Goal: Information Seeking & Learning: Learn about a topic

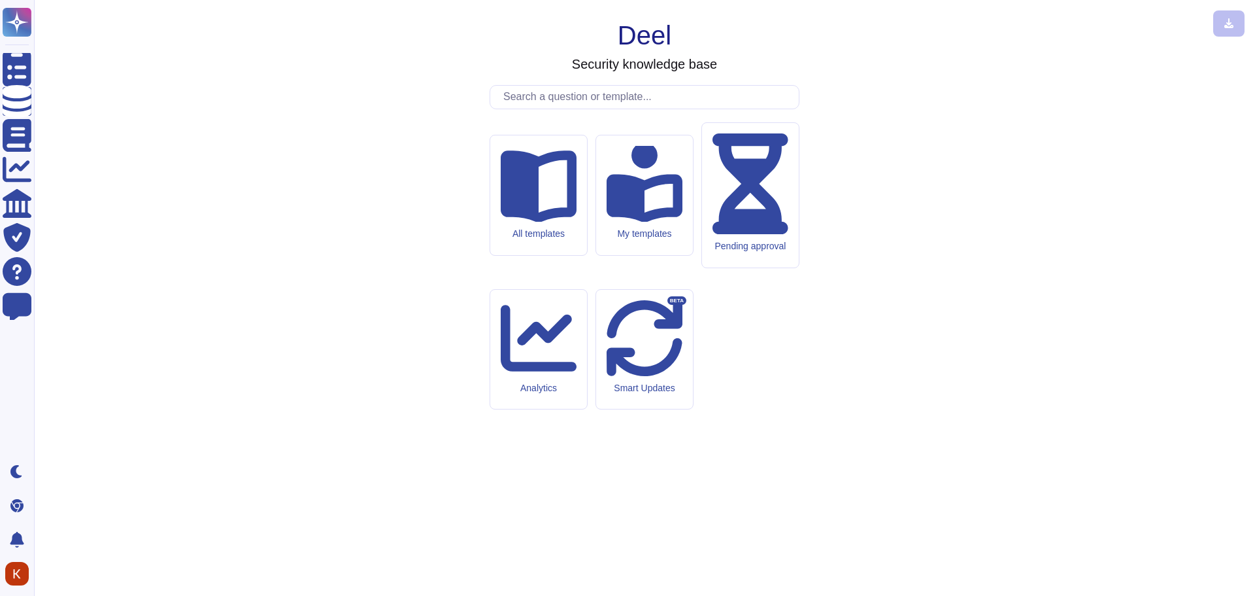
click at [571, 109] on input "text" at bounding box center [648, 97] width 302 height 23
click at [632, 109] on input "text" at bounding box center [648, 97] width 302 height 23
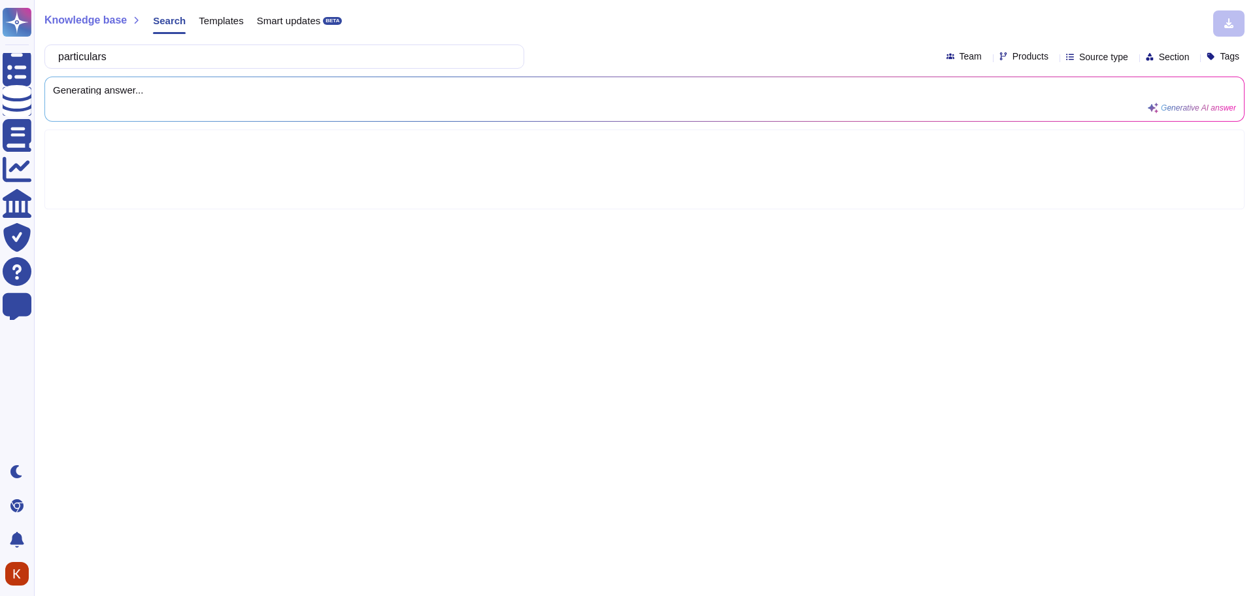
type input "particulars"
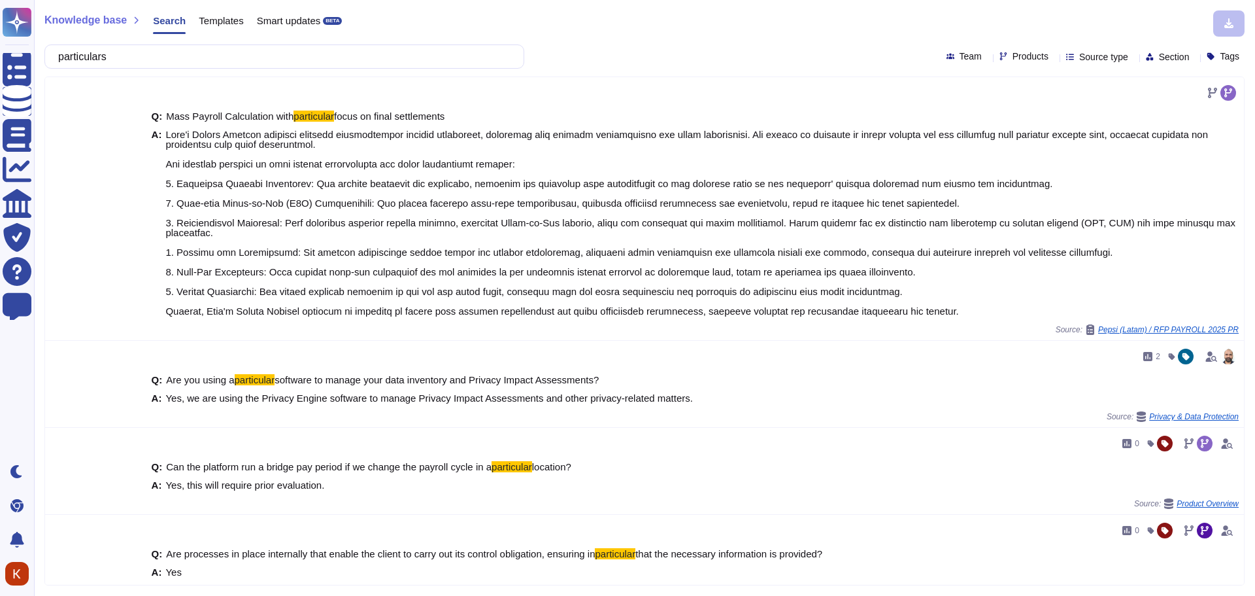
click at [180, 62] on input "particulars" at bounding box center [281, 56] width 459 height 23
click at [309, 20] on span "Smart updates" at bounding box center [289, 21] width 64 height 10
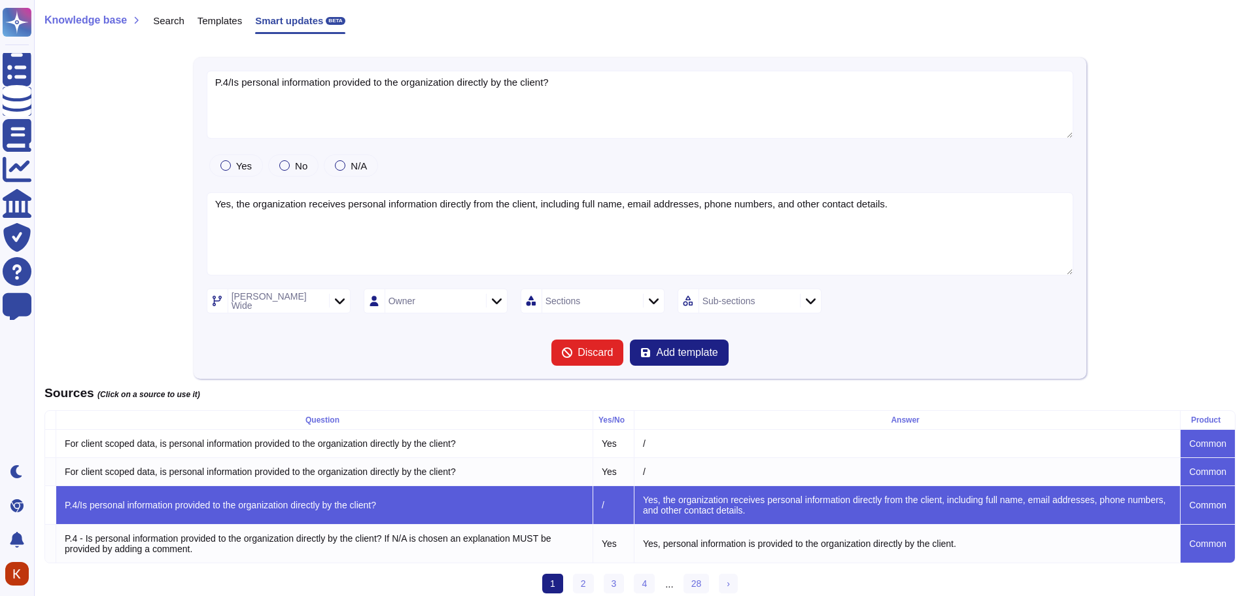
type textarea "P.4/Is personal information provided to the organization directly by the client?"
type textarea "Yes, the organization receives personal information directly from the client, i…"
click at [157, 24] on span "Search" at bounding box center [168, 21] width 31 height 10
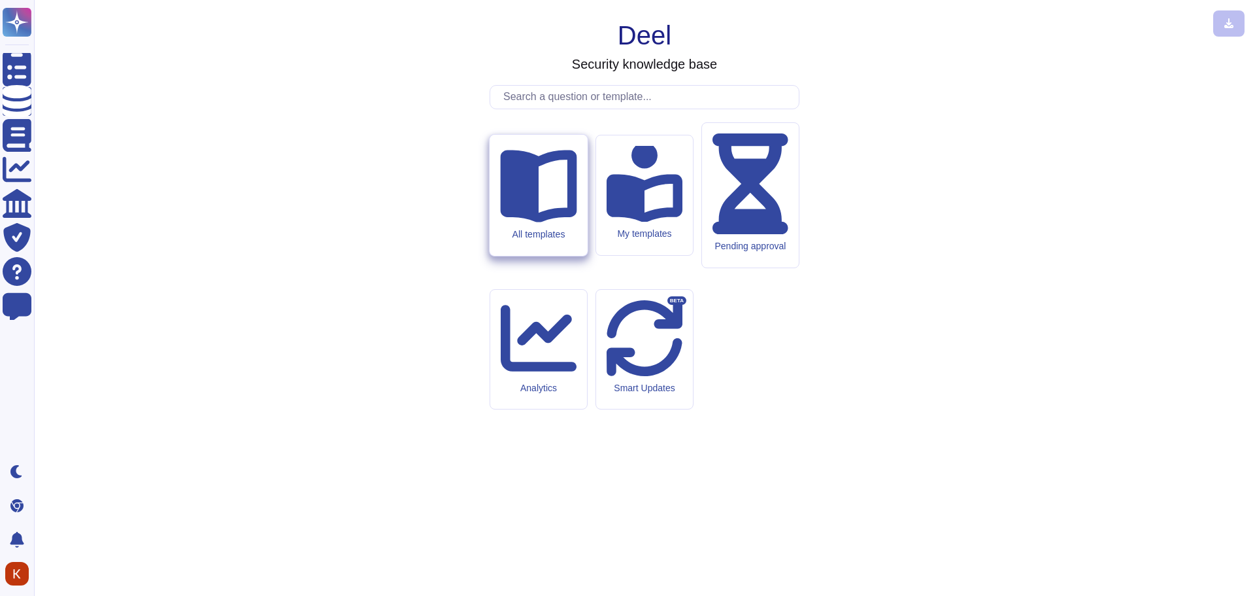
click at [553, 222] on icon at bounding box center [538, 183] width 77 height 77
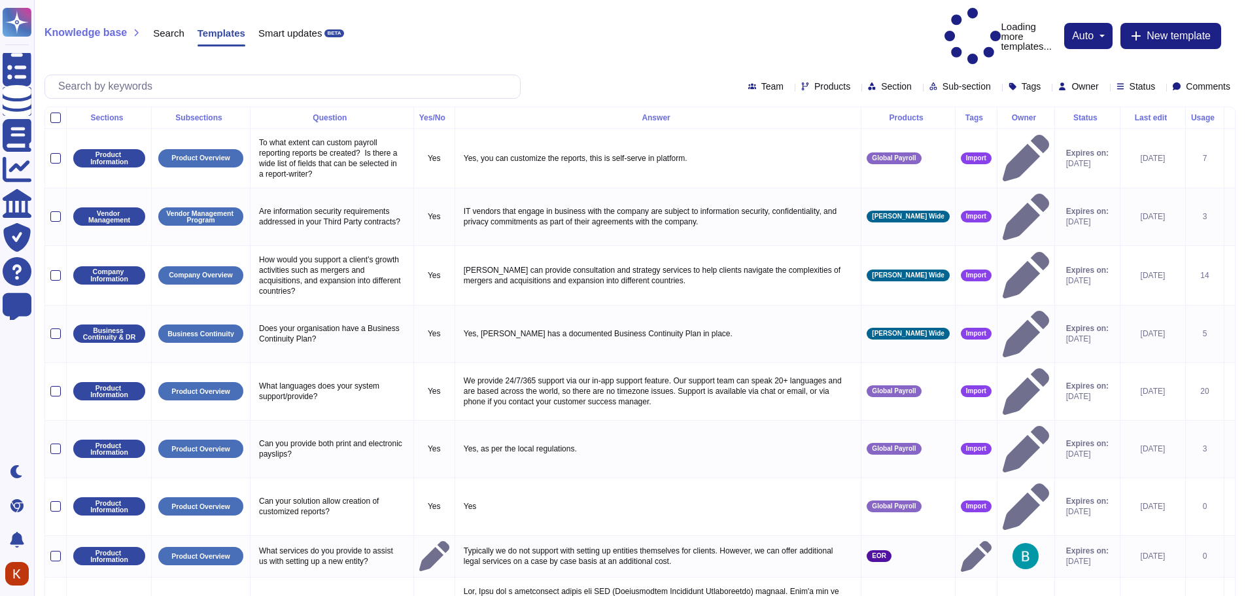
click at [171, 28] on span "Search" at bounding box center [168, 33] width 31 height 10
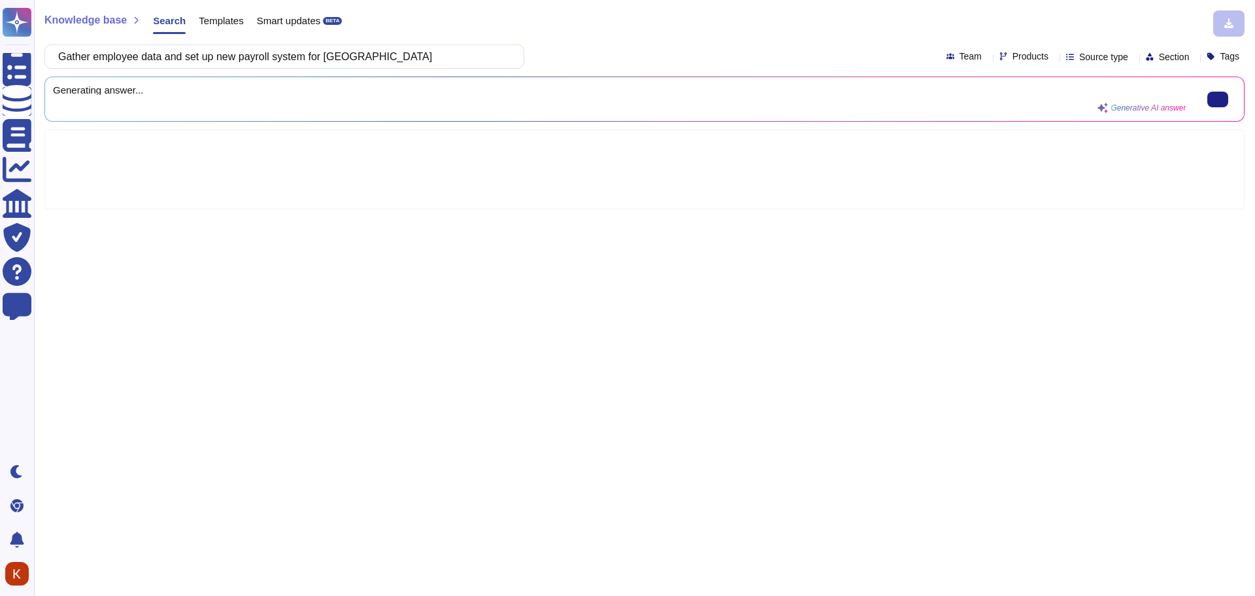
click at [378, 98] on div "Generating answer... Generative AI answer" at bounding box center [619, 99] width 1133 height 28
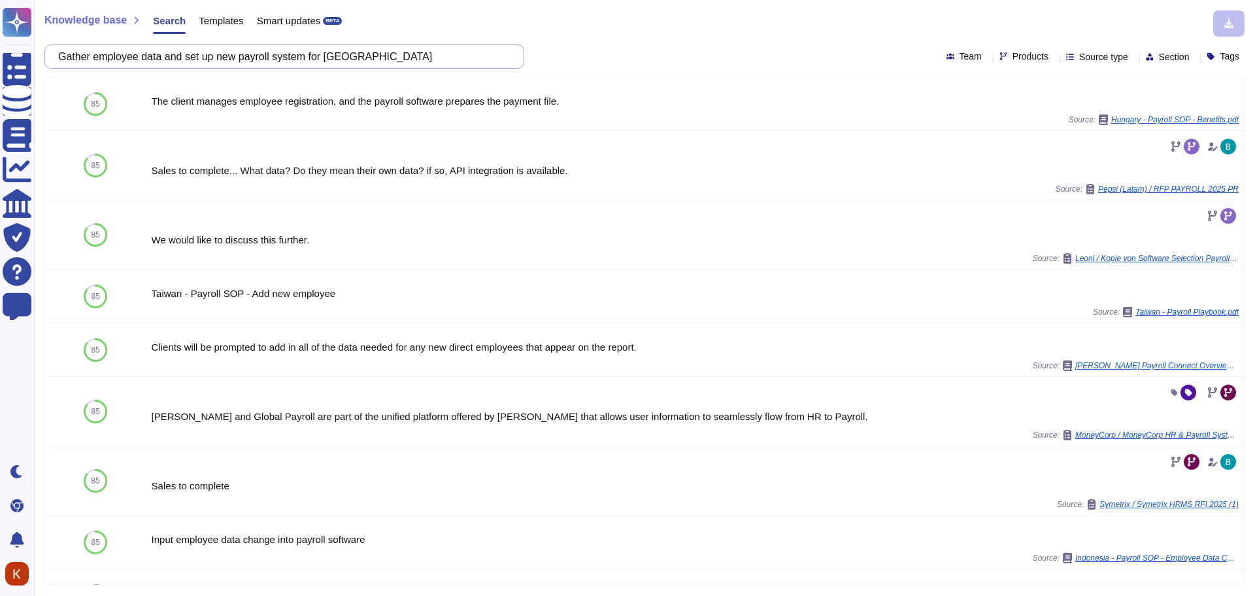
click at [401, 57] on input "Gather employee data and set up new payroll system for [GEOGRAPHIC_DATA]" at bounding box center [281, 56] width 459 height 23
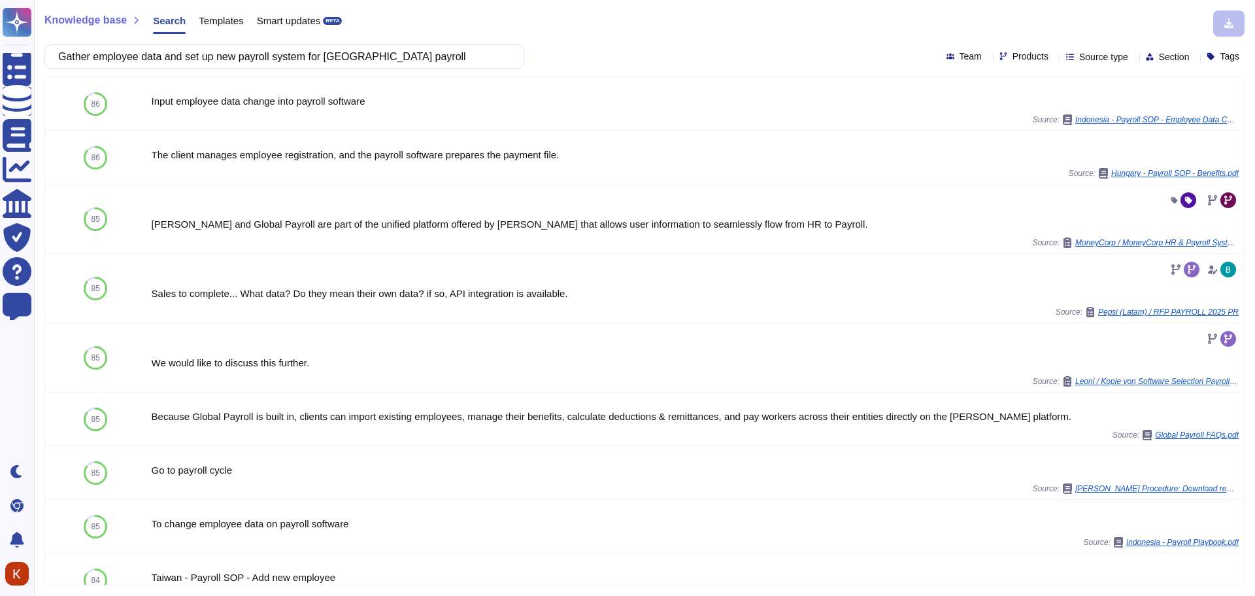
type input "Gather employee data and set up new payroll system for [GEOGRAPHIC_DATA] payroll"
click at [949, 53] on div "Team" at bounding box center [967, 57] width 41 height 10
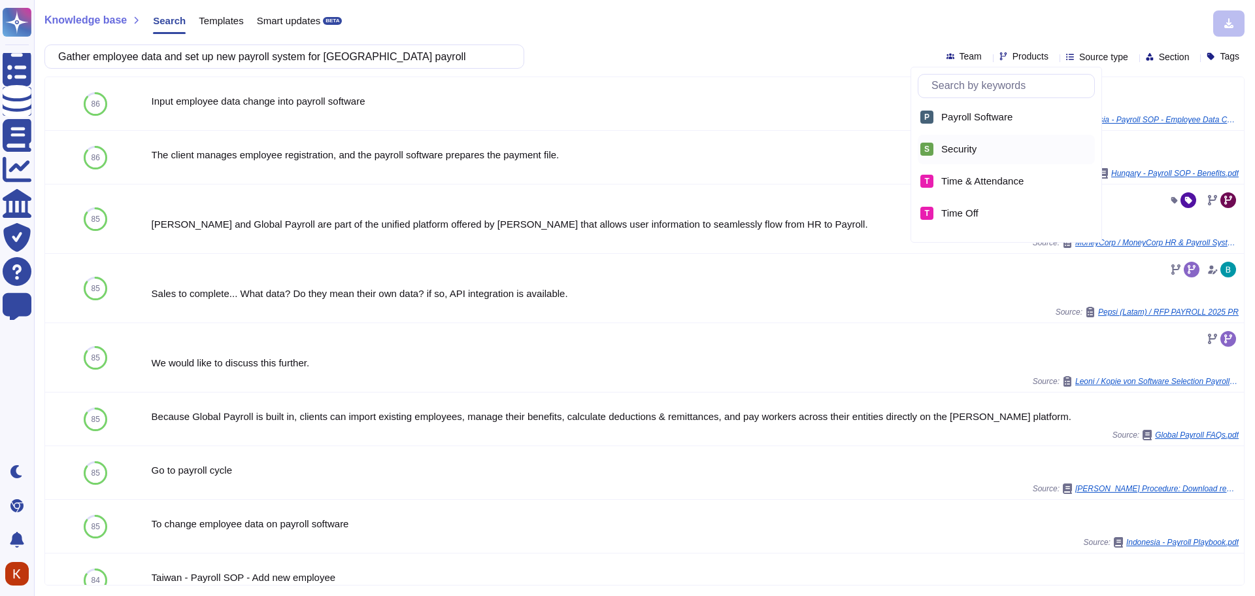
scroll to position [187, 0]
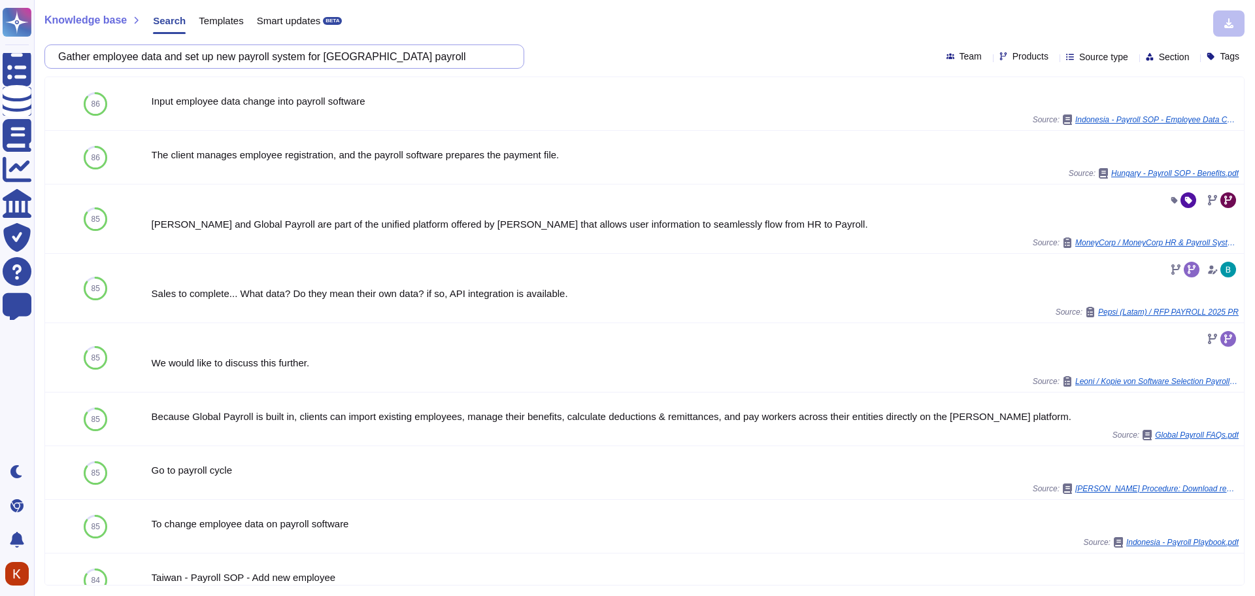
drag, startPoint x: 432, startPoint y: 57, endPoint x: 65, endPoint y: 46, distance: 367.0
click at [65, 46] on input "Gather employee data and set up new payroll system for [GEOGRAPHIC_DATA] payroll" at bounding box center [281, 56] width 459 height 23
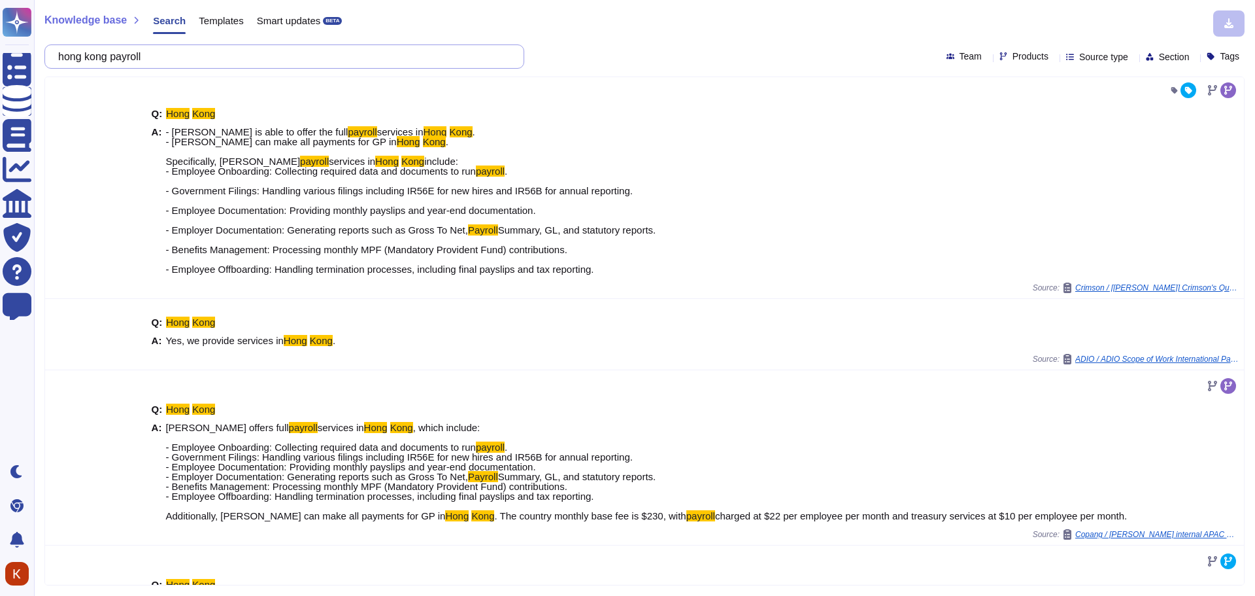
scroll to position [0, 0]
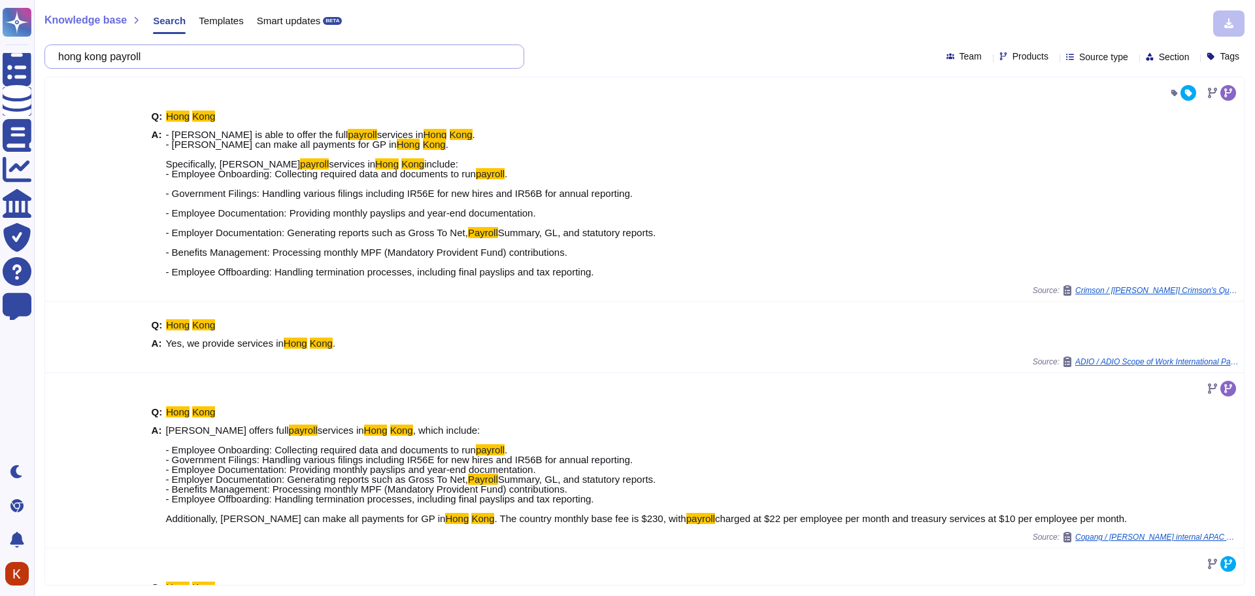
drag, startPoint x: 336, startPoint y: 54, endPoint x: 65, endPoint y: 47, distance: 271.4
click at [65, 47] on input "hong kong payroll" at bounding box center [281, 56] width 459 height 23
paste input "Setting up all new employee data on all systems One-off setup at onboarding wit…"
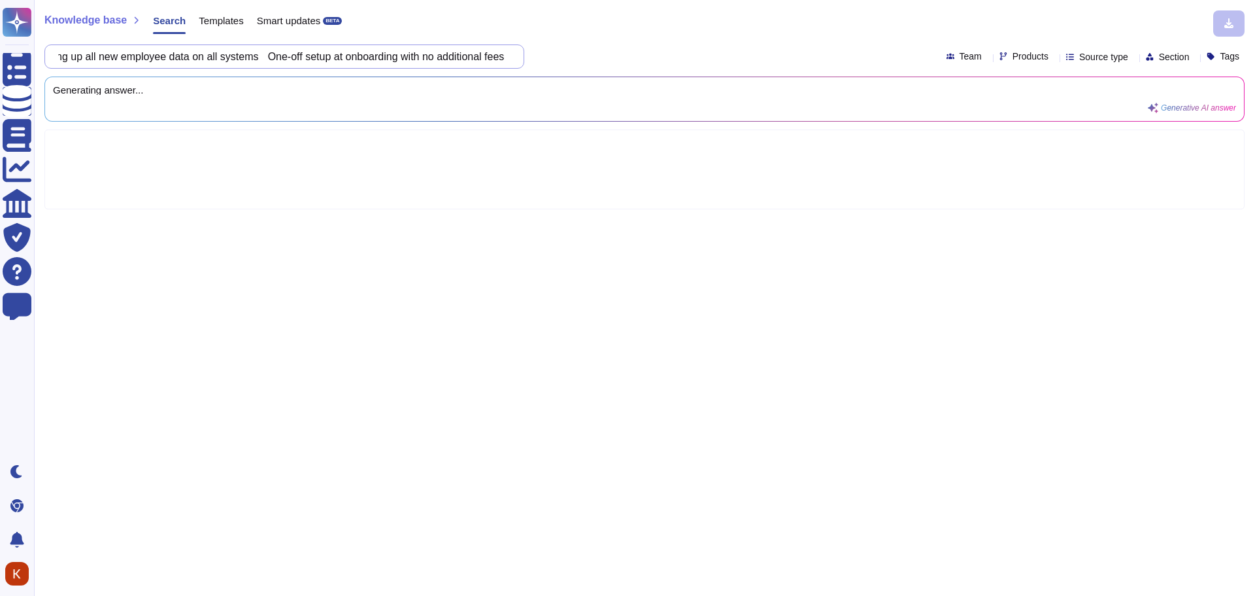
click at [262, 58] on input "Setting up all new employee data on all systems One-off setup at onboarding wit…" at bounding box center [281, 56] width 459 height 23
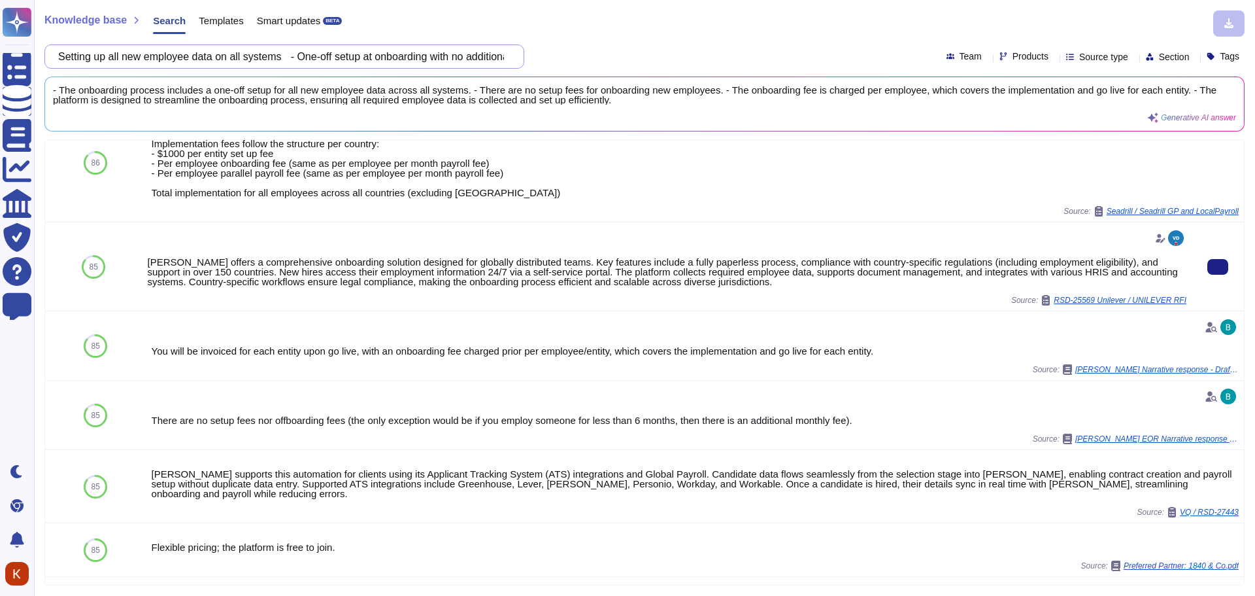
scroll to position [0, 0]
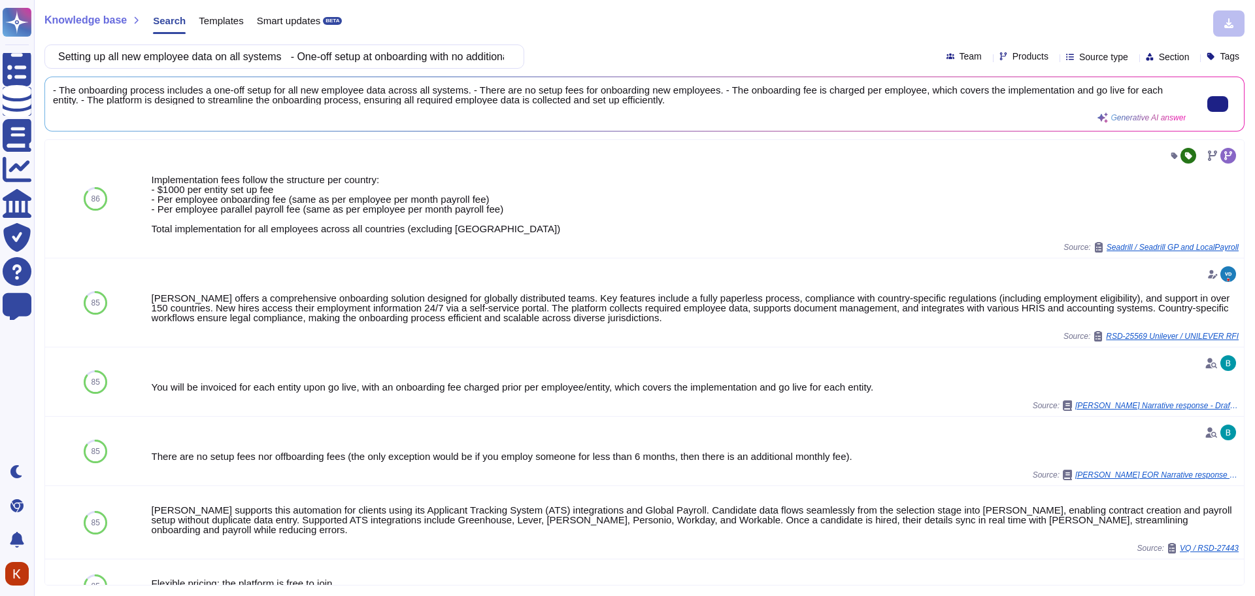
click at [747, 104] on span "- The onboarding process includes a one-off setup for all new employee data acr…" at bounding box center [619, 95] width 1133 height 20
click at [1145, 126] on div "- The onboarding process includes a one-off setup for all new employee data acr…" at bounding box center [644, 104] width 1199 height 54
click at [929, 114] on div "- The onboarding process includes a one-off setup for all new employee data acr…" at bounding box center [619, 104] width 1133 height 38
drag, startPoint x: 874, startPoint y: 107, endPoint x: 852, endPoint y: 106, distance: 21.6
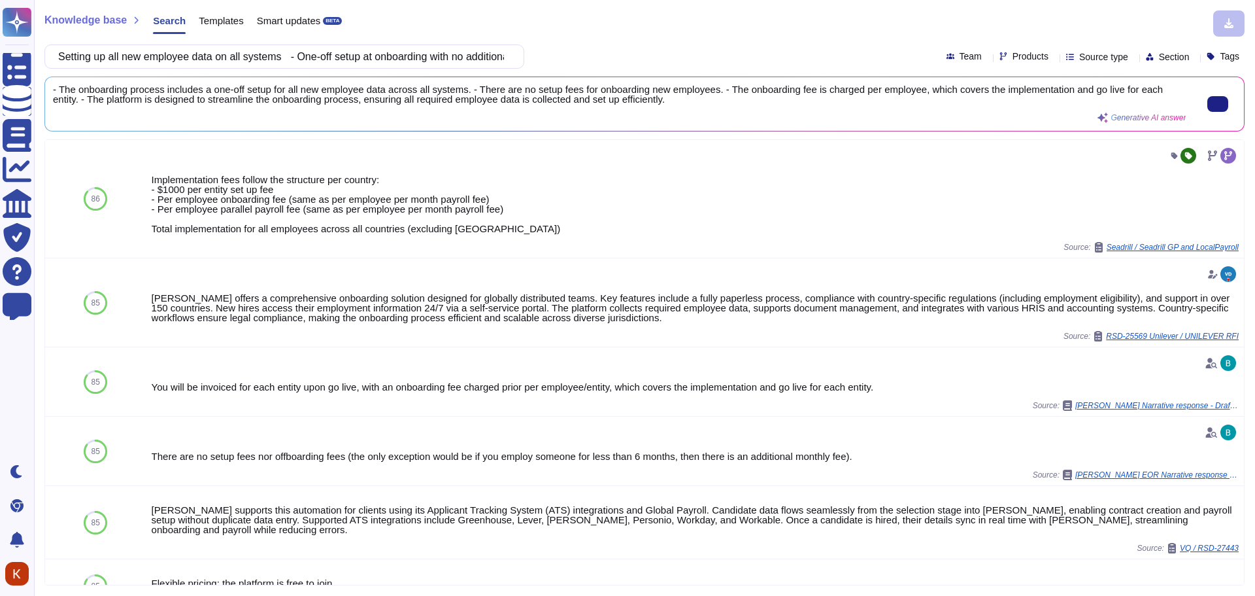
click at [864, 107] on div "- The onboarding process includes a one-off setup for all new employee data acr…" at bounding box center [619, 104] width 1133 height 38
click at [672, 98] on span "- The onboarding process includes a one-off setup for all new employee data acr…" at bounding box center [619, 95] width 1133 height 20
click at [670, 97] on span "- The onboarding process includes a one-off setup for all new employee data acr…" at bounding box center [619, 95] width 1133 height 20
click at [507, 58] on input "Setting up all new employee data on all systems - One-off setup at onboarding w…" at bounding box center [281, 56] width 459 height 23
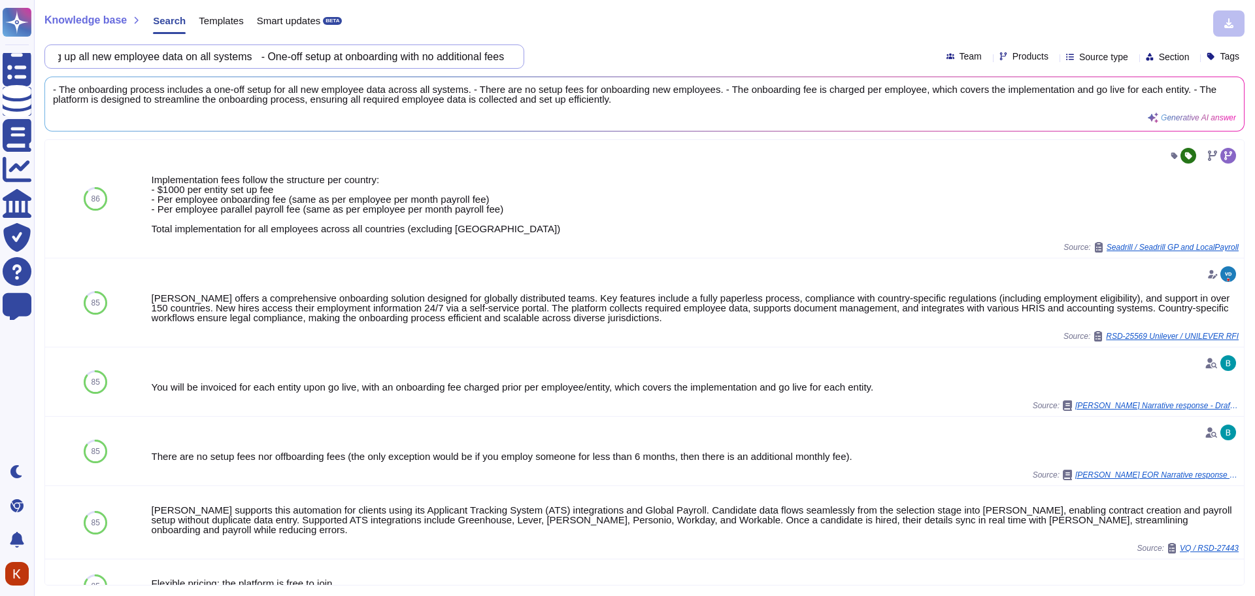
scroll to position [0, 0]
drag, startPoint x: 507, startPoint y: 58, endPoint x: 53, endPoint y: 69, distance: 454.6
click at [54, 69] on div "Knowledge base Search Templates Smart updates BETA Setting up all new employee …" at bounding box center [644, 298] width 1221 height 596
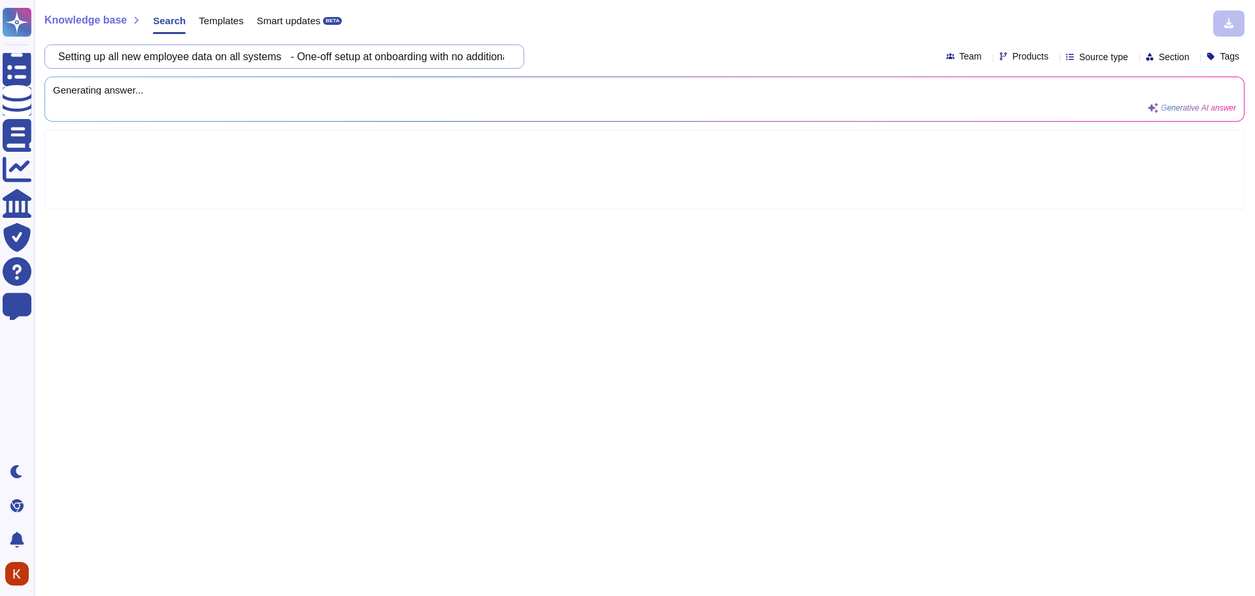
type input "fees"
drag, startPoint x: 202, startPoint y: 55, endPoint x: 65, endPoint y: 57, distance: 137.3
click at [65, 57] on input "fees" at bounding box center [281, 56] width 459 height 23
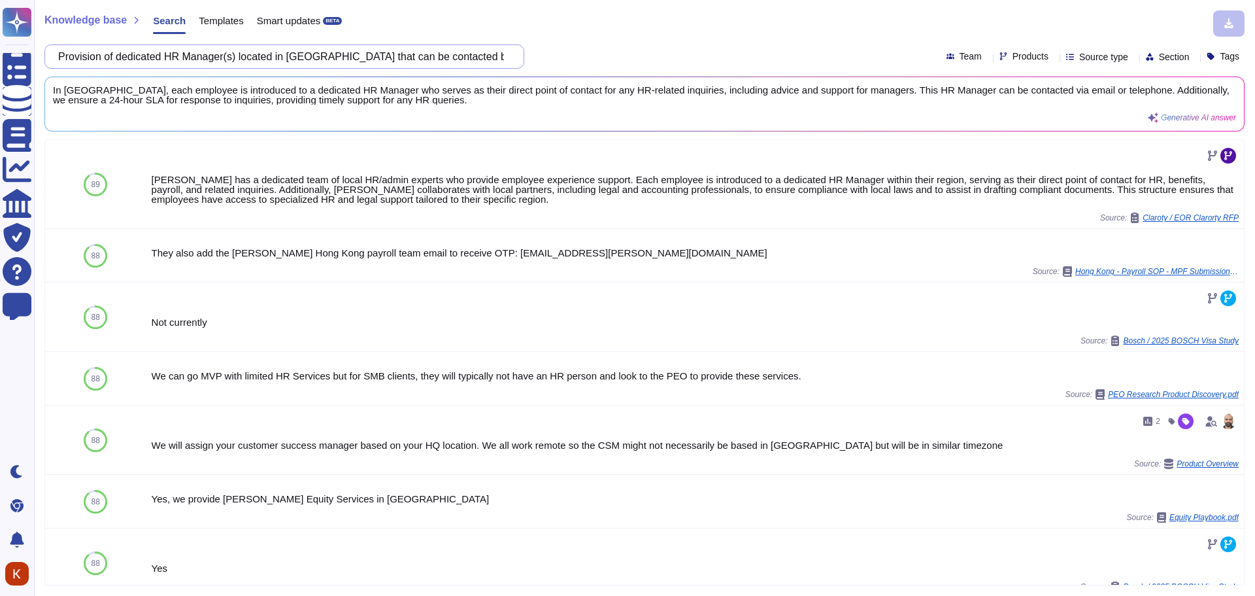
drag, startPoint x: 503, startPoint y: 56, endPoint x: 65, endPoint y: 75, distance: 438.5
click at [65, 75] on div "Knowledge base Search Templates Smart updates BETA Provision of dedicated HR Ma…" at bounding box center [644, 298] width 1221 height 596
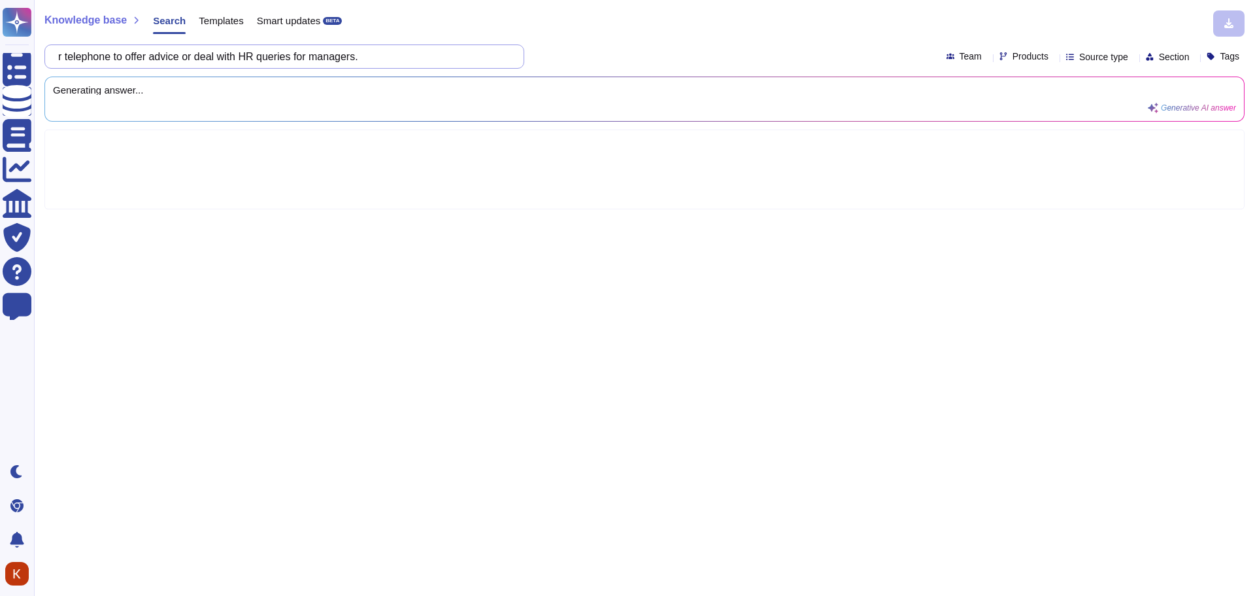
type input "r telephone to offer advice or deal with HR queries for managers."
drag, startPoint x: 447, startPoint y: 62, endPoint x: 50, endPoint y: 69, distance: 396.3
click at [50, 69] on div "Knowledge base Search Templates Smart updates BETA r telephone to offer advice …" at bounding box center [644, 298] width 1221 height 596
type input "Gather employee data and set up new payroll system ?"
click at [211, 27] on div "Templates" at bounding box center [215, 23] width 58 height 26
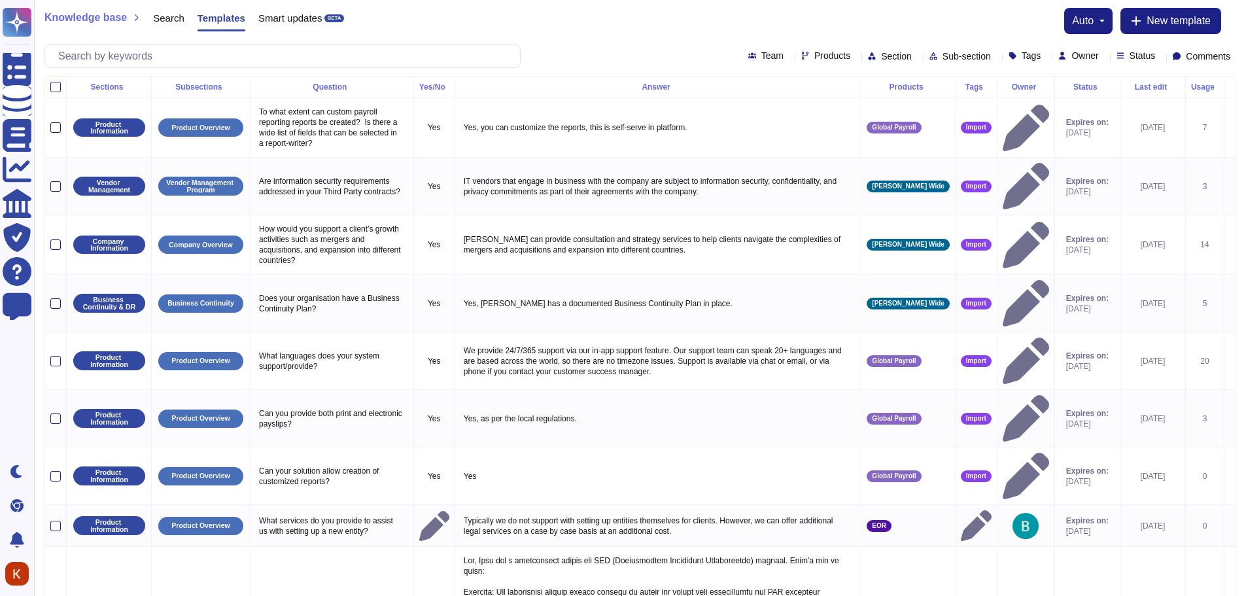
click at [165, 16] on span "Search" at bounding box center [168, 18] width 31 height 10
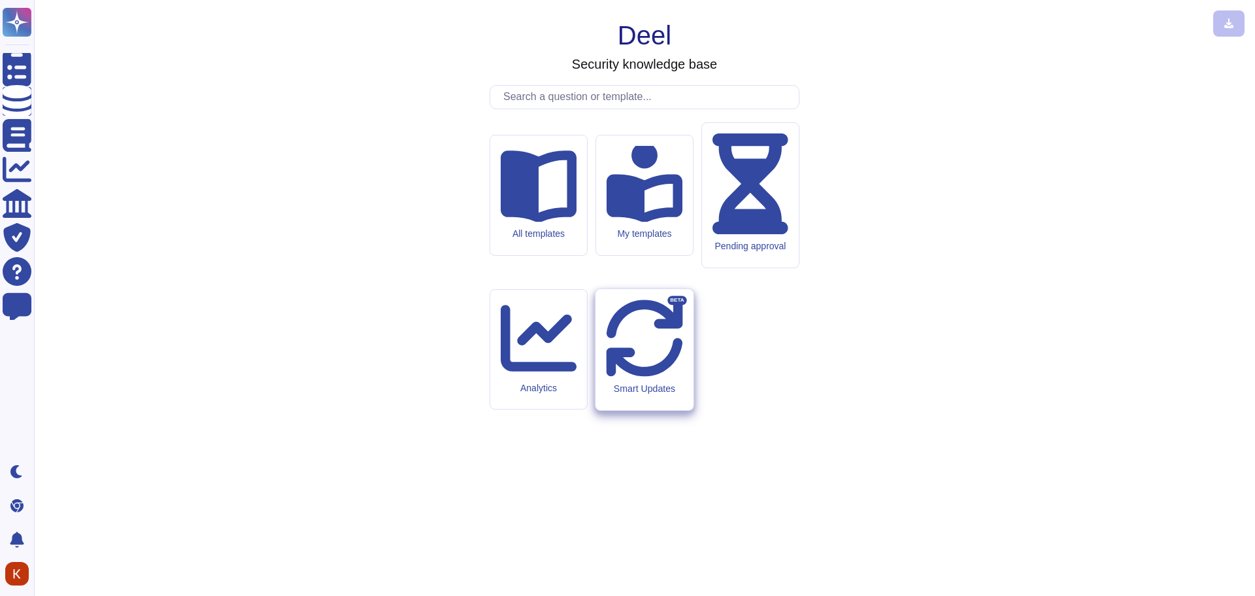
click at [642, 345] on icon at bounding box center [644, 337] width 77 height 77
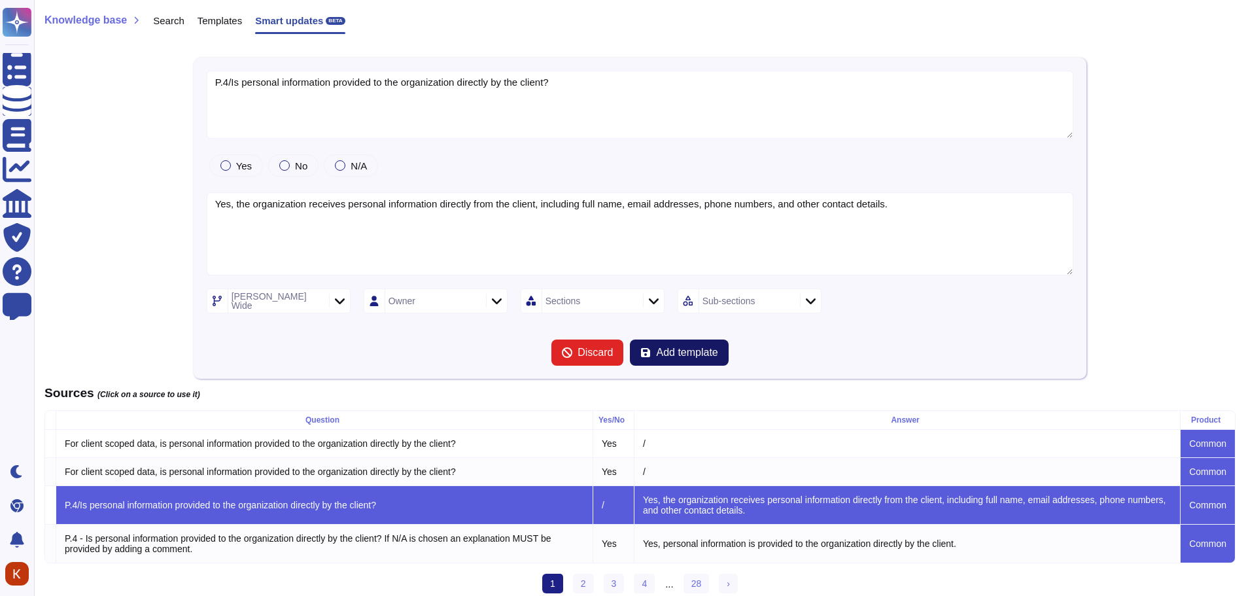
type textarea "P.4/Is personal information provided to the organization directly by the client?"
type textarea "Yes, the organization receives personal information directly from the client, i…"
click at [154, 20] on span "Search" at bounding box center [168, 21] width 31 height 10
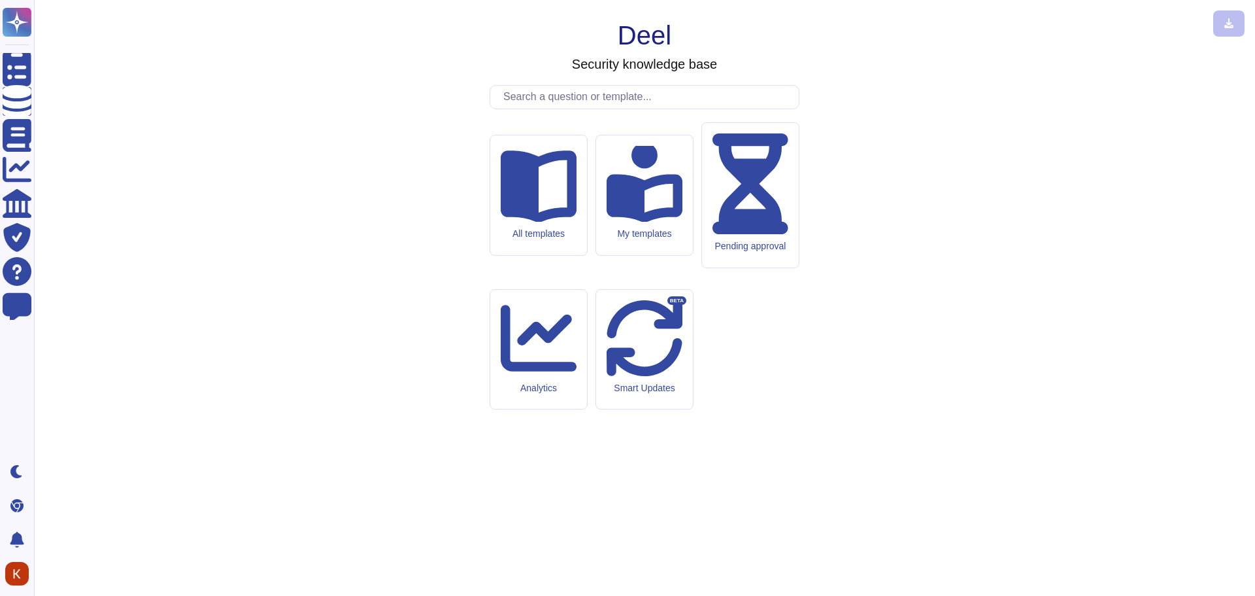
click at [529, 109] on input "text" at bounding box center [648, 97] width 302 height 23
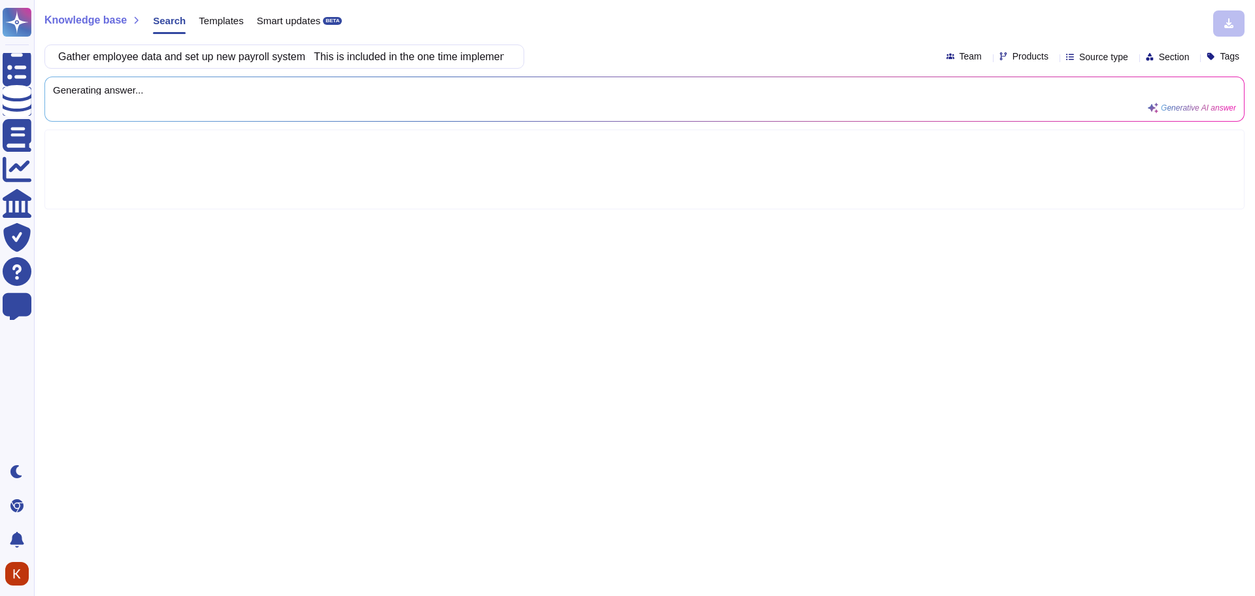
scroll to position [0, 59]
click at [261, 59] on input "Gather employee data and set up new payroll system This is included in the one …" at bounding box center [281, 56] width 459 height 23
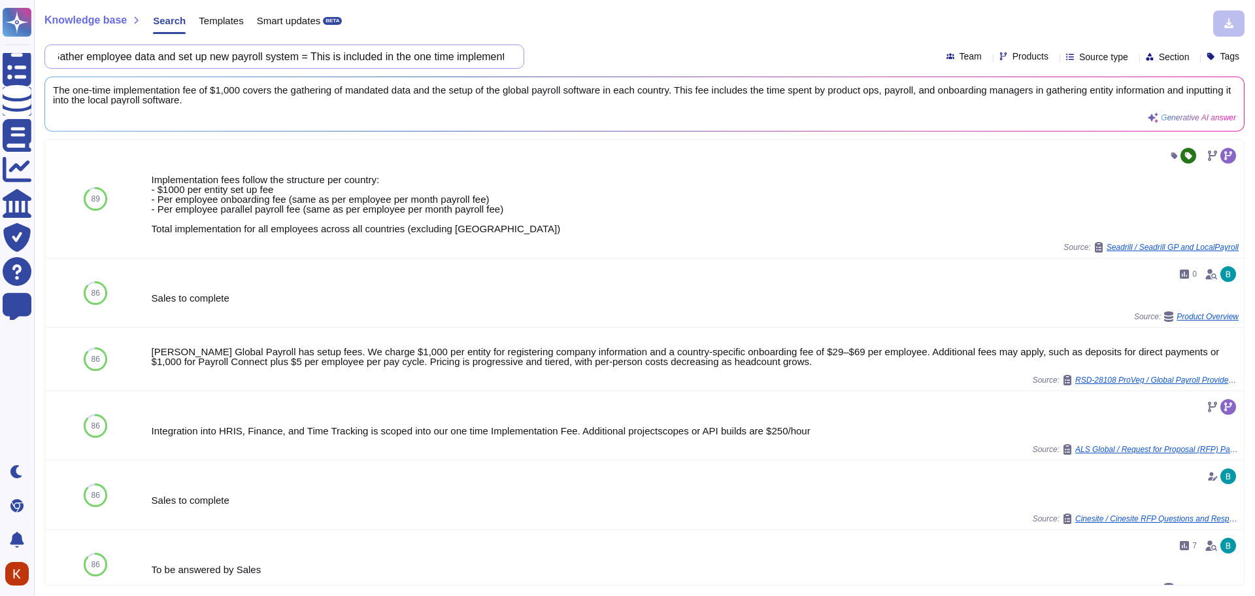
scroll to position [0, 0]
drag, startPoint x: 507, startPoint y: 56, endPoint x: 59, endPoint y: 63, distance: 448.0
click at [59, 63] on div "Gather employee data and set up new payroll system = This is included in the on…" at bounding box center [284, 56] width 480 height 24
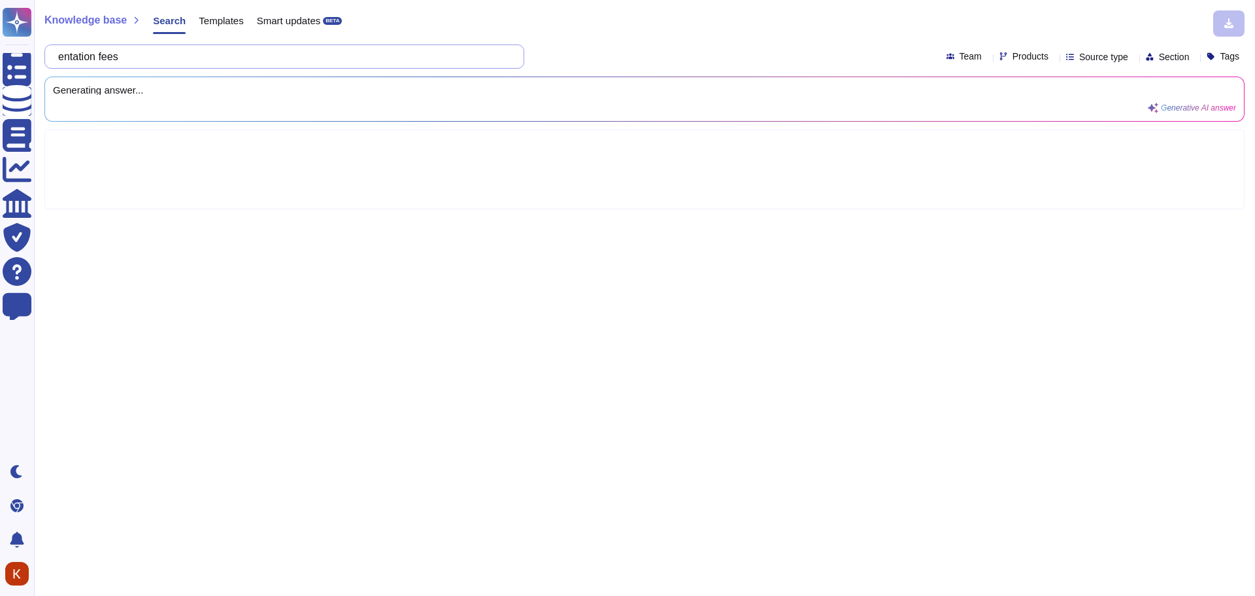
drag, startPoint x: 147, startPoint y: 56, endPoint x: 46, endPoint y: 55, distance: 101.4
click at [46, 55] on div "entation fees" at bounding box center [284, 56] width 480 height 24
paste input "Setting up all new employee data on all systems Employee data setup is part of …"
drag, startPoint x: 198, startPoint y: 55, endPoint x: 220, endPoint y: 86, distance: 37.9
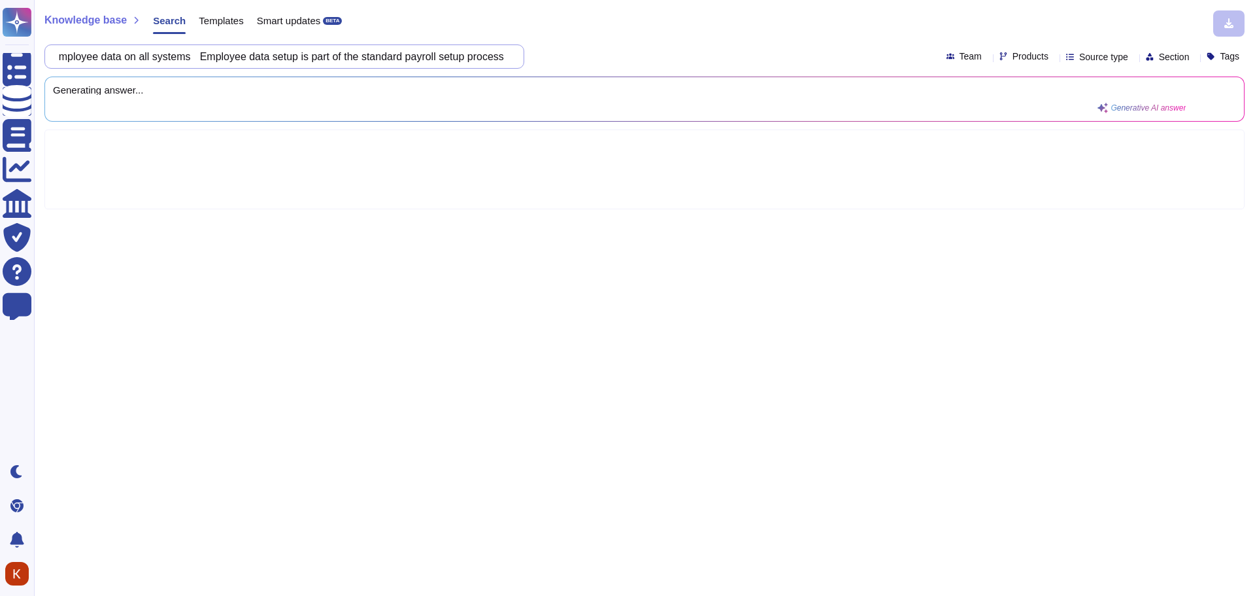
click at [199, 56] on input "Setting up all new employee data on all systems Employee data setup is part of …" at bounding box center [281, 56] width 459 height 23
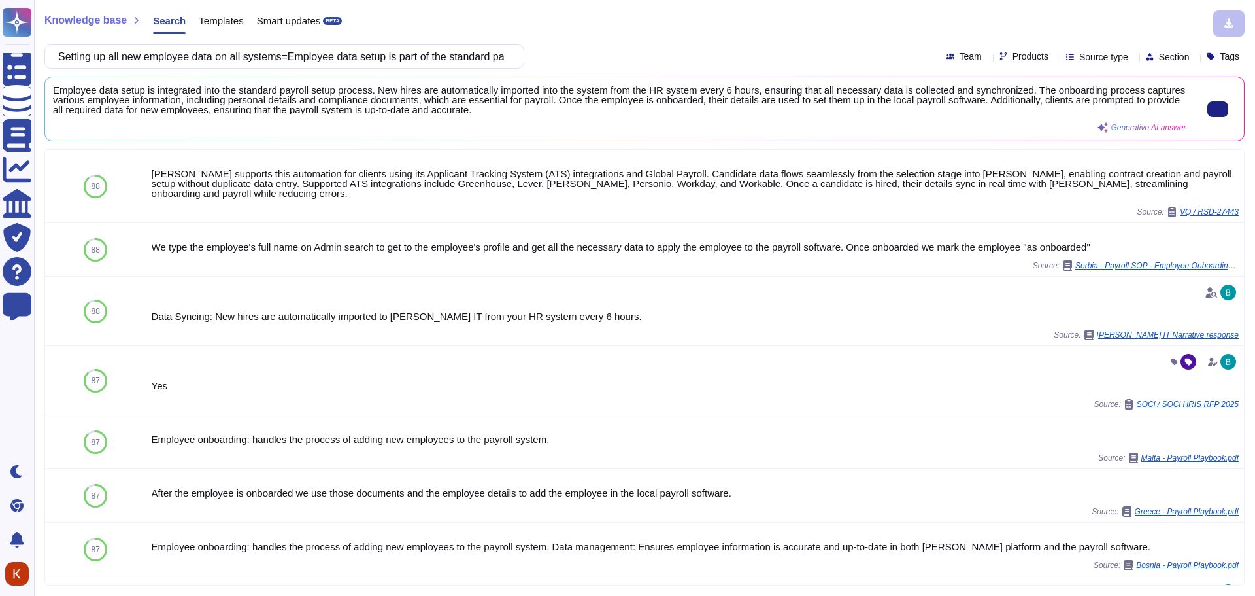
click at [373, 88] on span "Employee data setup is integrated into the standard payroll setup process. New …" at bounding box center [619, 99] width 1133 height 29
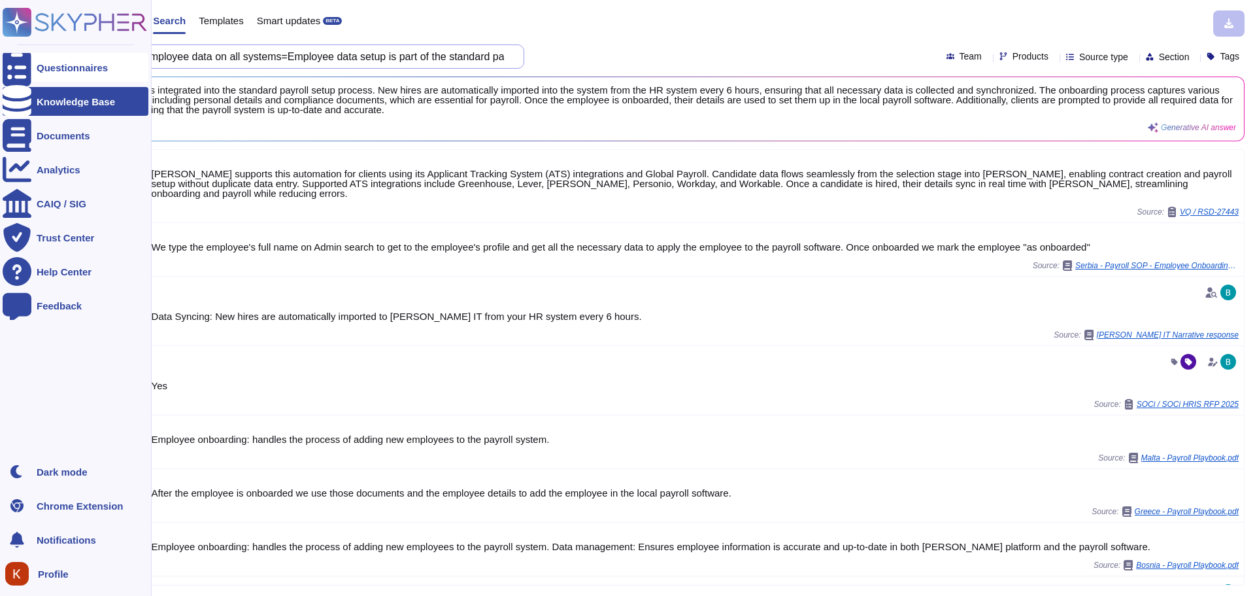
drag, startPoint x: 507, startPoint y: 54, endPoint x: 24, endPoint y: 68, distance: 484.1
click at [24, 68] on div "Questionnaires Knowledge Base Documents Analytics CAIQ / SIG Trust Center Help …" at bounding box center [627, 298] width 1255 height 596
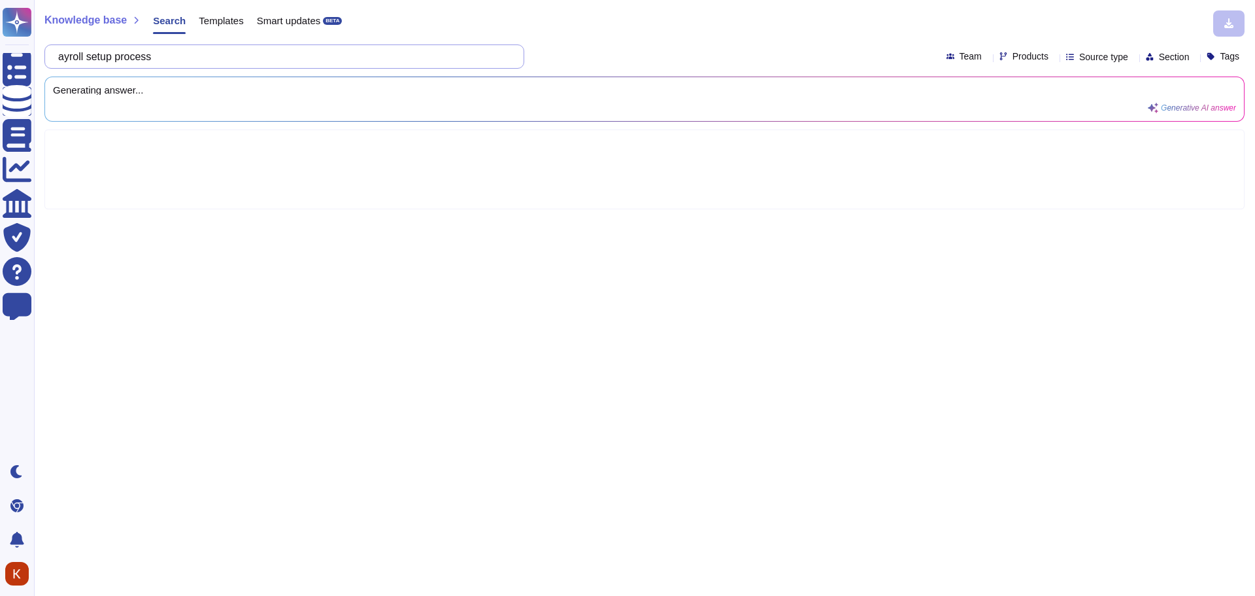
drag, startPoint x: 221, startPoint y: 58, endPoint x: 58, endPoint y: 60, distance: 163.5
click at [58, 60] on div "ayroll setup process" at bounding box center [284, 56] width 480 height 24
paste input "Manage updates and changes for all employees each month based on information pr…"
click at [220, 60] on input "Manage updates and changes for all employees each month based on information pr…" at bounding box center [281, 56] width 459 height 23
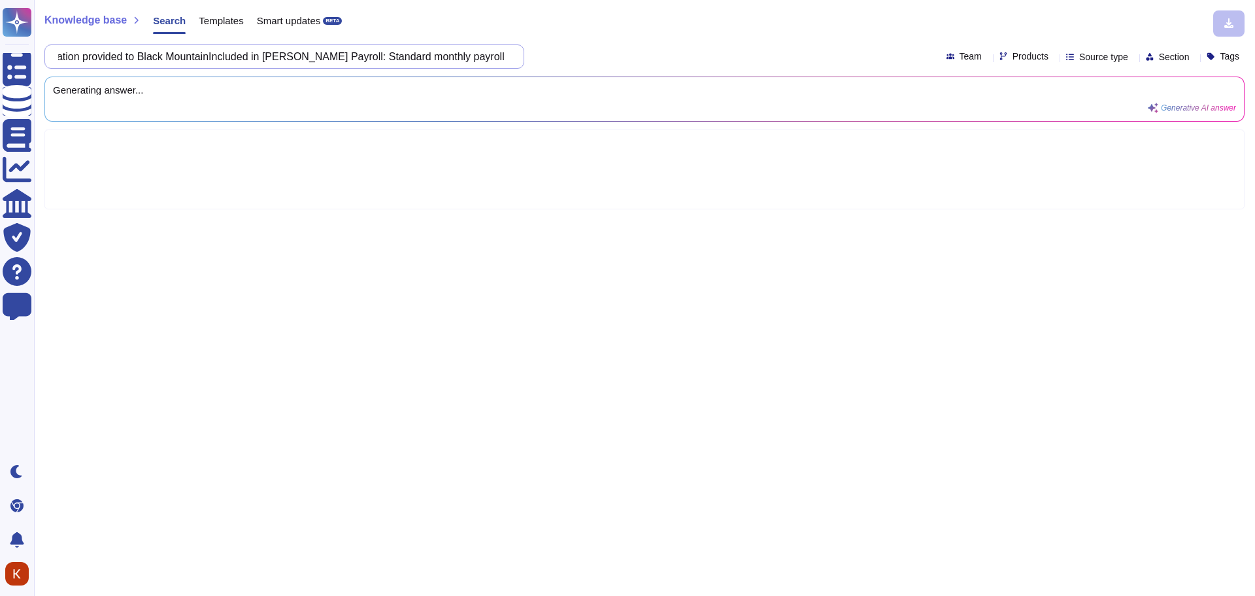
scroll to position [0, 354]
type input "Manage updates and changes for all employees each month based on information pr…"
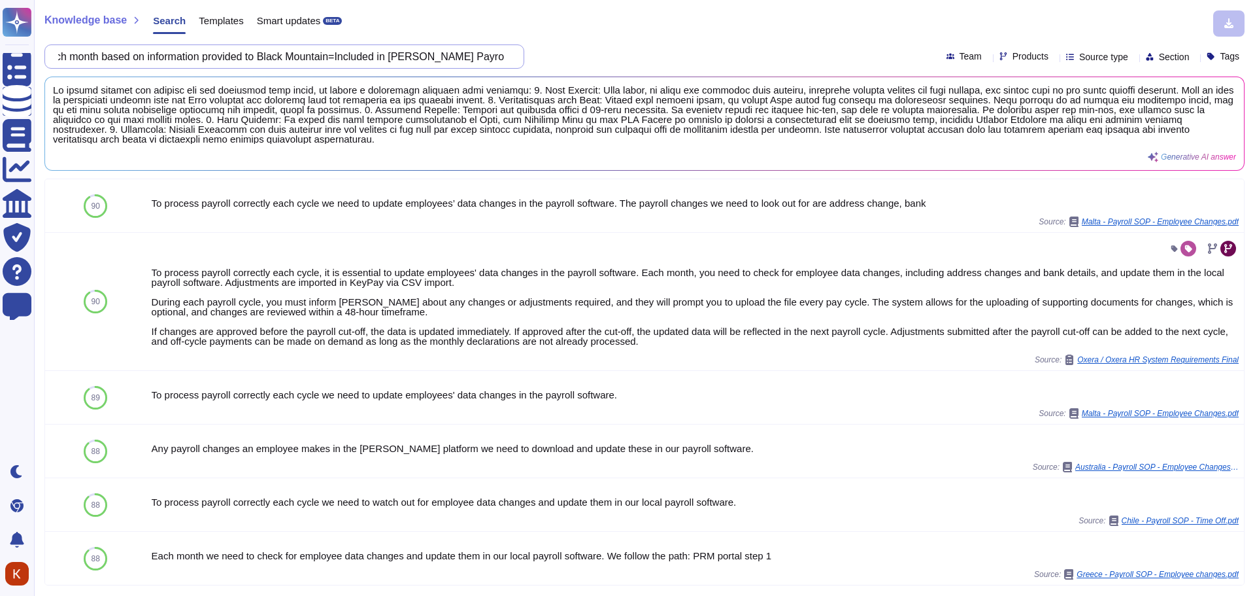
scroll to position [0, 367]
drag, startPoint x: 70, startPoint y: 57, endPoint x: 685, endPoint y: 83, distance: 615.2
click at [685, 83] on div "Knowledge base Search Templates Smart updates BETA Manage updates and changes f…" at bounding box center [644, 298] width 1221 height 596
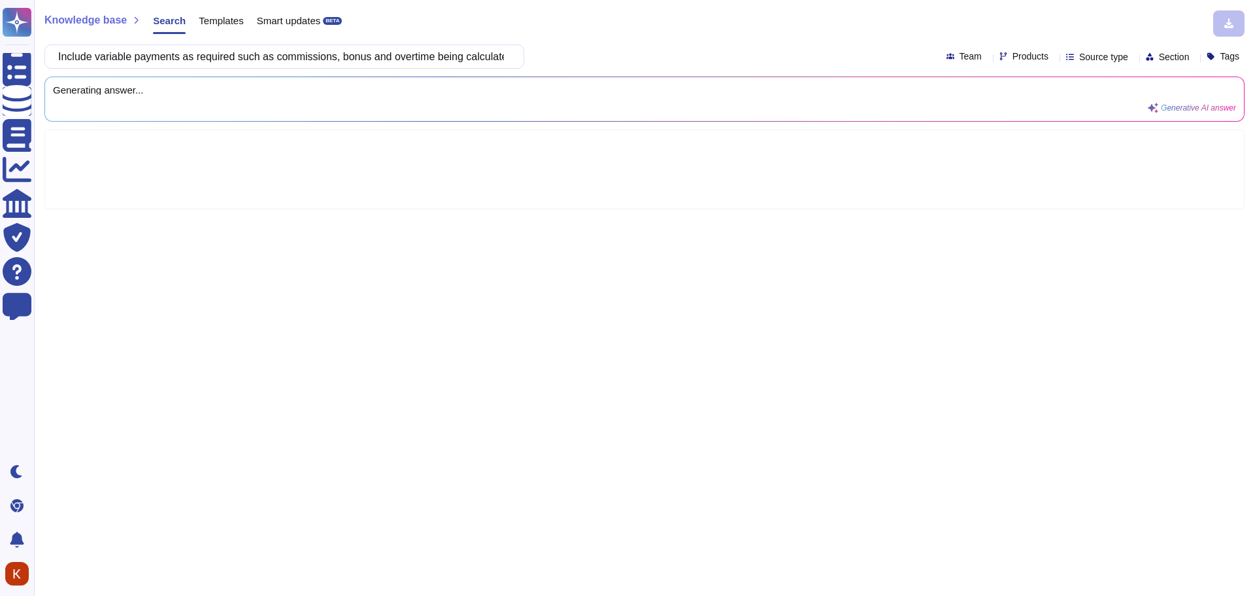
scroll to position [0, 394]
click at [223, 56] on input "Include variable payments as required such as commissions, bonus and overtime b…" at bounding box center [281, 56] width 459 height 23
type input "Include variable payments as required such as commissions, bonus and overtime b…"
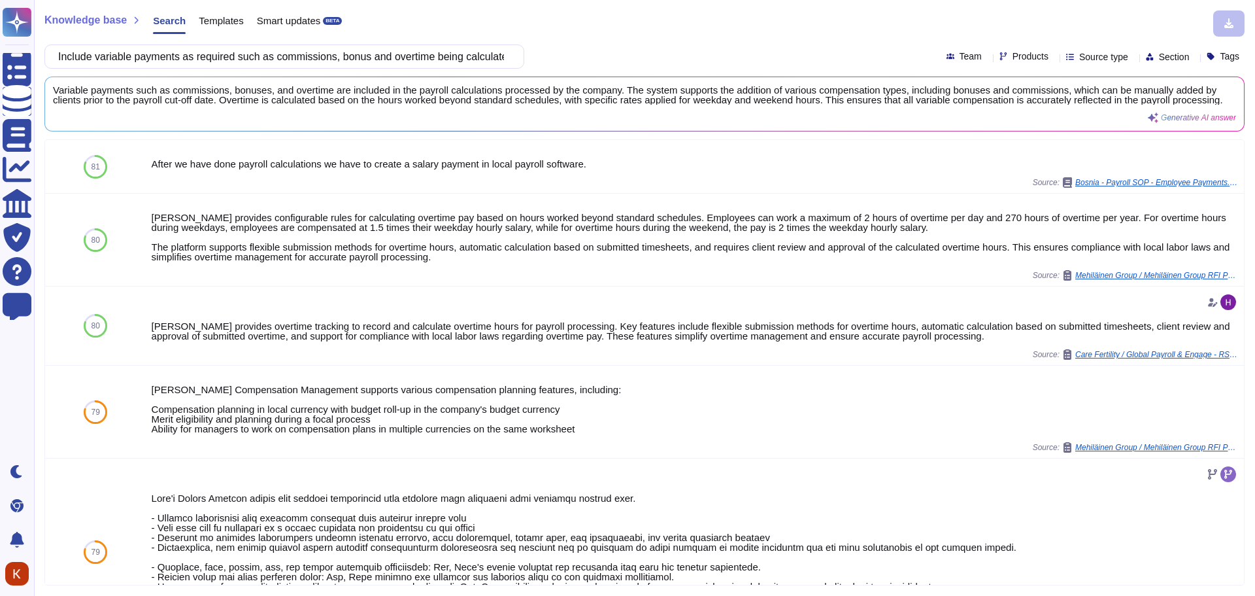
drag, startPoint x: 511, startPoint y: 60, endPoint x: 484, endPoint y: 63, distance: 27.7
click at [511, 60] on div "Include variable payments as required such as commissions, bonus and overtime b…" at bounding box center [284, 56] width 480 height 24
drag, startPoint x: 69, startPoint y: 58, endPoint x: 705, endPoint y: 62, distance: 635.6
click at [705, 62] on div "Include variable payments as required such as commissions, bonus and overtime b…" at bounding box center [644, 56] width 1201 height 24
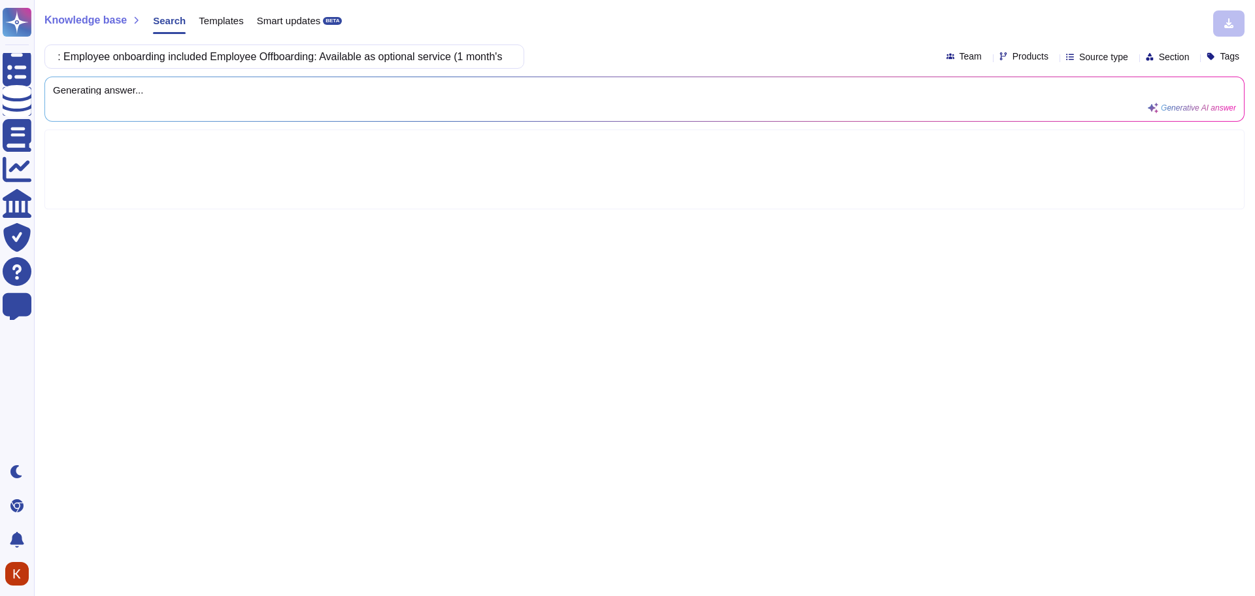
scroll to position [0, 0]
drag, startPoint x: 292, startPoint y: 60, endPoint x: 292, endPoint y: 73, distance: 12.4
click at [292, 60] on input "Managing all leaver and [PERSON_NAME] administration "Included in [PERSON_NAME]…" at bounding box center [281, 56] width 459 height 23
type input "Managing all leaver and [PERSON_NAME] administration="Included in [PERSON_NAME]…"
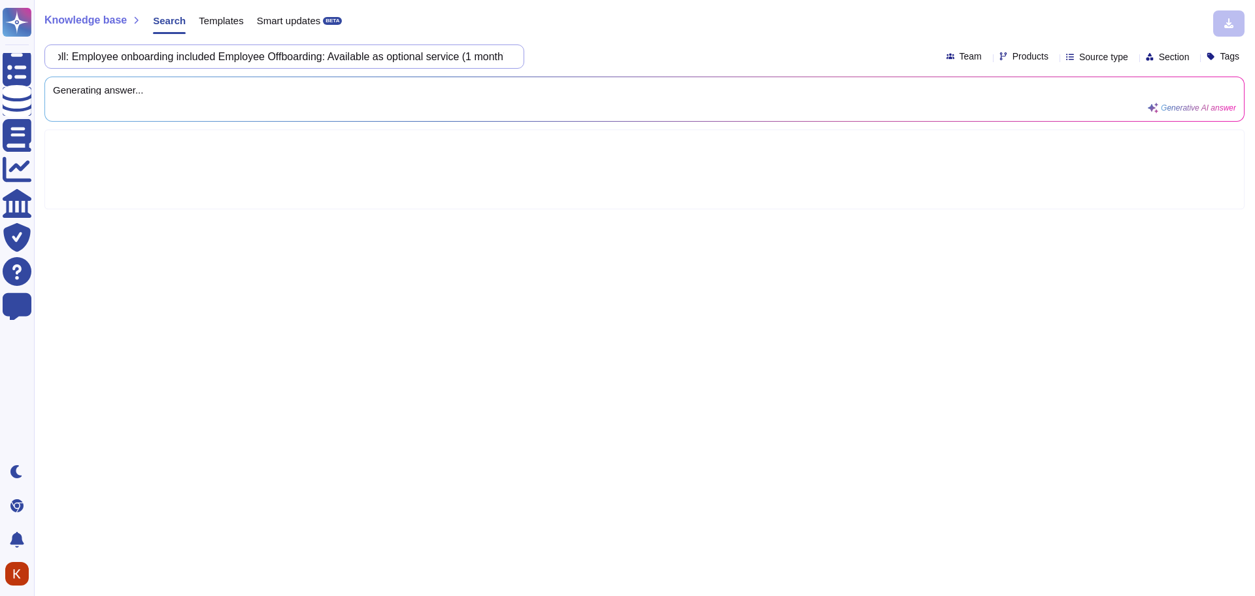
drag, startPoint x: 69, startPoint y: 58, endPoint x: 641, endPoint y: 68, distance: 571.6
click at [641, 68] on div "Managing all leaver and [PERSON_NAME] administration="Included in [PERSON_NAME]…" at bounding box center [644, 56] width 1201 height 24
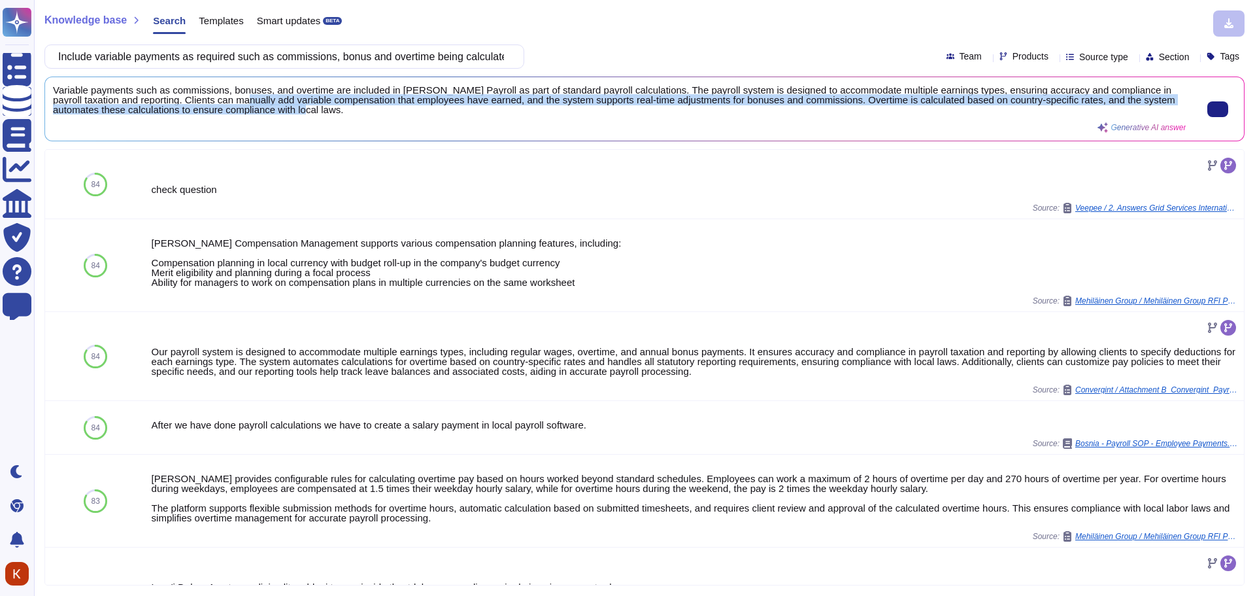
scroll to position [0, 0]
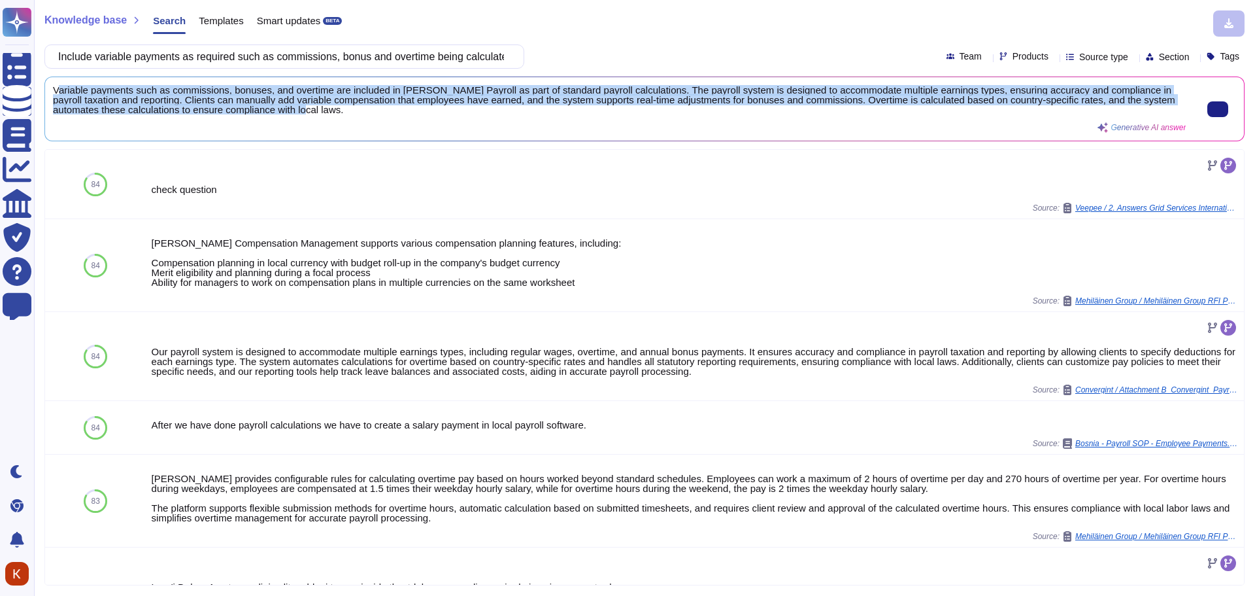
drag, startPoint x: 286, startPoint y: 109, endPoint x: 58, endPoint y: 86, distance: 230.1
click at [58, 86] on span "Variable payments such as commissions, bonuses, and overtime are included in [P…" at bounding box center [619, 99] width 1133 height 29
copy span "ariable payments such as commissions, bonuses, and overtime are included in [PE…"
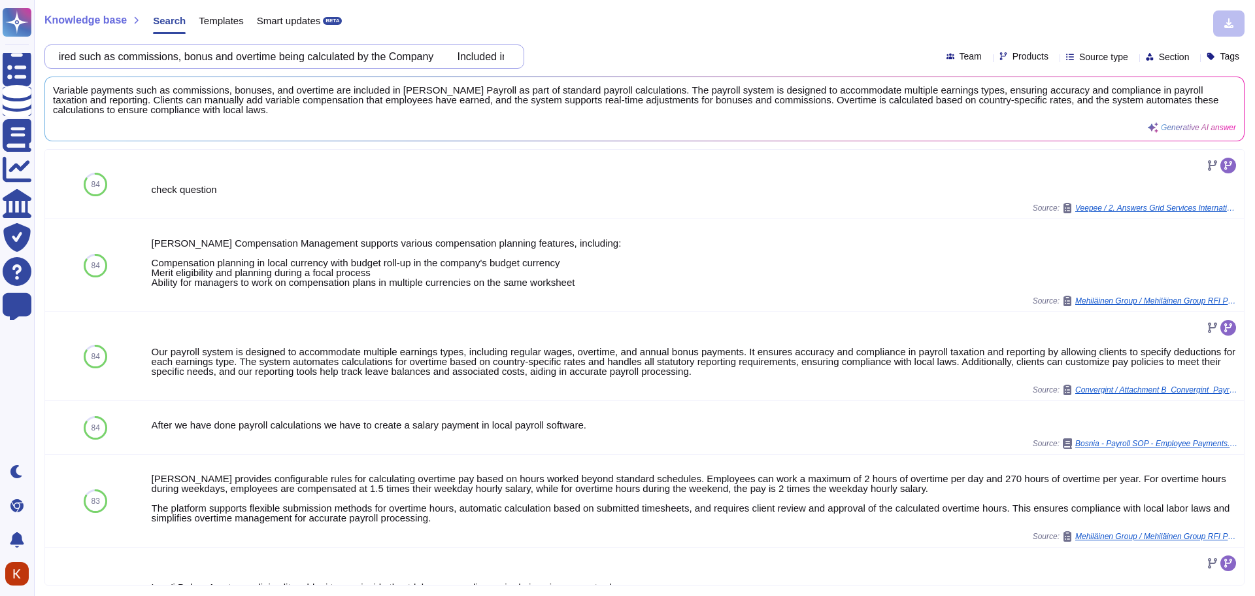
scroll to position [0, 394]
drag, startPoint x: 67, startPoint y: 58, endPoint x: 625, endPoint y: 63, distance: 558.4
click at [625, 63] on div "Include variable payments as required such as commissions, bonus and overtime b…" at bounding box center [644, 56] width 1201 height 24
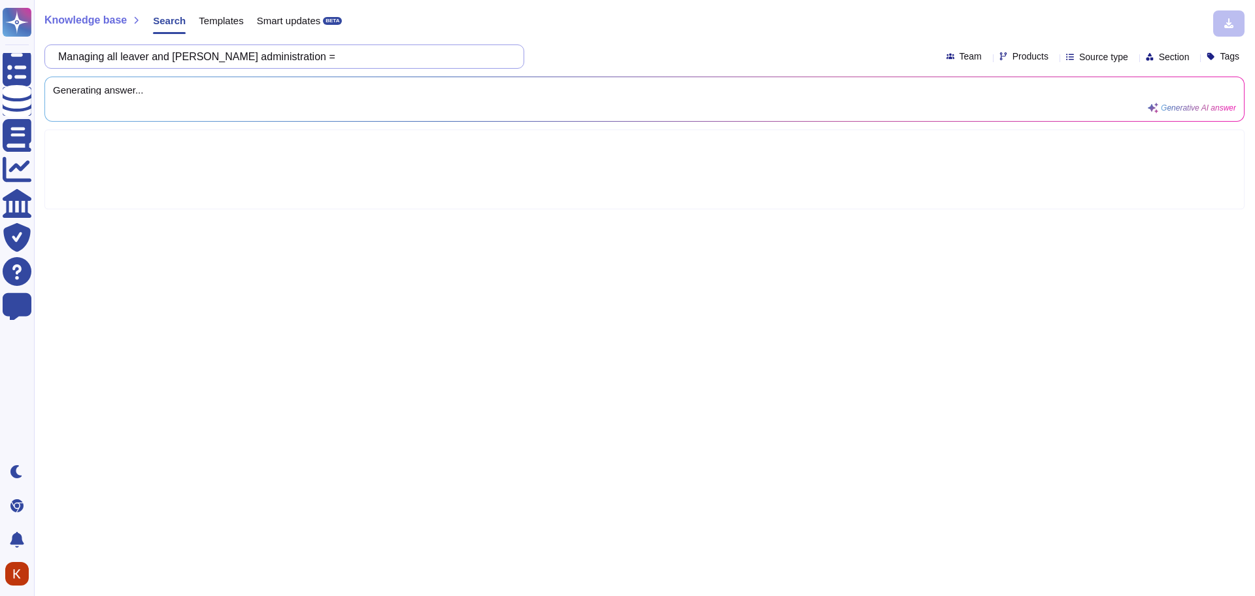
paste input "Available as optional service (1 month's payroll employee fee)"
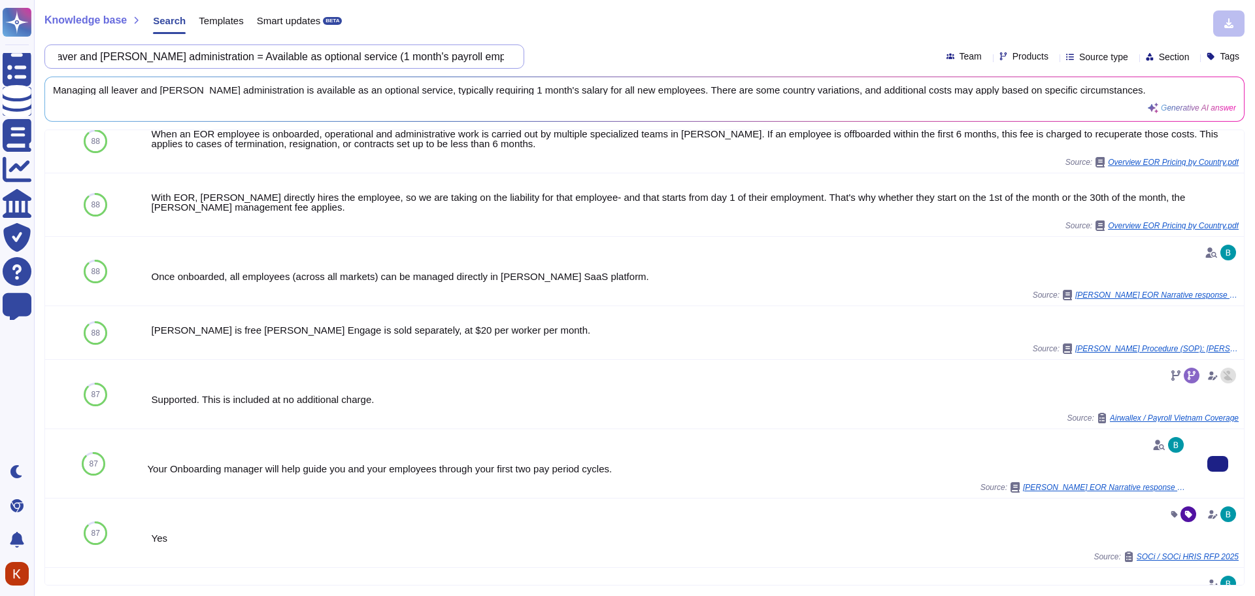
scroll to position [0, 0]
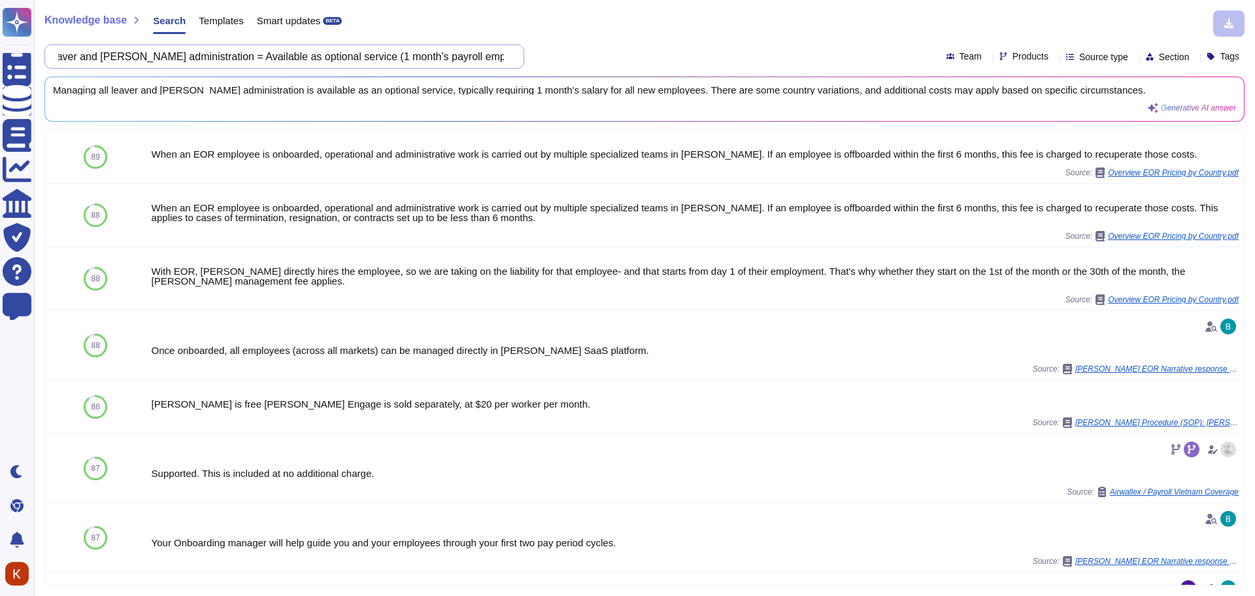
drag, startPoint x: 507, startPoint y: 53, endPoint x: 350, endPoint y: 53, distance: 157.6
click at [349, 53] on input "Managing all leaver and [PERSON_NAME] administration = Available as optional se…" at bounding box center [281, 56] width 459 height 23
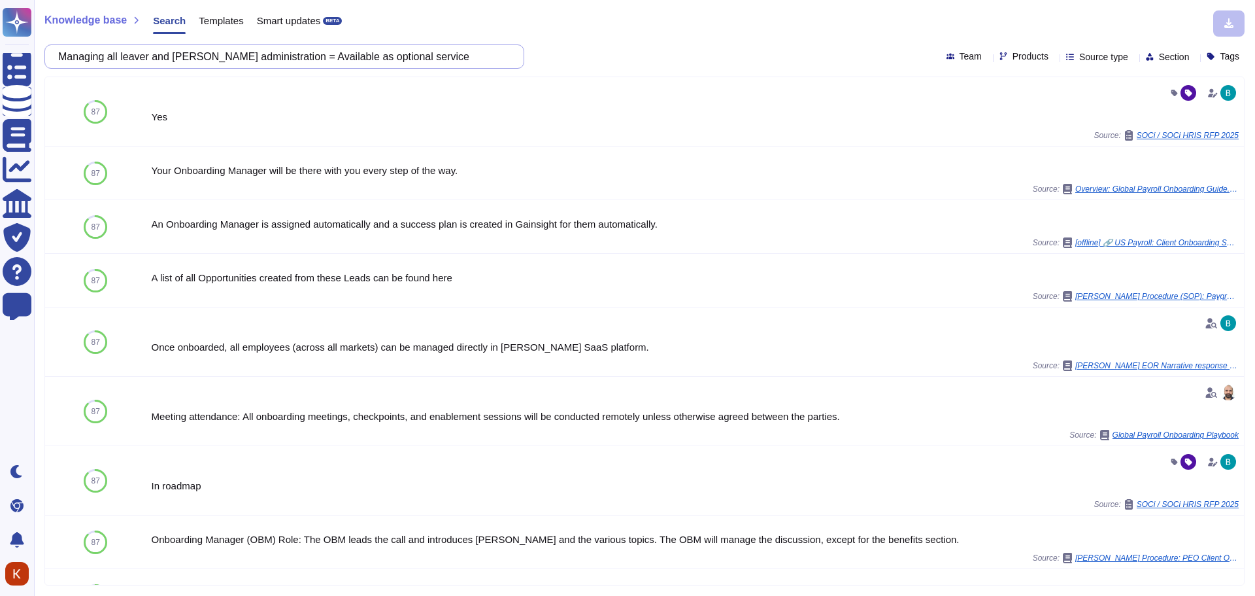
drag, startPoint x: 281, startPoint y: 54, endPoint x: 486, endPoint y: 37, distance: 206.6
click at [486, 37] on div "Knowledge base Search Templates Smart updates BETA Managing all leaver and [PER…" at bounding box center [644, 298] width 1221 height 596
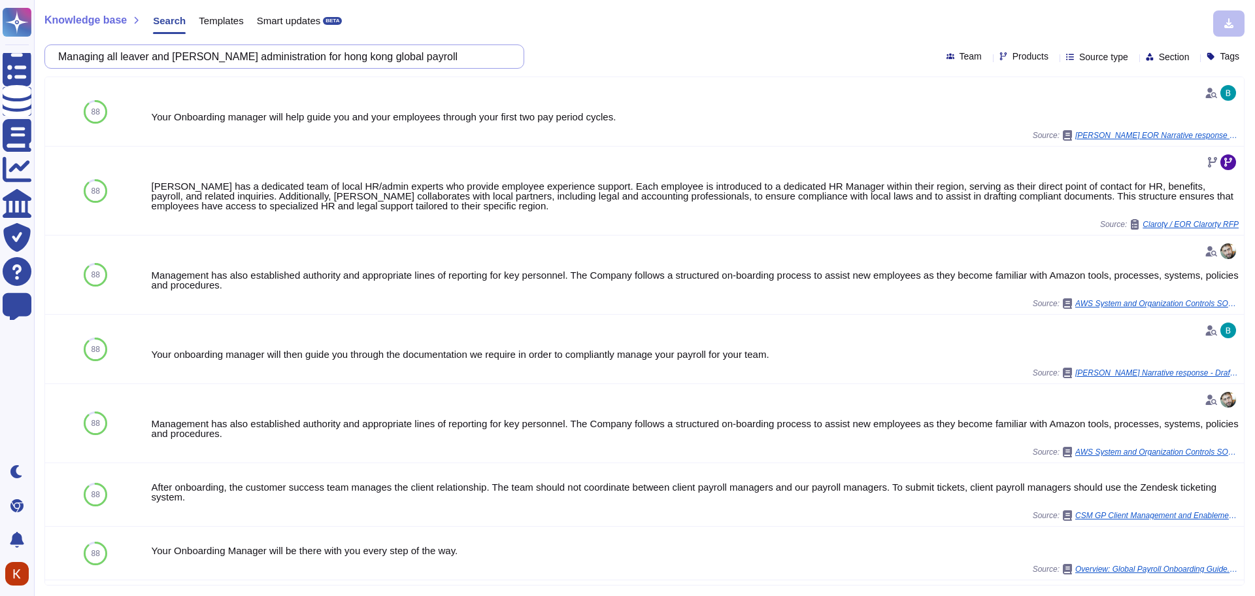
drag, startPoint x: 424, startPoint y: 58, endPoint x: 61, endPoint y: 61, distance: 363.6
click at [61, 61] on div "Managing all leaver and [PERSON_NAME] administration for hong kong global payro…" at bounding box center [284, 56] width 480 height 24
paste input "Gather employee data and set up new payroll system"
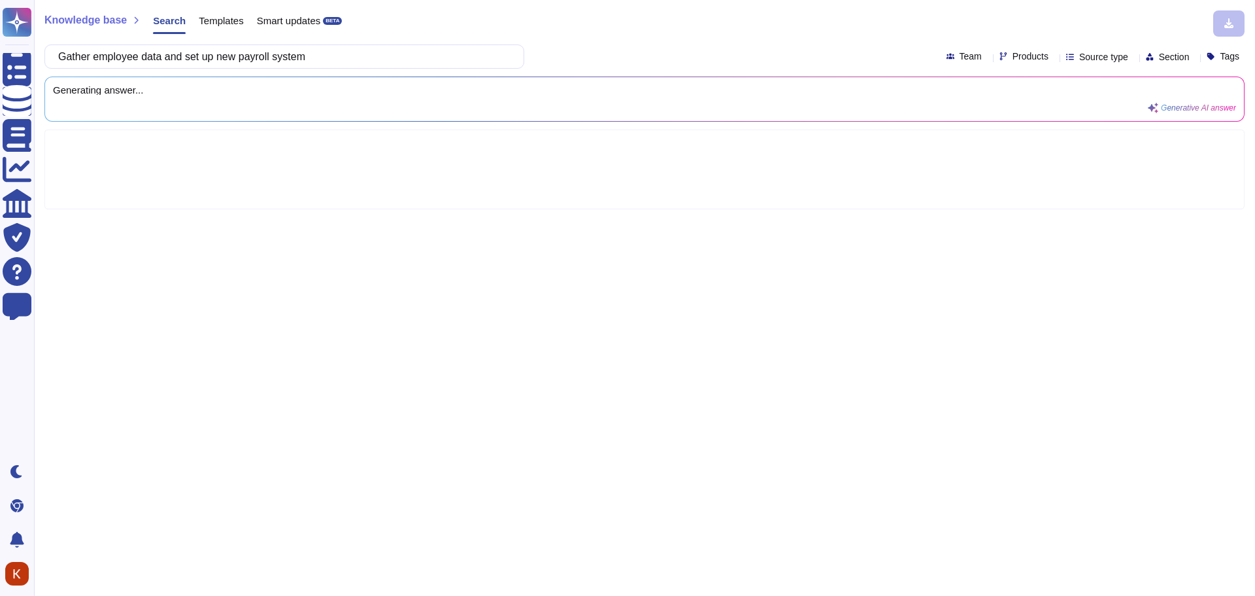
type input "Gather employee data and set up new payroll system"
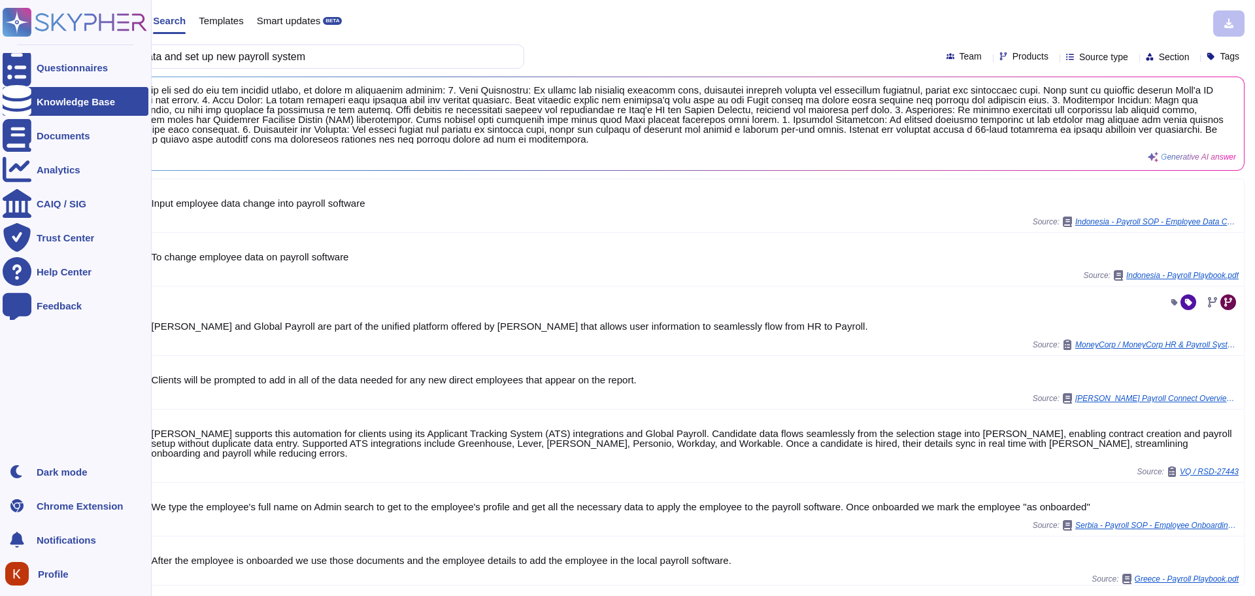
click at [94, 568] on div "Profile" at bounding box center [76, 573] width 146 height 29
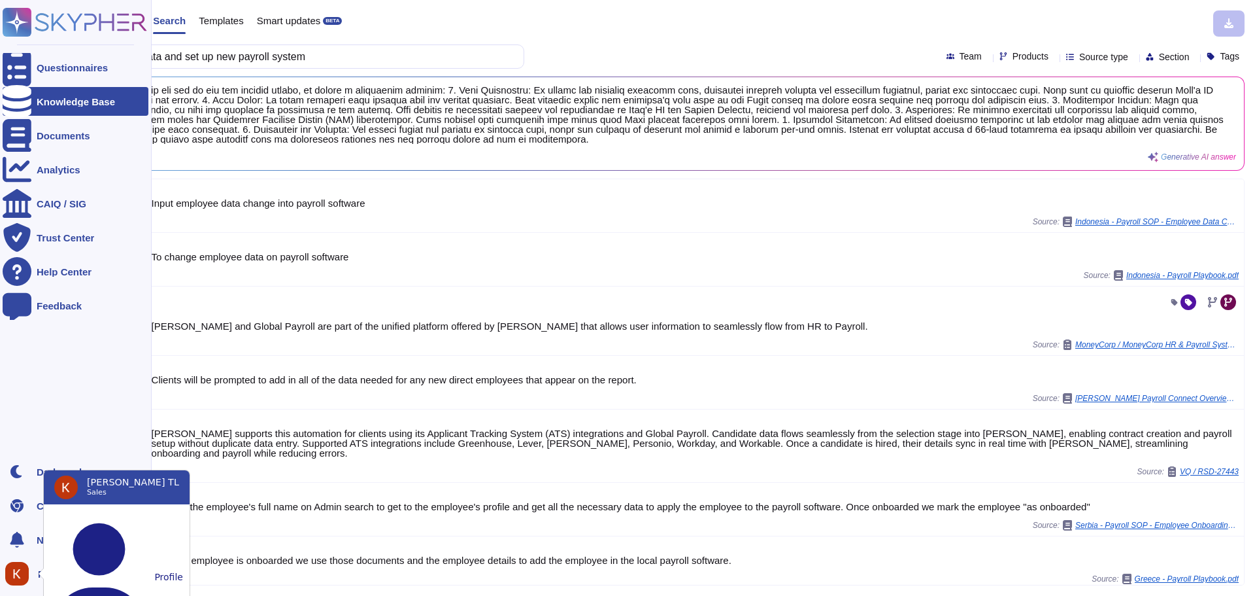
click at [60, 22] on icon at bounding box center [75, 22] width 145 height 29
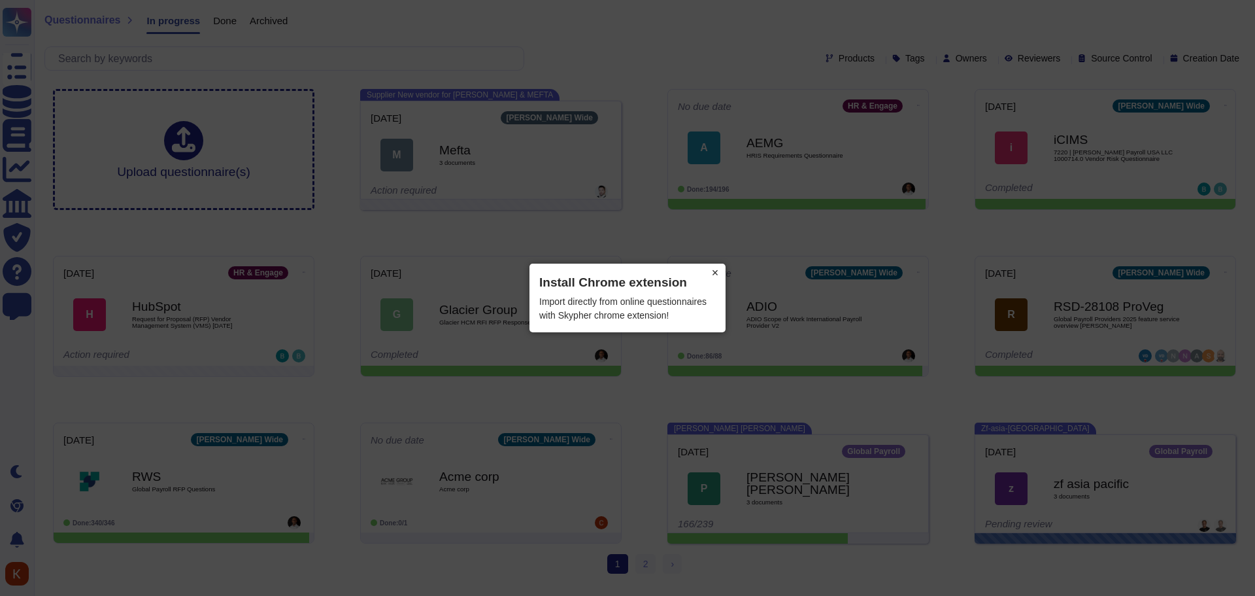
click at [715, 271] on button "×" at bounding box center [715, 273] width 21 height 18
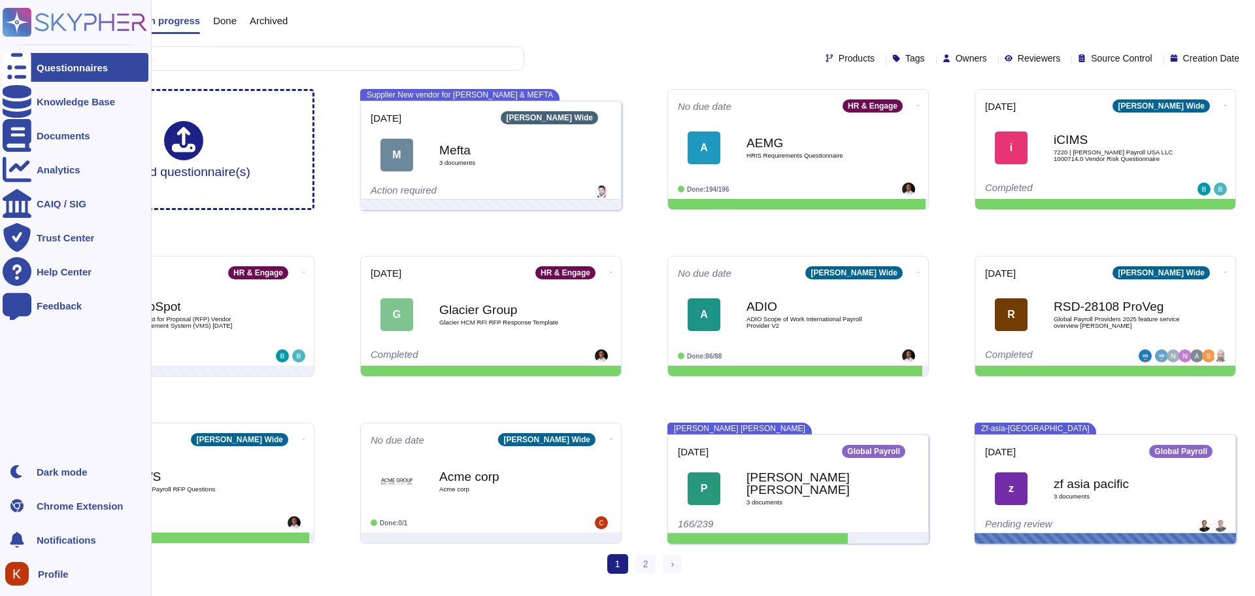
click at [12, 27] on rect at bounding box center [17, 22] width 29 height 29
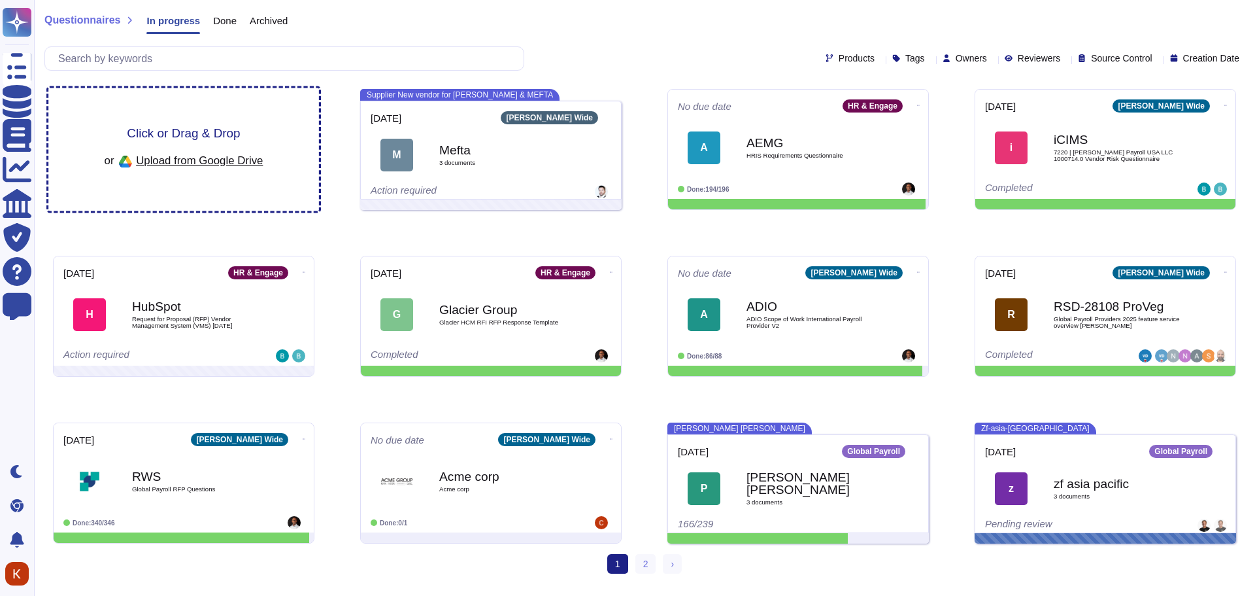
click at [182, 148] on div "Click or Drag & Drop or Upload from Google Drive" at bounding box center [184, 149] width 159 height 45
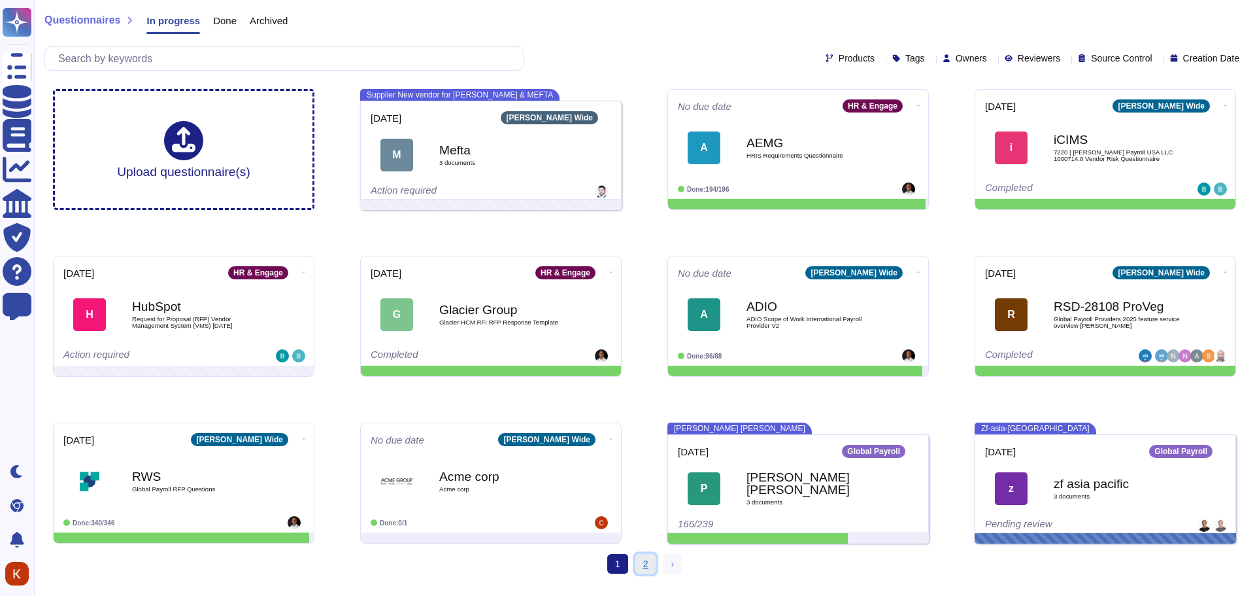
click at [649, 569] on link "2" at bounding box center [646, 564] width 21 height 20
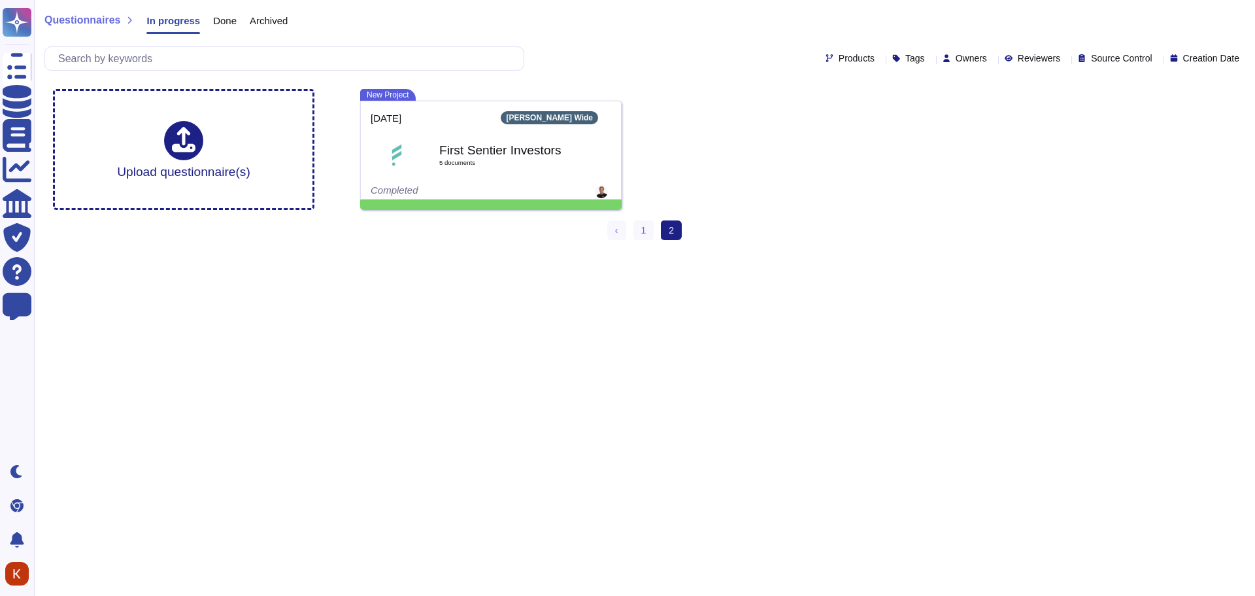
click at [223, 20] on span "Done" at bounding box center [225, 21] width 24 height 10
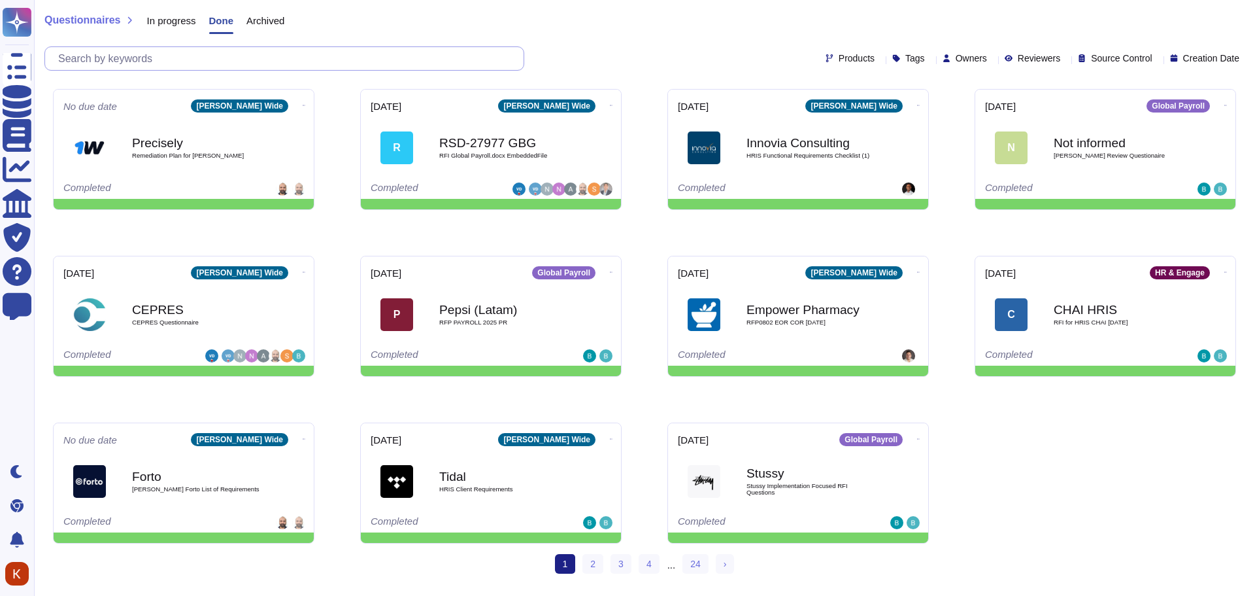
click at [174, 61] on input "text" at bounding box center [288, 58] width 472 height 23
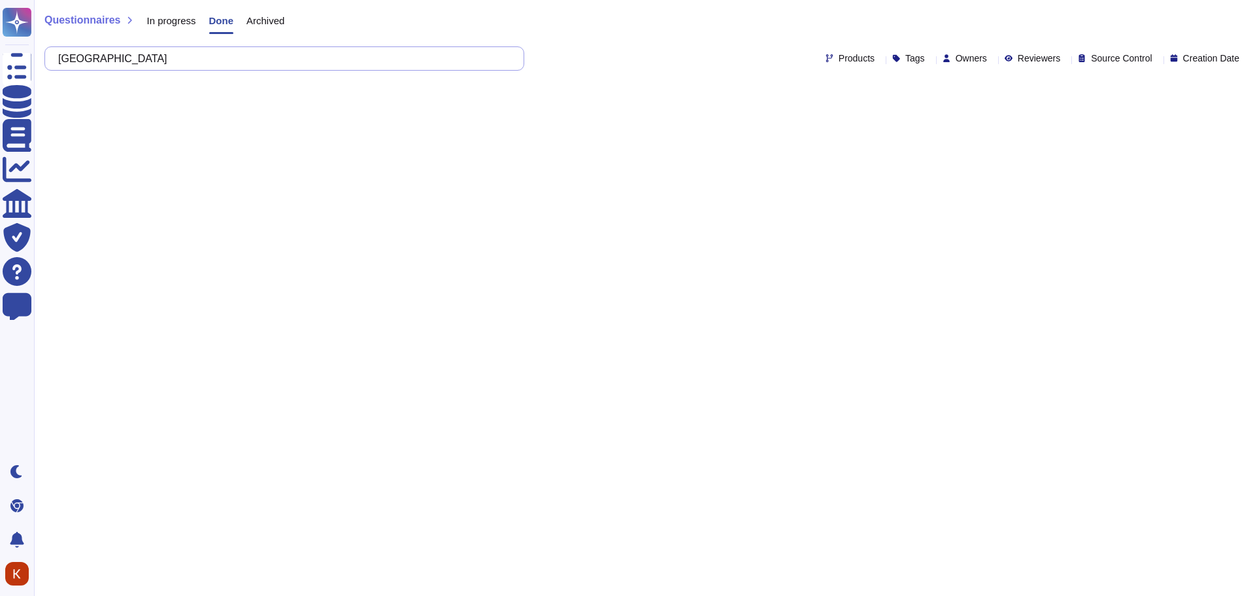
drag, startPoint x: 316, startPoint y: 60, endPoint x: 150, endPoint y: 53, distance: 166.9
click at [313, 59] on input "[GEOGRAPHIC_DATA]" at bounding box center [281, 58] width 459 height 23
click at [93, 57] on input "[GEOGRAPHIC_DATA]" at bounding box center [281, 58] width 459 height 23
type input "[GEOGRAPHIC_DATA]"
click at [458, 99] on html "Questionnaires Knowledge Base Documents Analytics CAIQ / SIG Trust Center Help …" at bounding box center [627, 49] width 1255 height 99
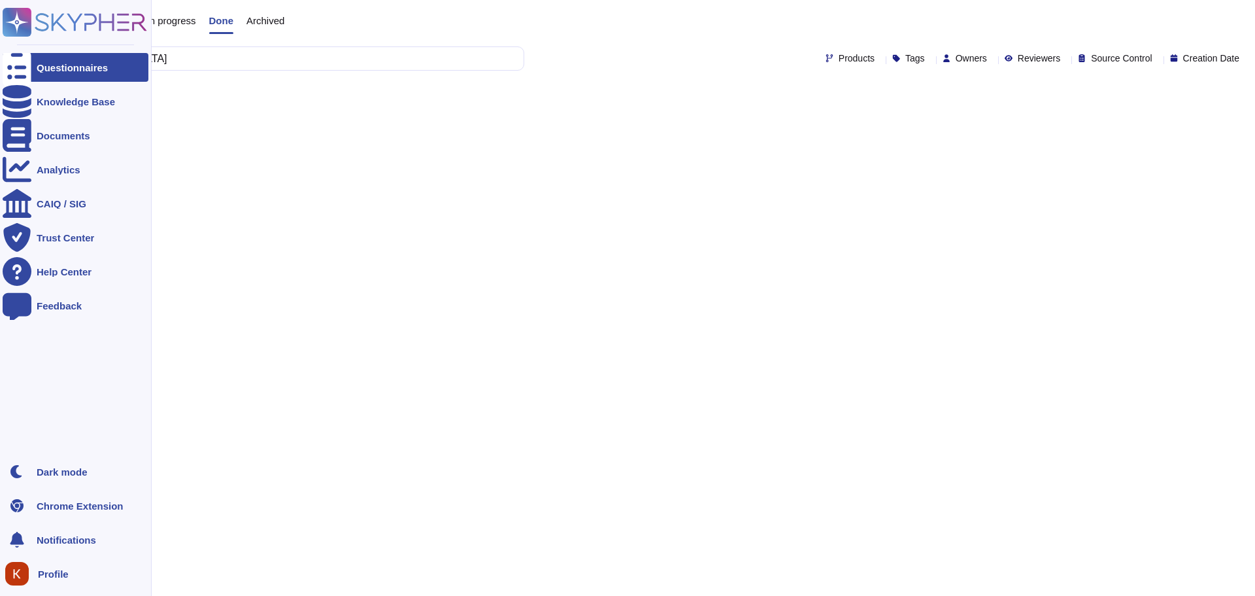
click at [69, 27] on icon at bounding box center [75, 22] width 145 height 29
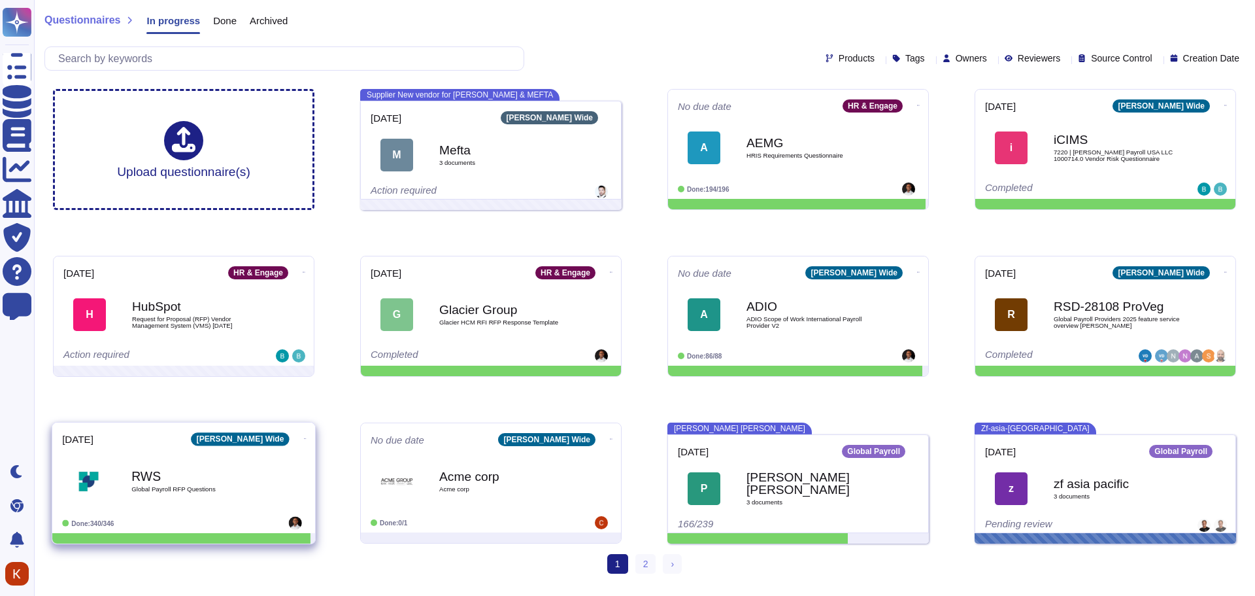
click at [218, 472] on b "RWS" at bounding box center [197, 475] width 132 height 12
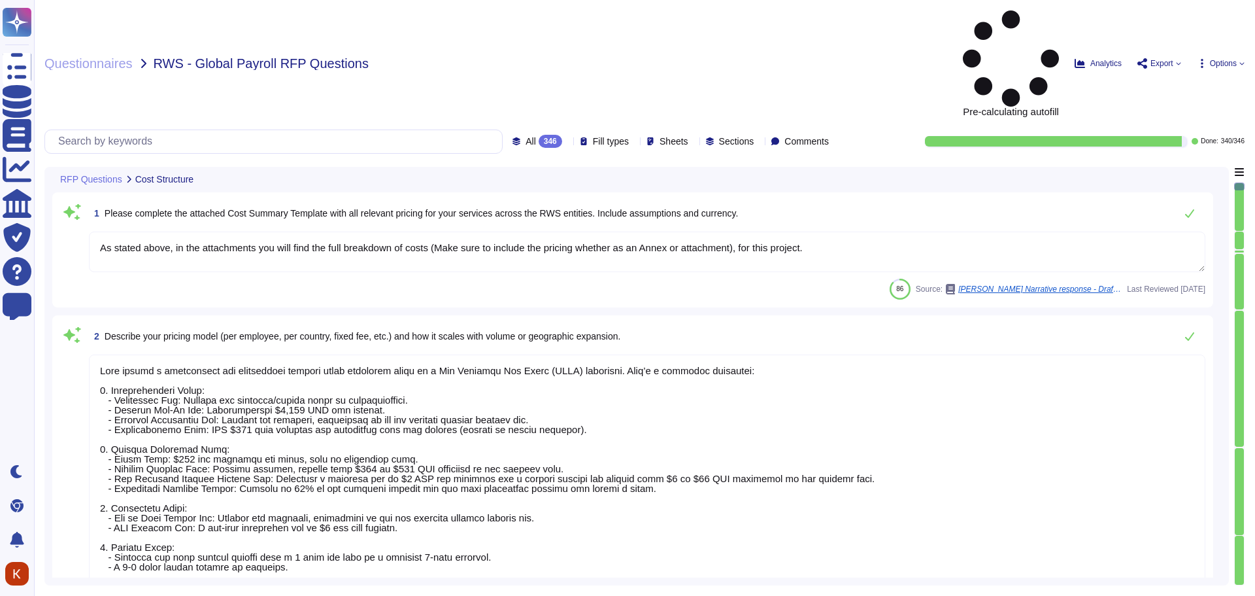
type textarea "As stated above, in the attachments you will find the full breakdown of costs (…"
type textarea "Lore ipsumd s ametconsect adi elitseddoei tempori utlab etdolorem aliqu en a Mi…"
type textarea "There are no hidden costs, subscription fees, retainers, or start-up fees of an…"
type textarea "[PERSON_NAME] offers a transparent and flexible pricing model that is adaptable…"
type textarea "As stated above, in the attachments you will find the full breakdown of costs (…"
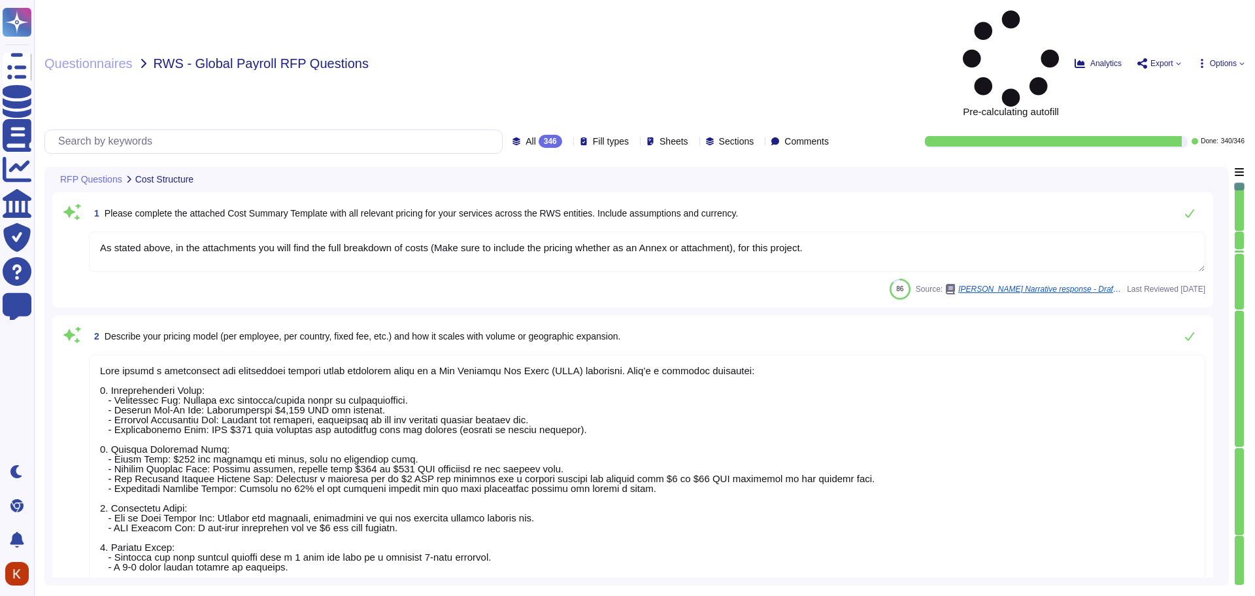
scroll to position [1, 0]
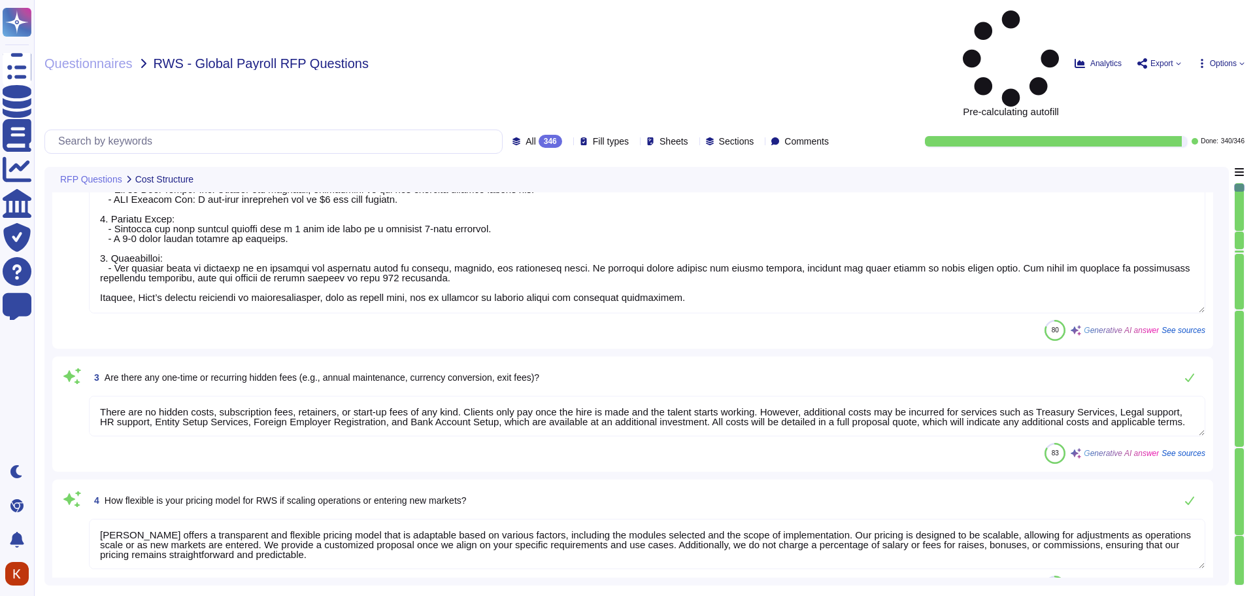
type textarea "Yes, there may be separate costs for year-end processing, tax filings, statutor…"
type textarea "N/A - there is no mark up, [PERSON_NAME] only expenses the client for"
type textarea "Historical data can be uploaded in several ways: 1. Manual Import: It is highly…"
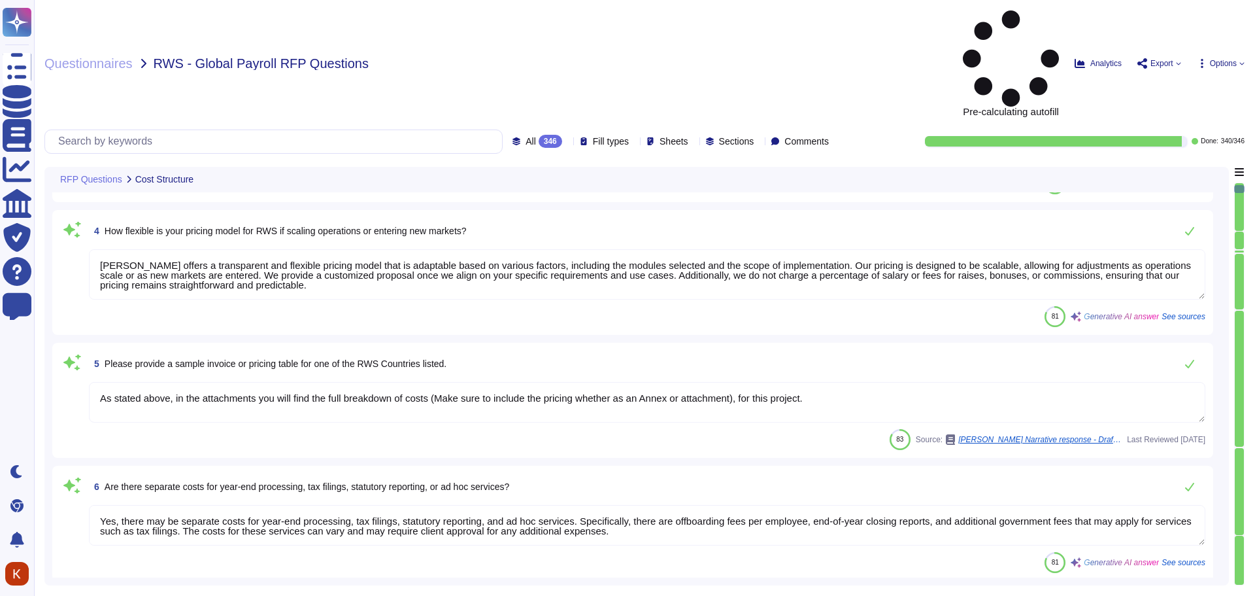
type textarea "[PERSON_NAME] offers robust capabilities for both custom reports and dashboards…"
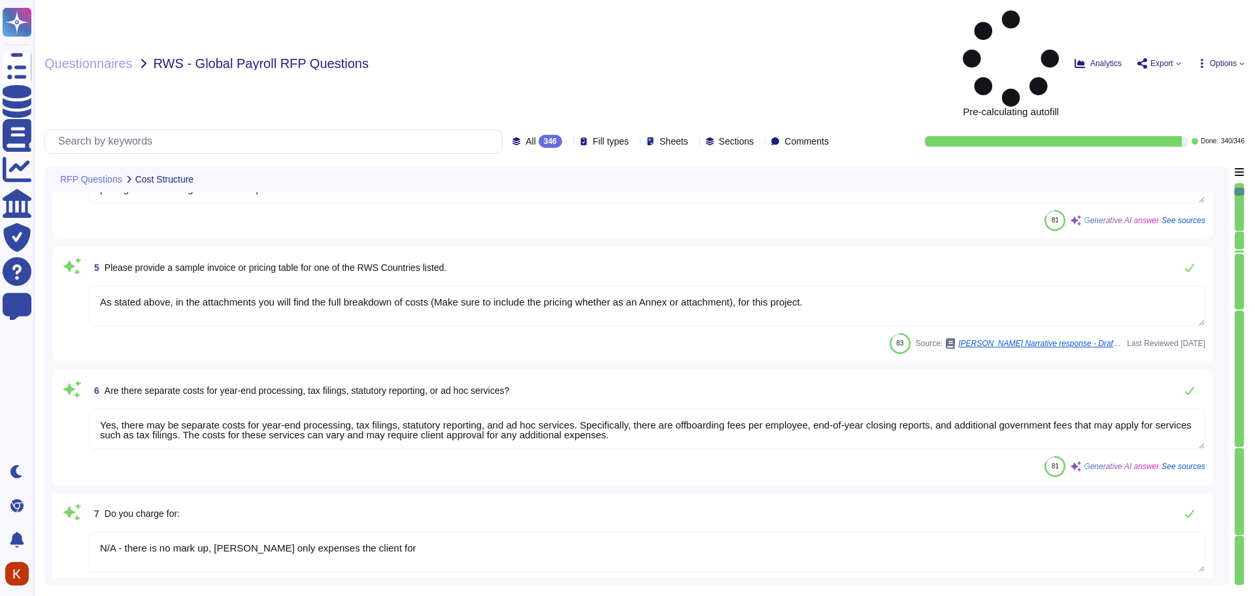
type textarea "Our process for specifying penalties or remedies for failing to meet SLAs inclu…"
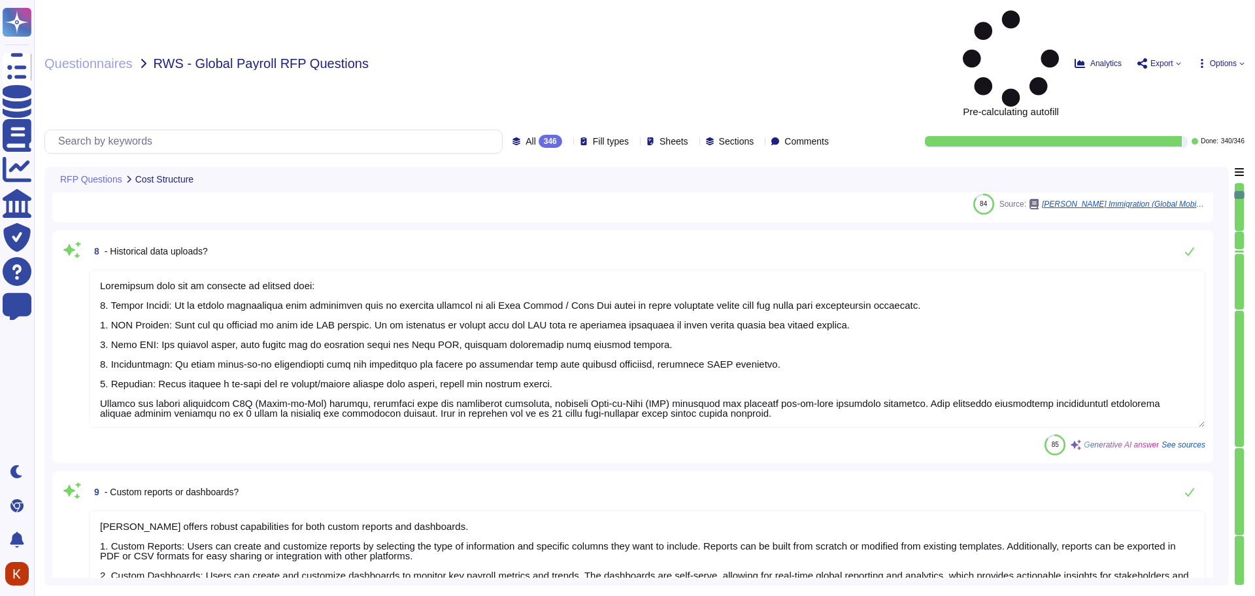
type textarea "To add employees, clients can utilize the people import template to add new emp…"
type textarea "These are the additional Employer Costs we need to on-charge the clients and in…"
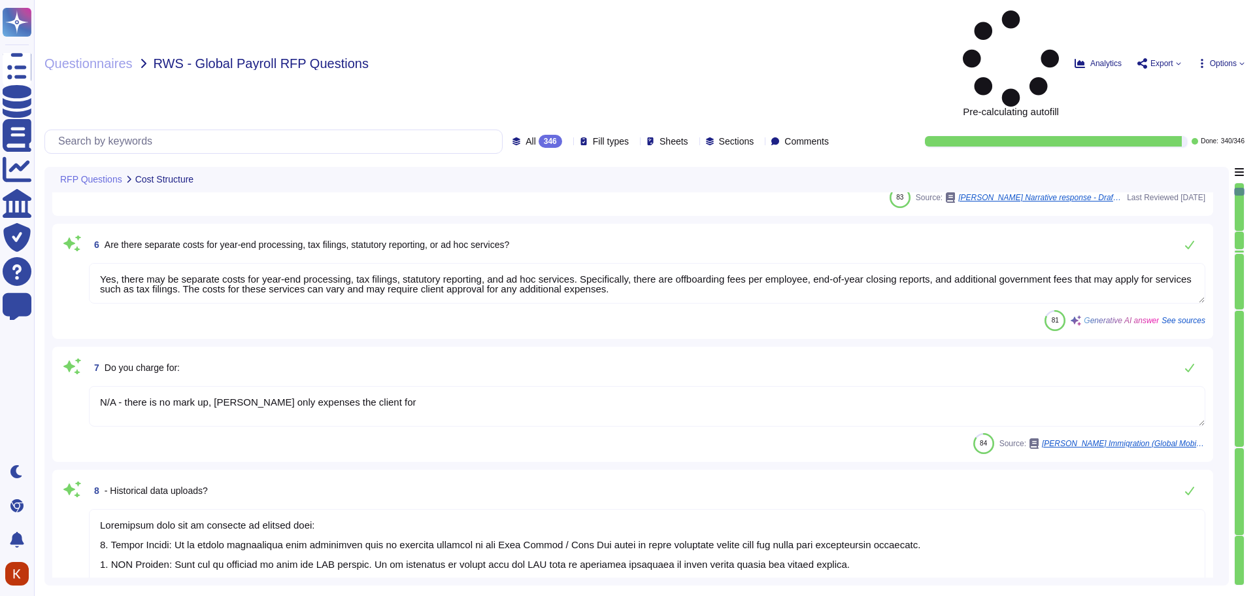
scroll to position [785, 0]
type textarea "There are no hidden costs, subscription fees, retainers, or start-up fees of an…"
type textarea "[PERSON_NAME] offers a transparent and flexible pricing model that is adaptable…"
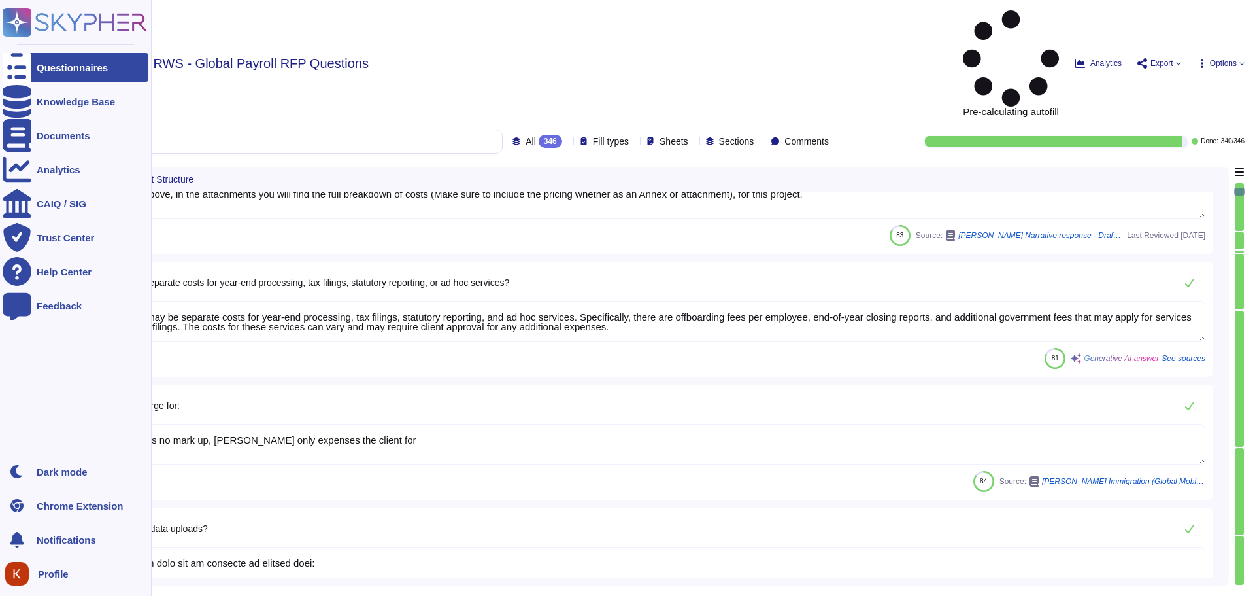
click at [18, 19] on icon at bounding box center [18, 23] width 26 height 26
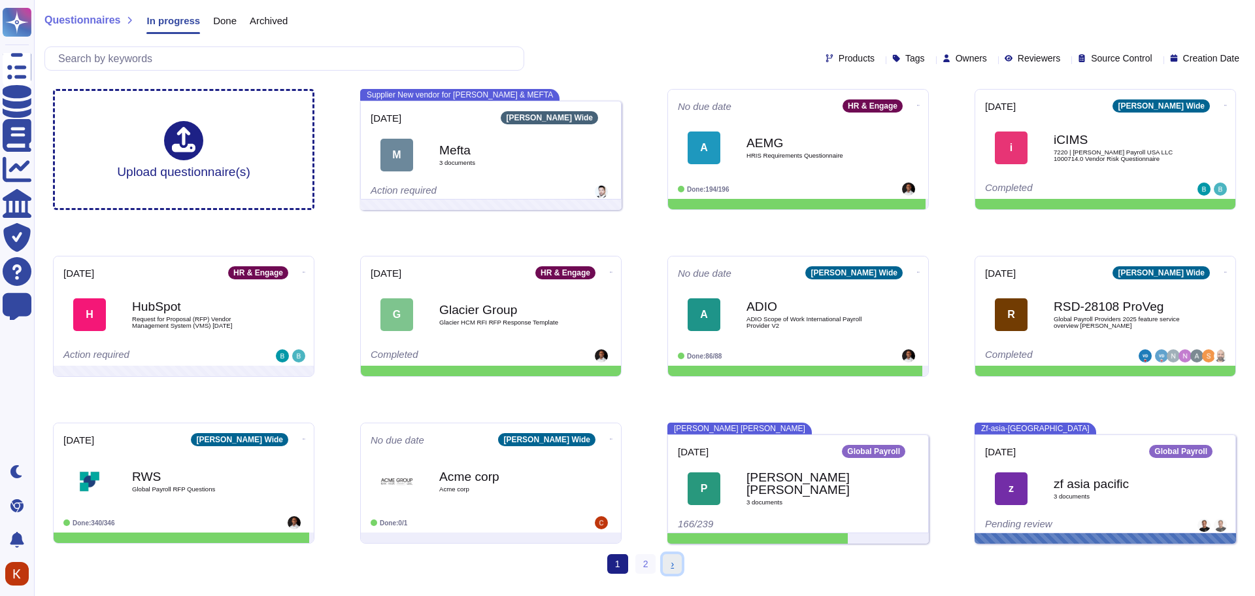
click at [670, 564] on link "› Next" at bounding box center [672, 564] width 19 height 20
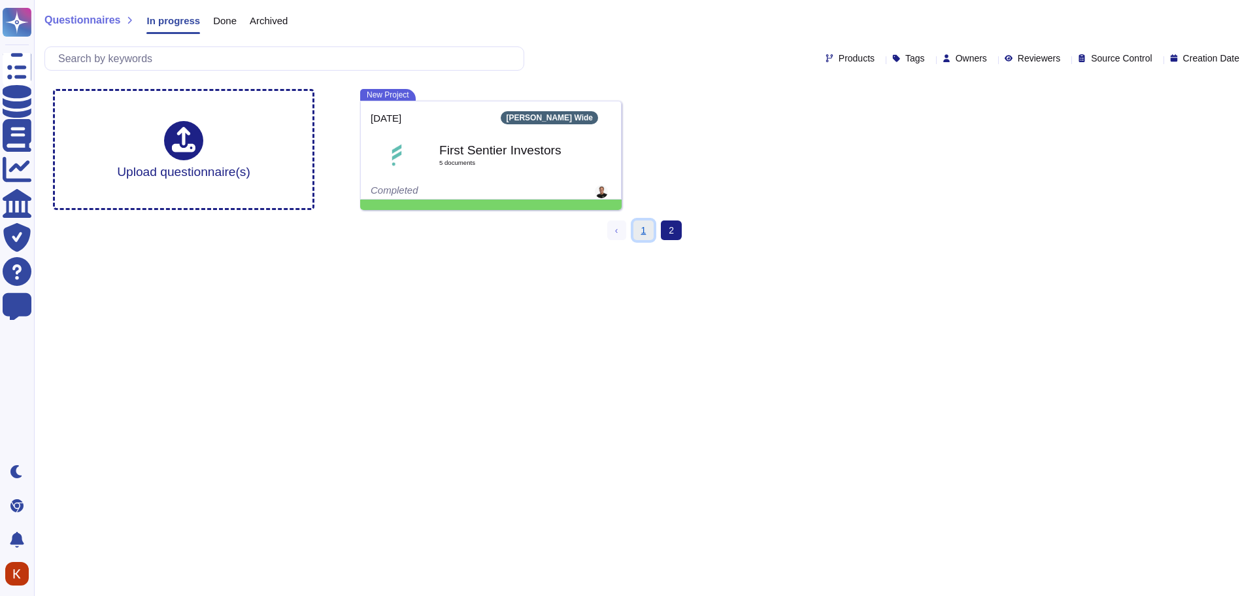
click at [643, 233] on link "1" at bounding box center [644, 230] width 21 height 20
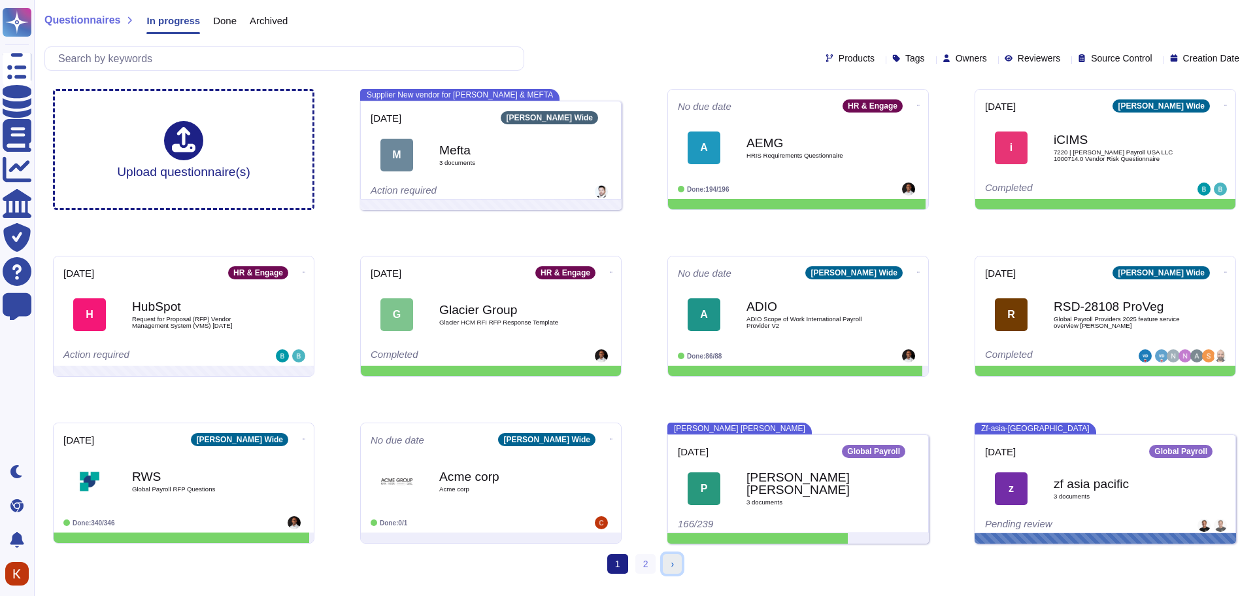
click at [672, 559] on span "›" at bounding box center [672, 563] width 3 height 10
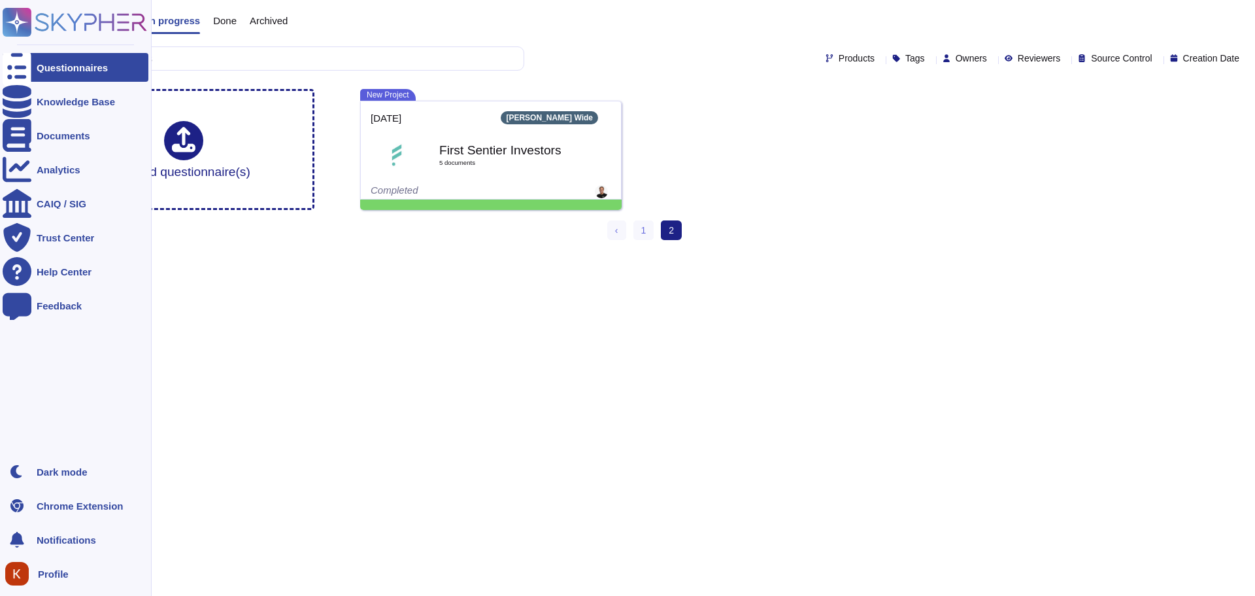
click at [60, 22] on icon at bounding box center [75, 22] width 145 height 29
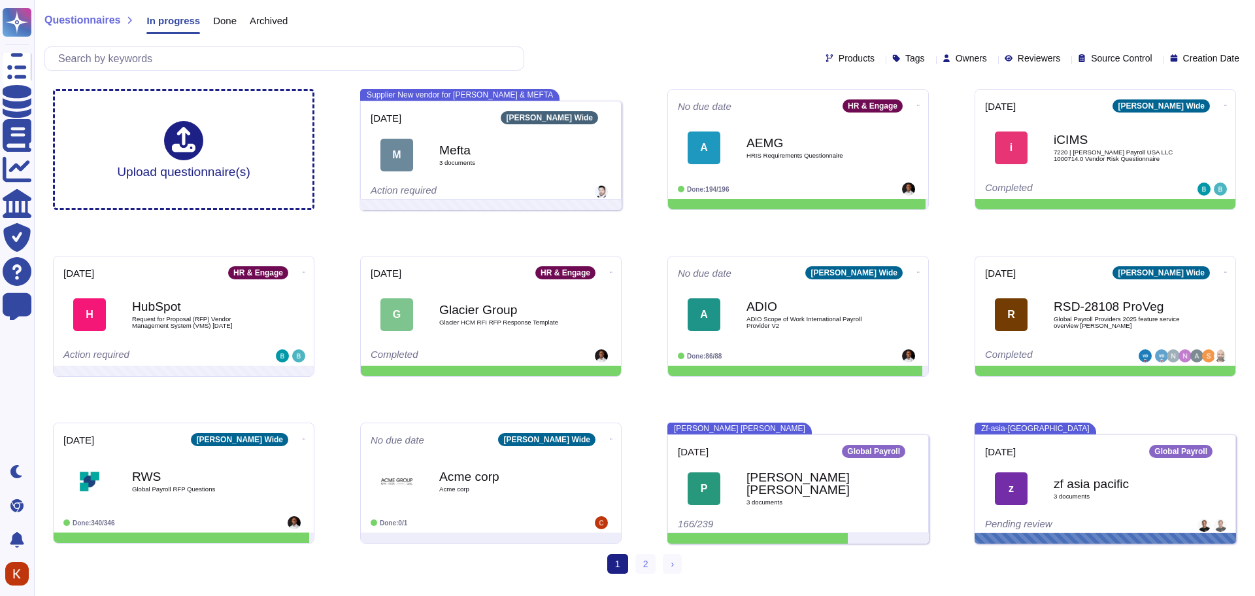
click at [943, 50] on div "Products Tags Owners Reviewers Source Control Creation Date" at bounding box center [644, 58] width 1201 height 24
click at [930, 60] on icon at bounding box center [930, 60] width 0 height 0
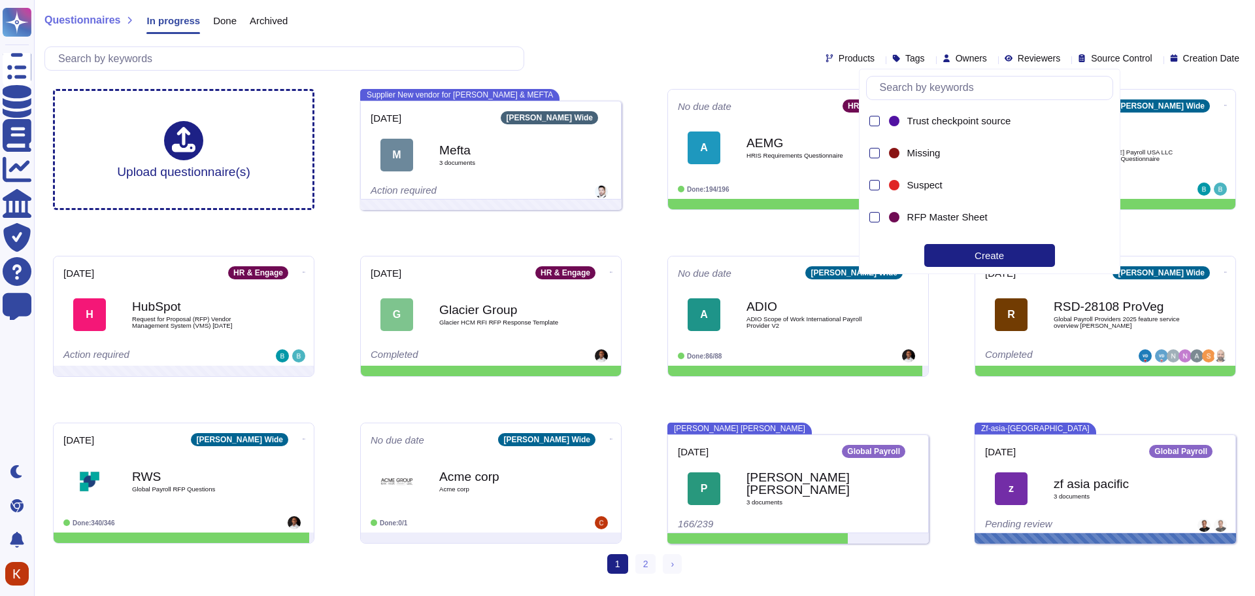
click at [993, 60] on icon at bounding box center [993, 60] width 0 height 0
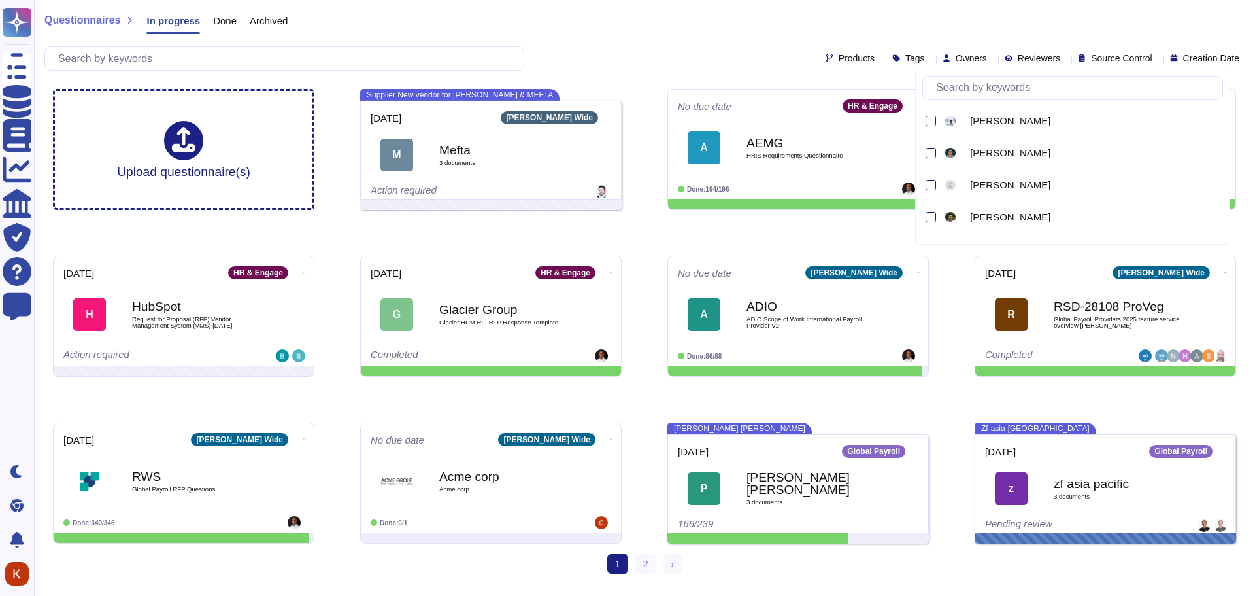
click at [1018, 57] on span "Reviewers" at bounding box center [1039, 58] width 43 height 9
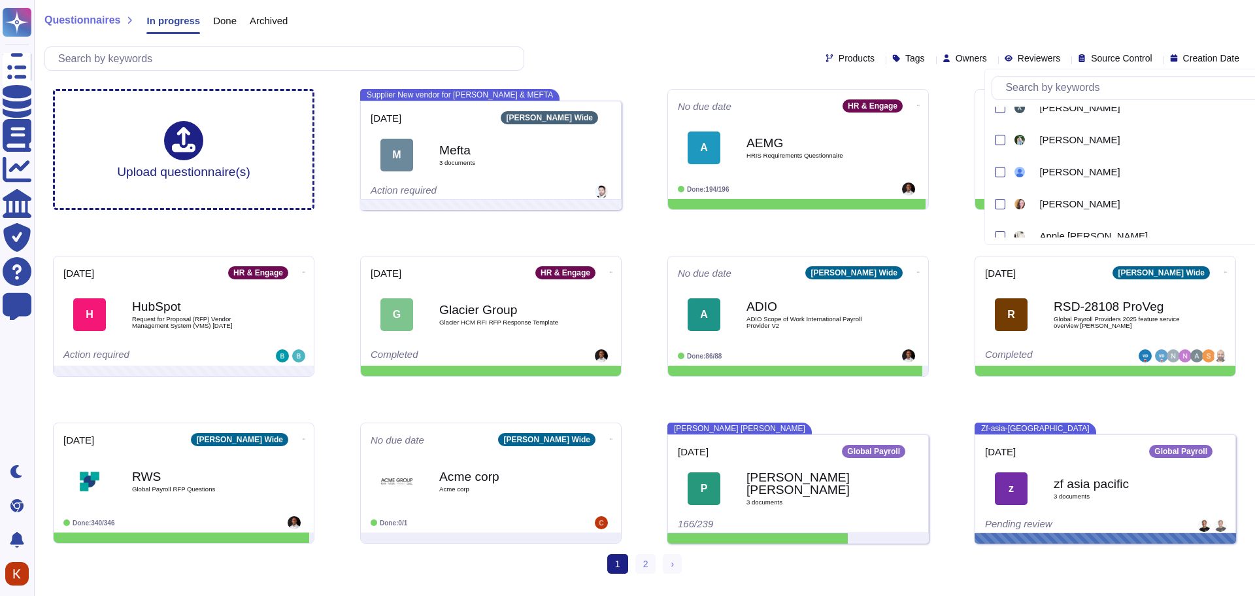
scroll to position [2027, 0]
click at [1123, 58] on span "Source Control" at bounding box center [1121, 58] width 61 height 9
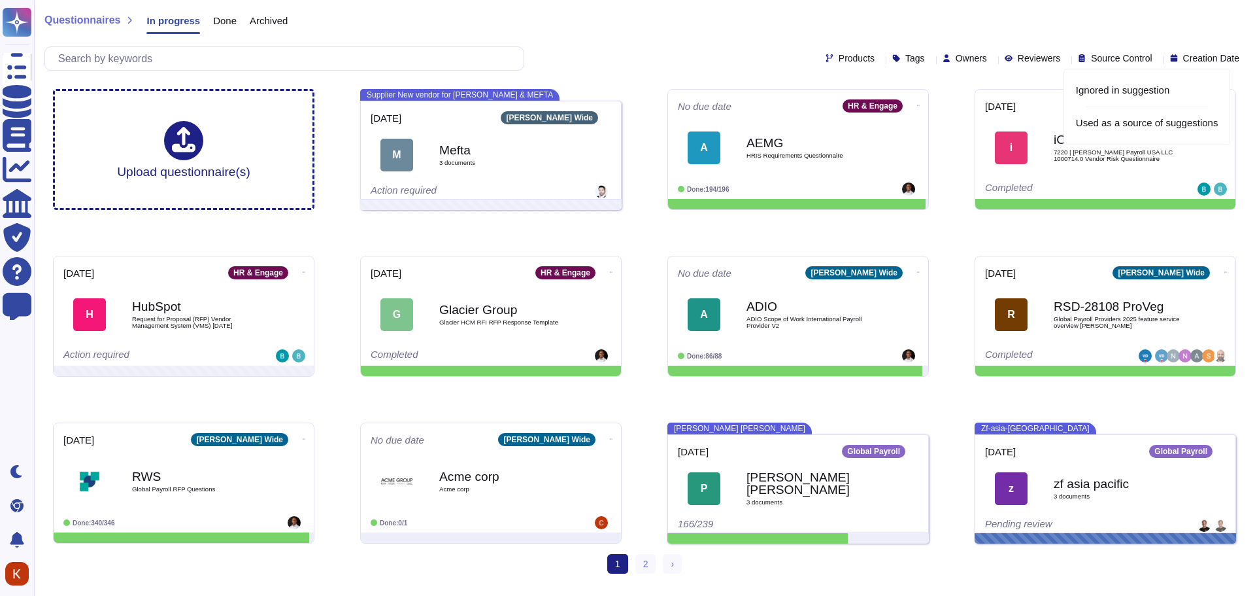
click at [1202, 60] on span "Creation Date" at bounding box center [1212, 58] width 56 height 9
click at [836, 58] on div "Products" at bounding box center [853, 59] width 54 height 10
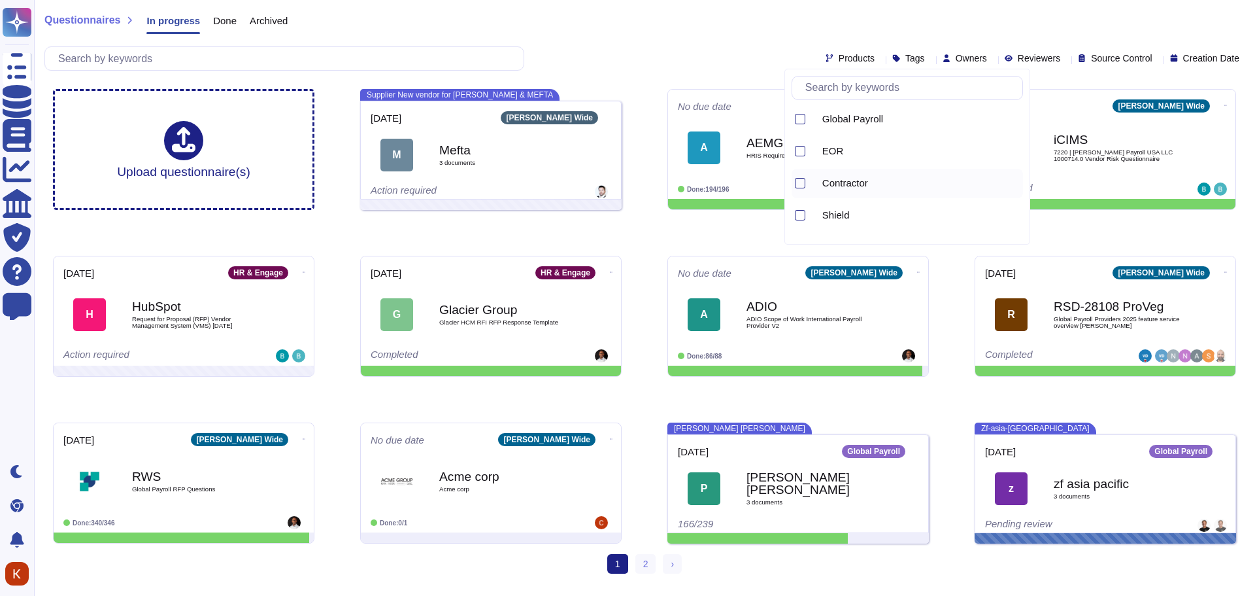
scroll to position [0, 0]
click at [855, 125] on span "Global Payroll" at bounding box center [853, 121] width 61 height 12
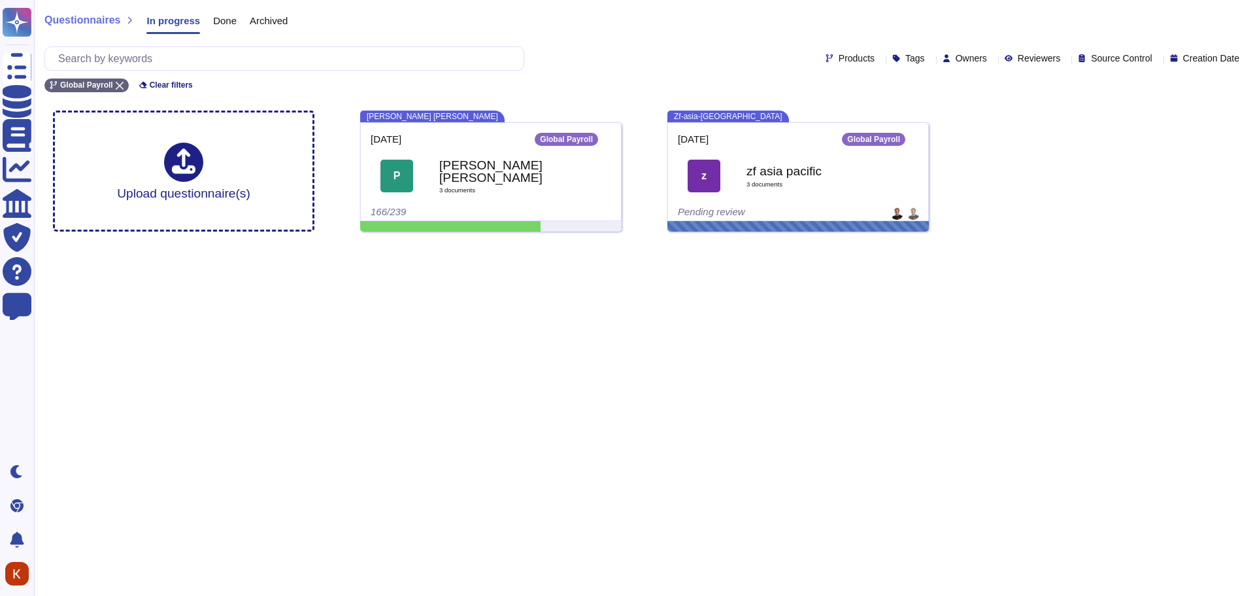
click at [638, 242] on html "Questionnaires Knowledge Base Documents Analytics CAIQ / SIG Trust Center Help …" at bounding box center [627, 121] width 1255 height 242
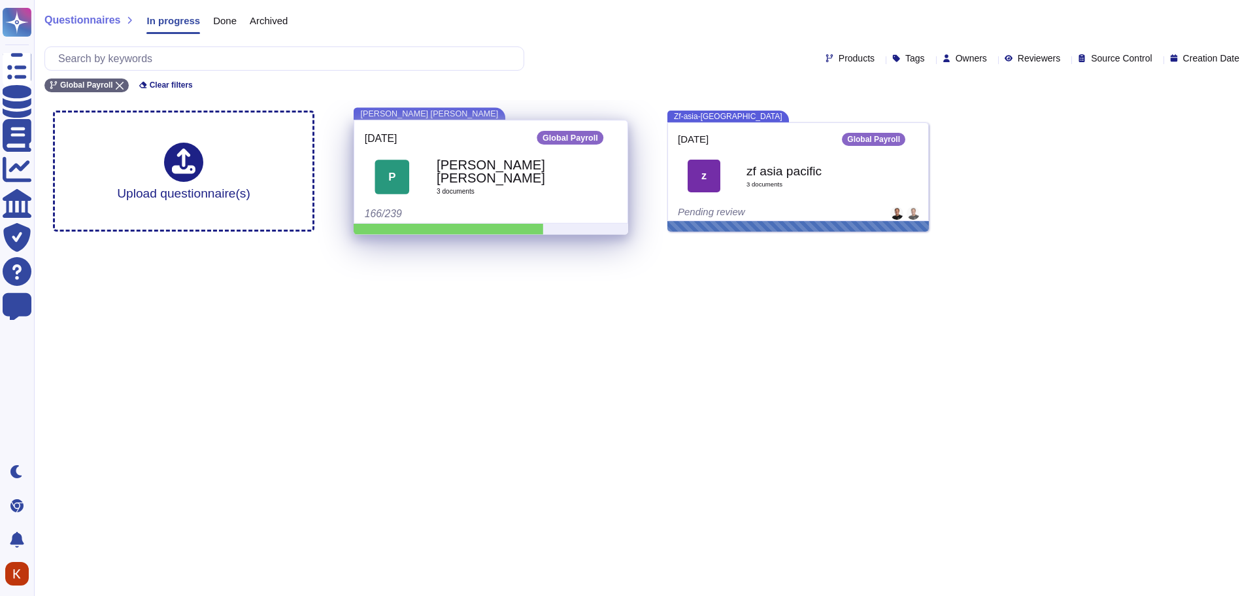
click at [536, 202] on div "[PERSON_NAME] [PERSON_NAME] 3 document s" at bounding box center [505, 176] width 137 height 55
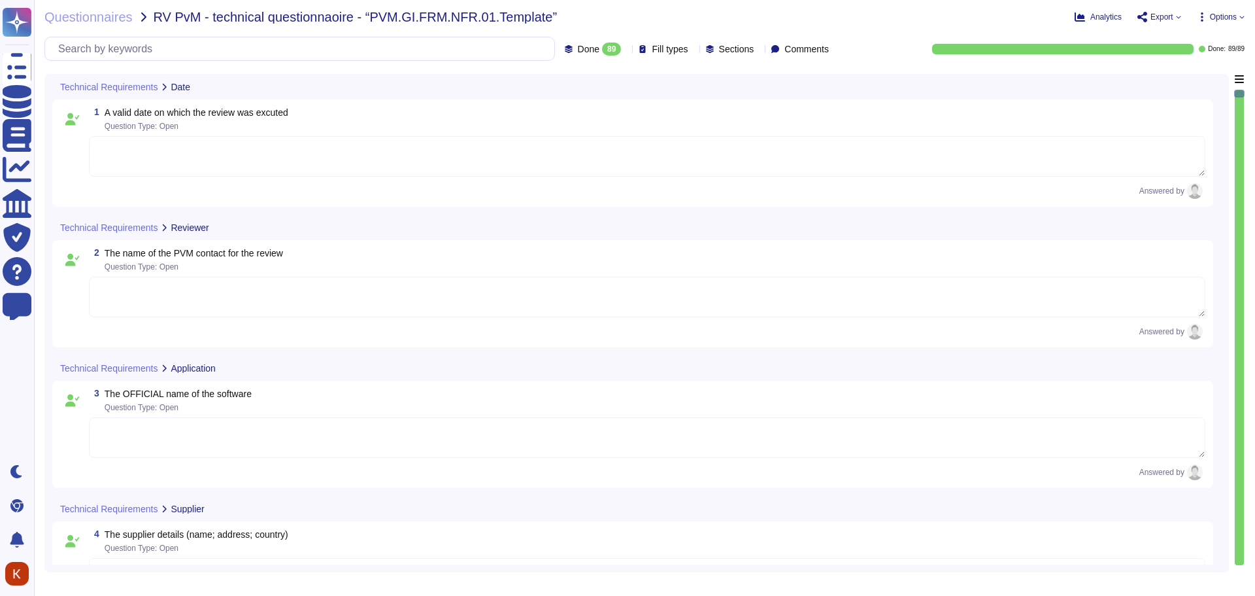
type textarea "Company name: [PERSON_NAME], Inc. [STREET_ADDRESS] Website: [URL][DOMAIN_NAME]"
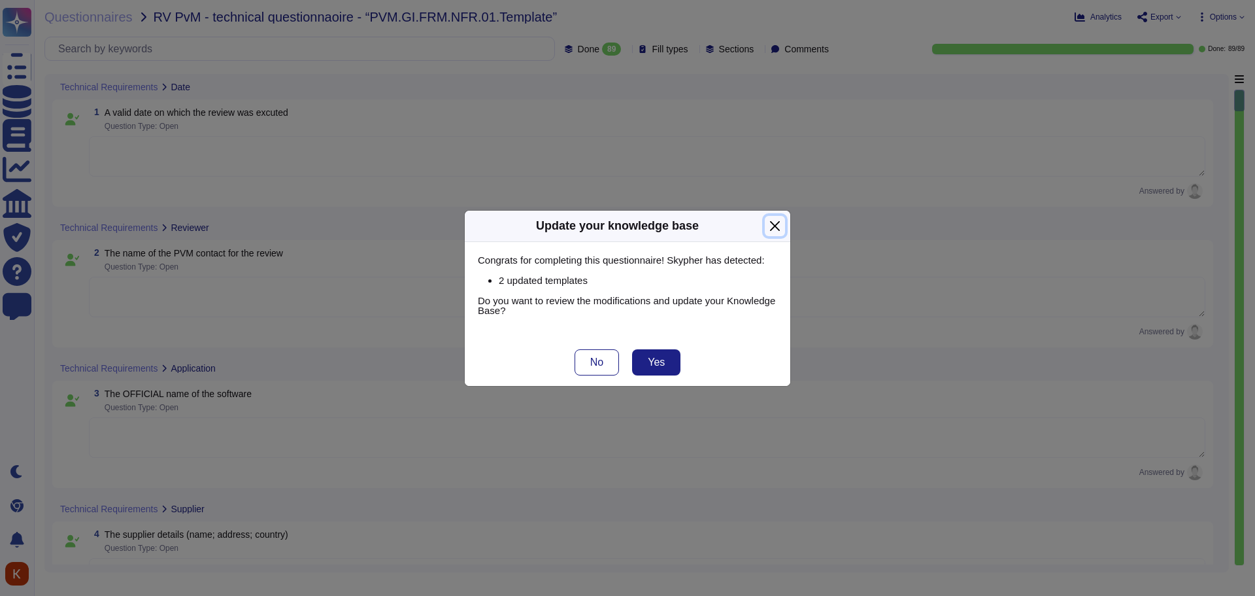
click at [773, 223] on button "Close" at bounding box center [775, 226] width 20 height 20
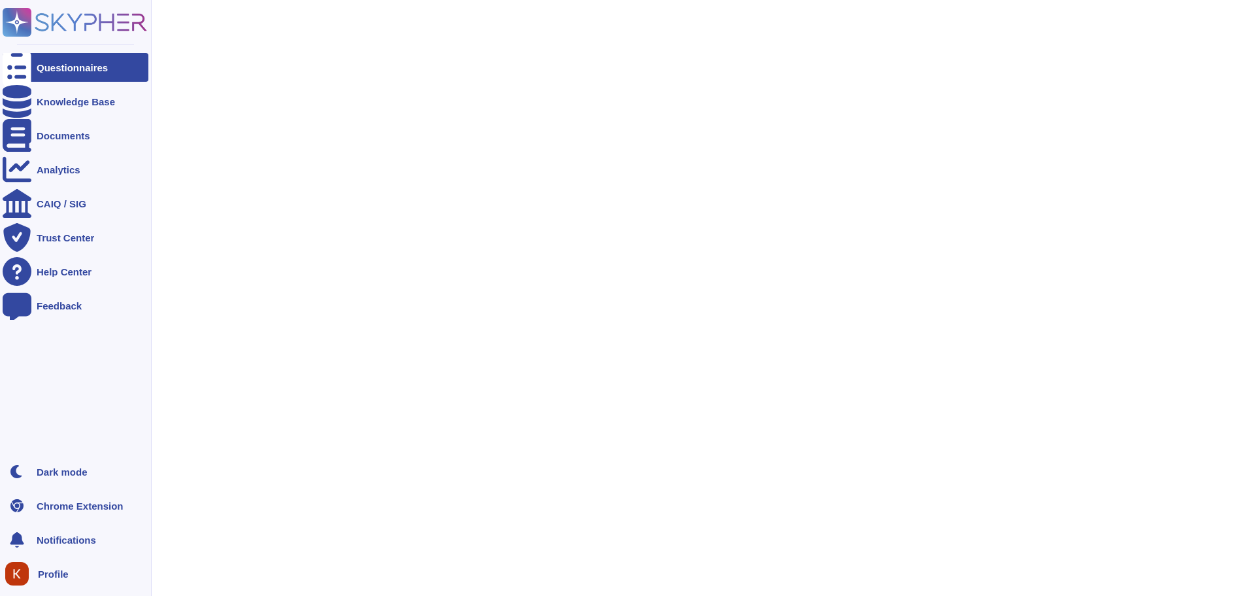
click at [20, 20] on icon at bounding box center [75, 22] width 145 height 29
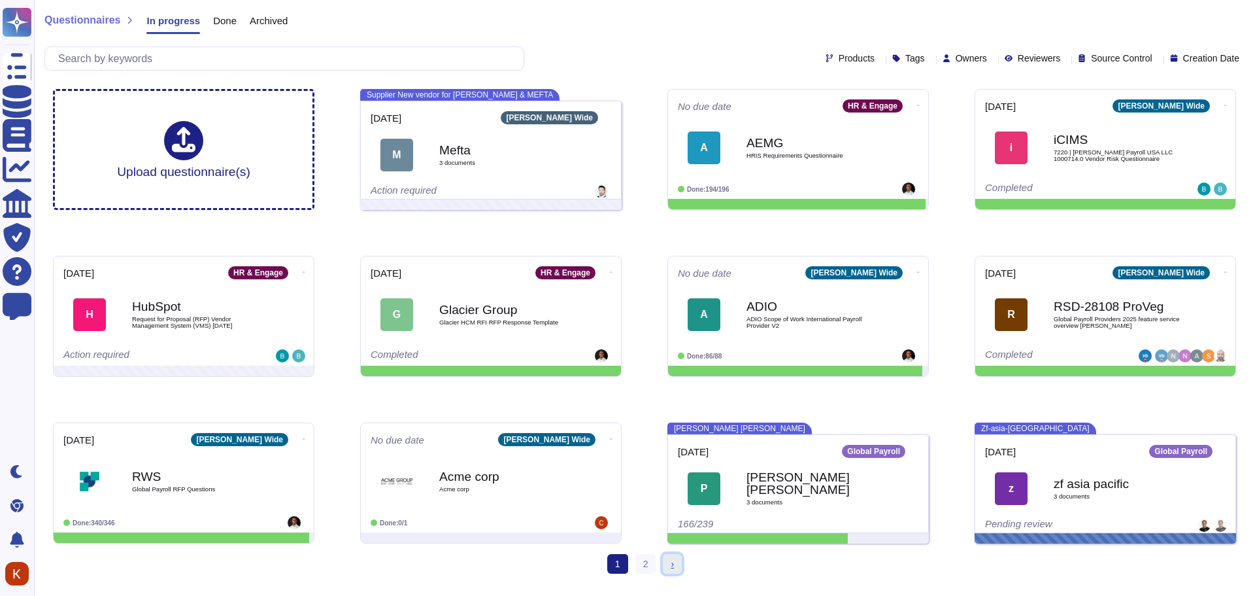
click at [671, 560] on span "›" at bounding box center [672, 563] width 3 height 10
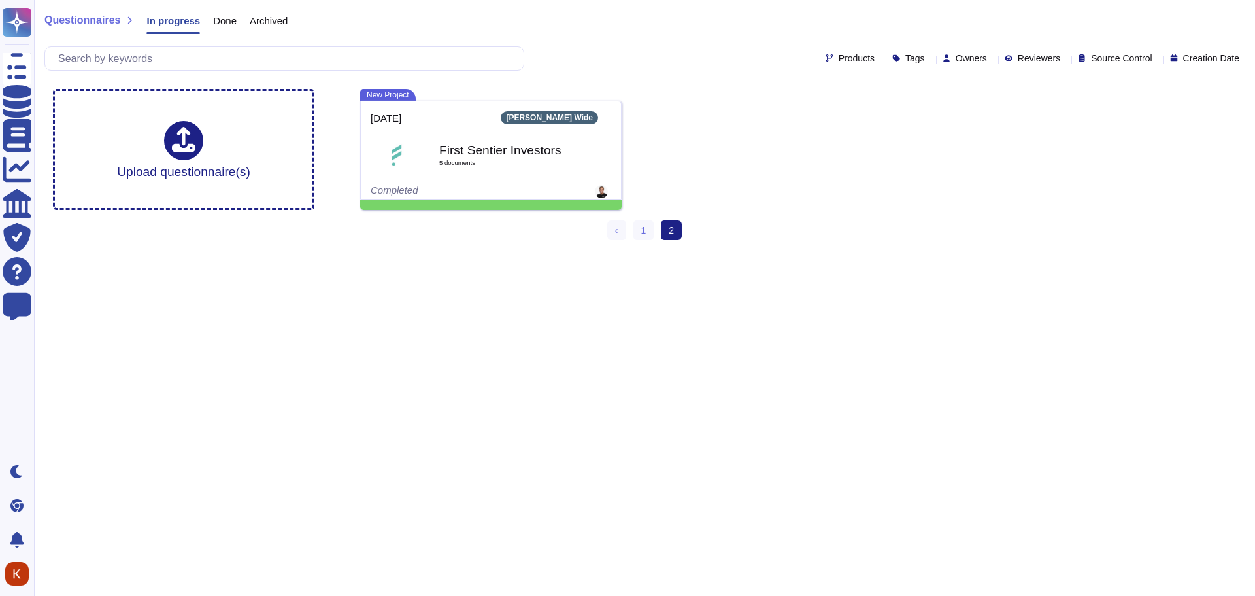
click at [993, 60] on icon at bounding box center [993, 60] width 0 height 0
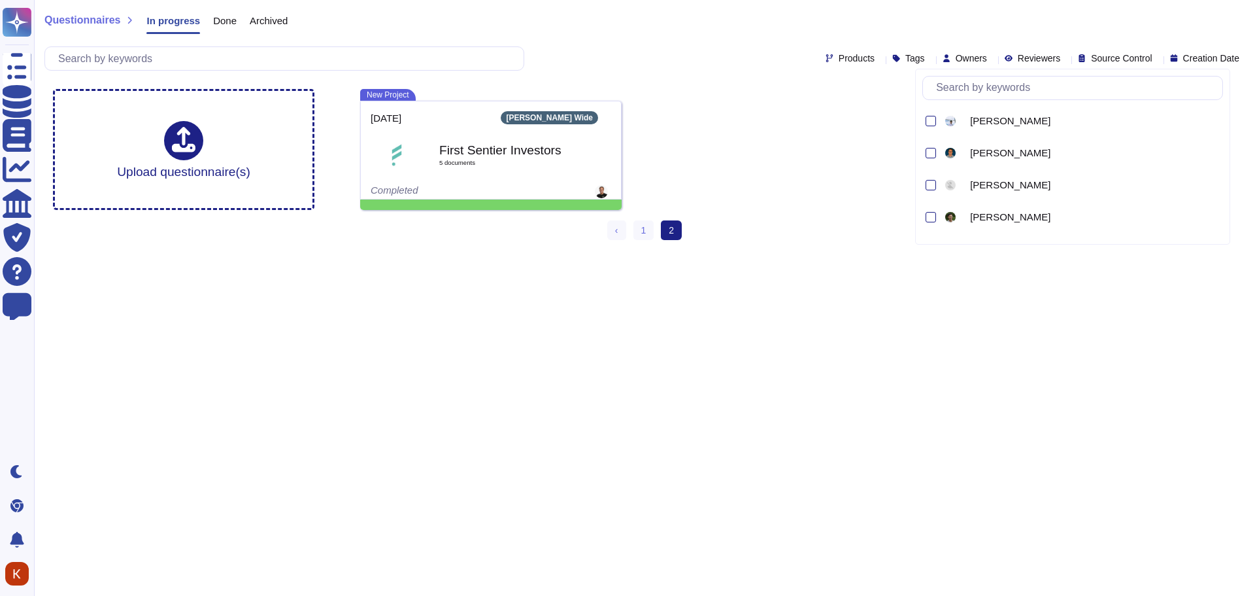
click at [1032, 64] on div "Products Tags Owners Reviewers Source Control Creation Date" at bounding box center [644, 58] width 1201 height 24
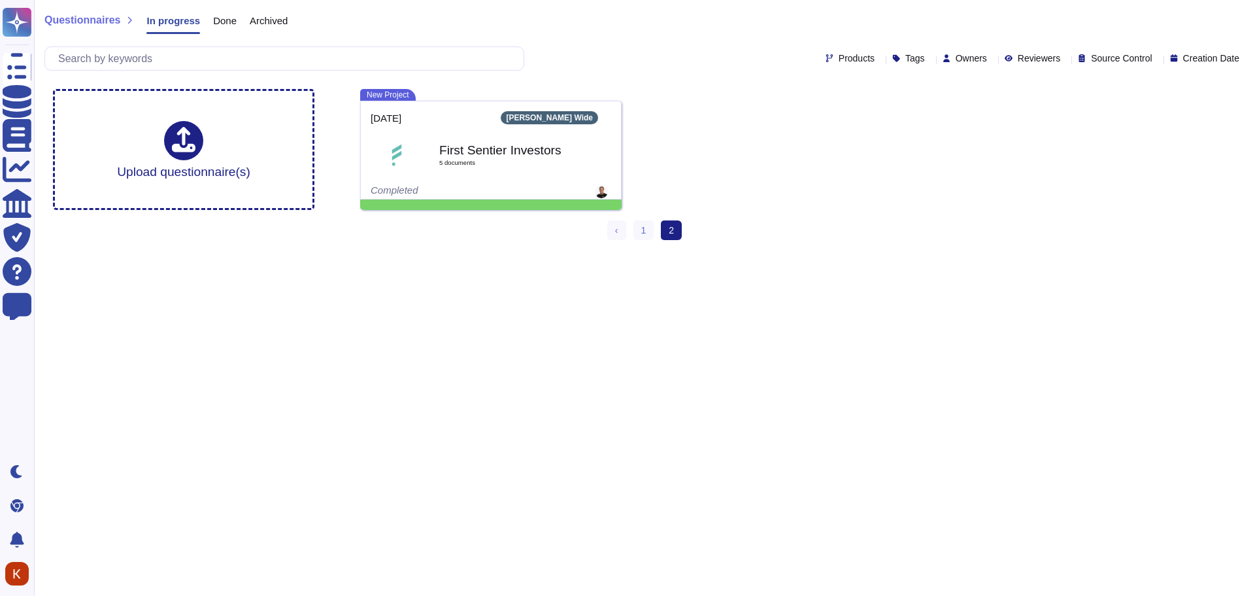
click at [1091, 56] on span "Source Control" at bounding box center [1121, 58] width 61 height 9
click at [1027, 58] on span "Reviewers" at bounding box center [1039, 58] width 43 height 9
click at [839, 54] on span "Products" at bounding box center [857, 58] width 36 height 9
click at [857, 118] on span "Global Payroll" at bounding box center [853, 121] width 61 height 12
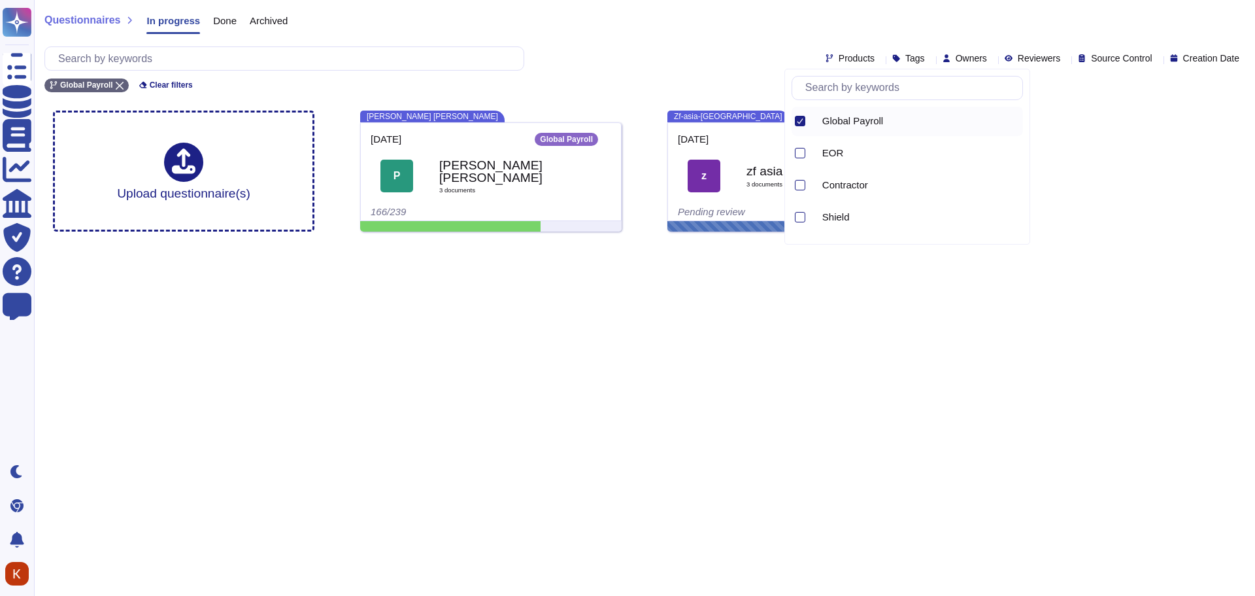
click at [595, 242] on html "Questionnaires Knowledge Base Documents Analytics CAIQ / SIG Trust Center Help …" at bounding box center [627, 121] width 1255 height 242
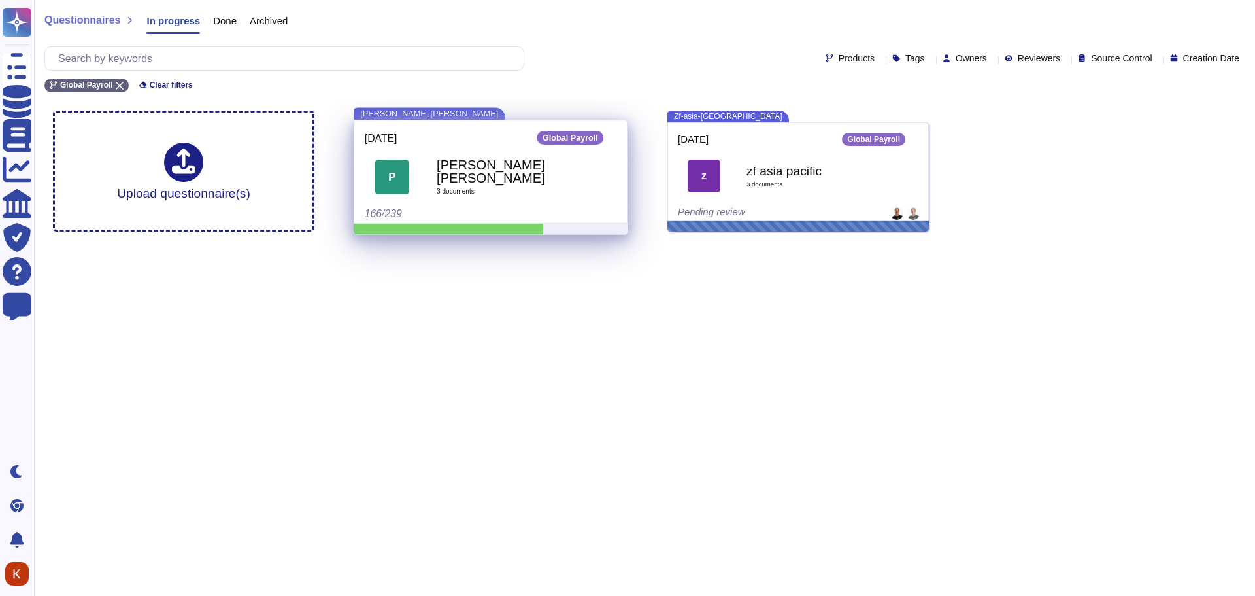
click at [492, 204] on div "P [PERSON_NAME] [PERSON_NAME] 3 document s" at bounding box center [491, 177] width 252 height 64
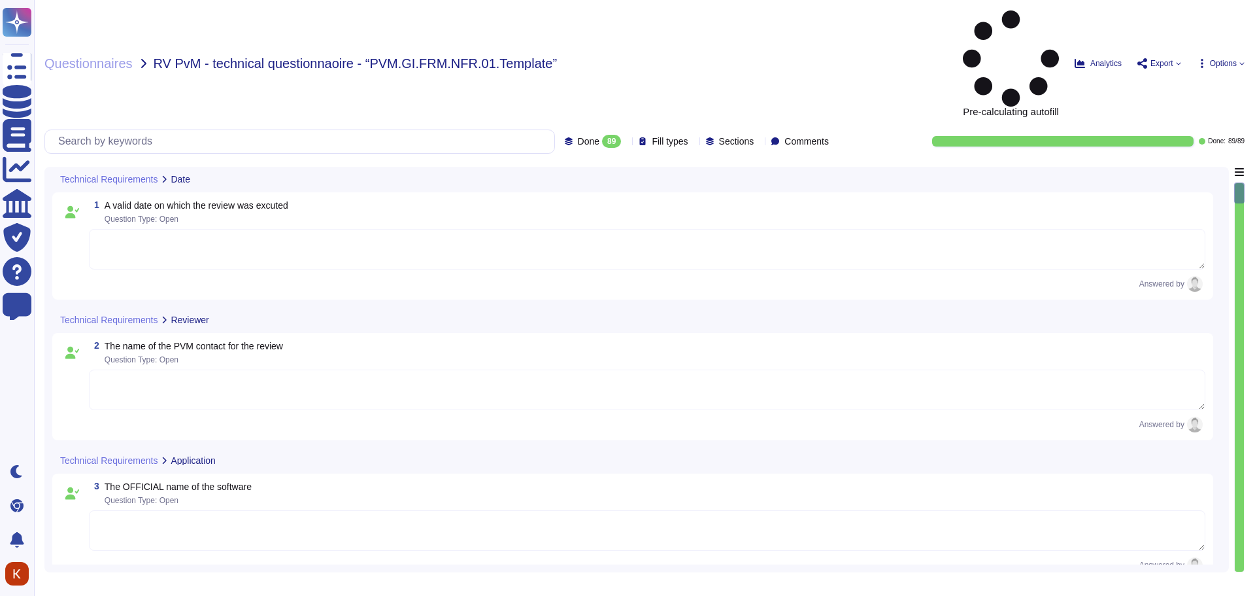
type textarea "Company name: [PERSON_NAME], Inc. [STREET_ADDRESS] Website: [URL][DOMAIN_NAME]"
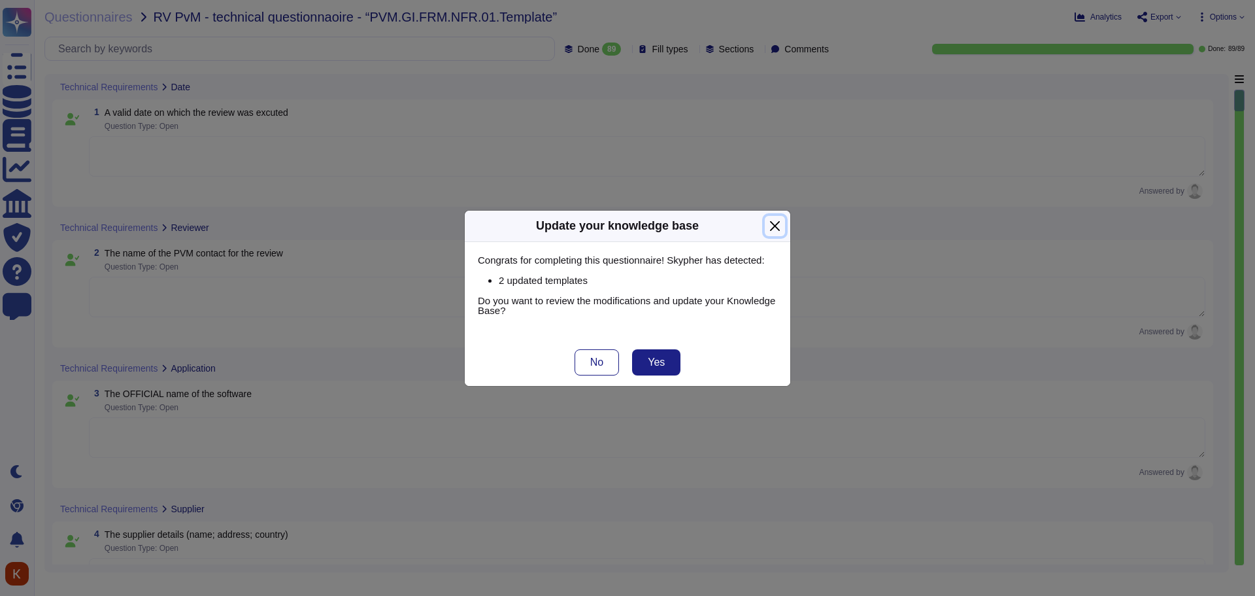
click at [774, 224] on button "Close" at bounding box center [775, 226] width 20 height 20
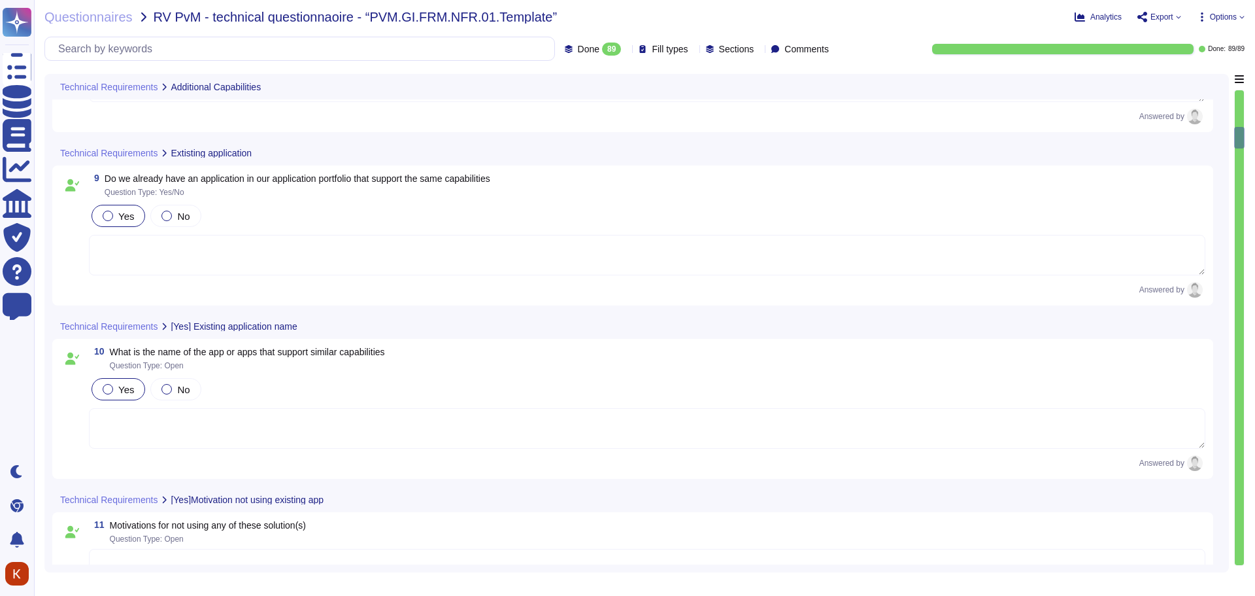
type textarea "[PERSON_NAME] service is a SaaS, [PERSON_NAME] infrastructure runs on top of AW…"
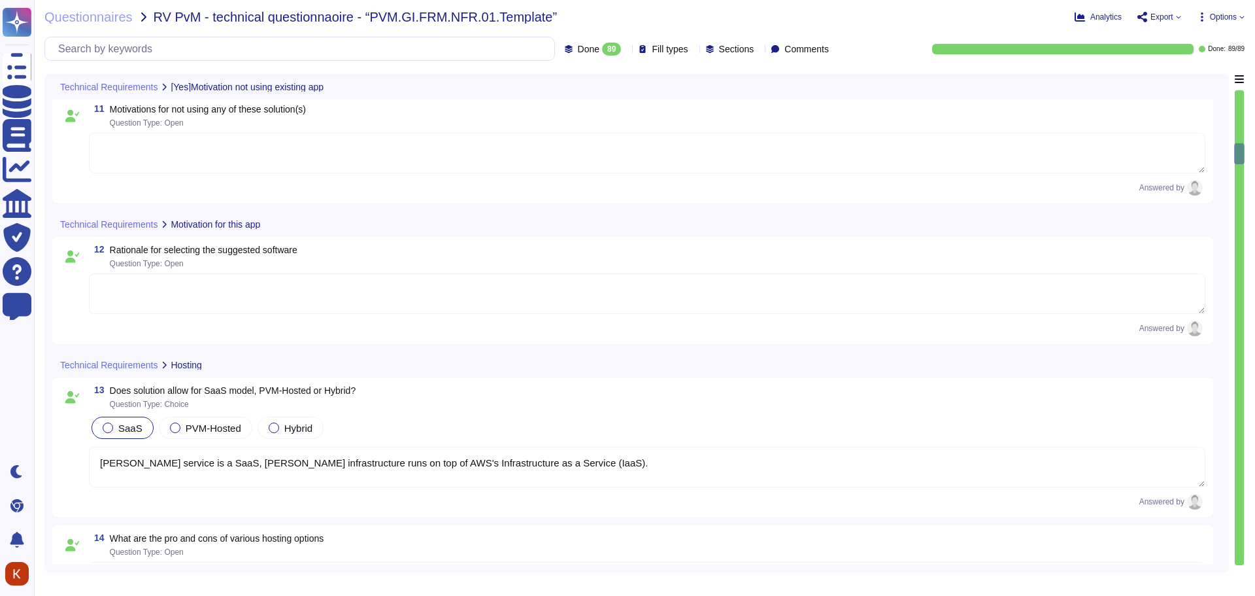
type textarea "[PERSON_NAME] service is a SaaS, [PERSON_NAME] infrastructure runs on top of AW…"
type textarea "Yes, the solution has the capability to integrate with Azure AD, including SSO,…"
type textarea "[PERSON_NAME] supports SSO through various platforms such as Okta, OneLogin, Az…"
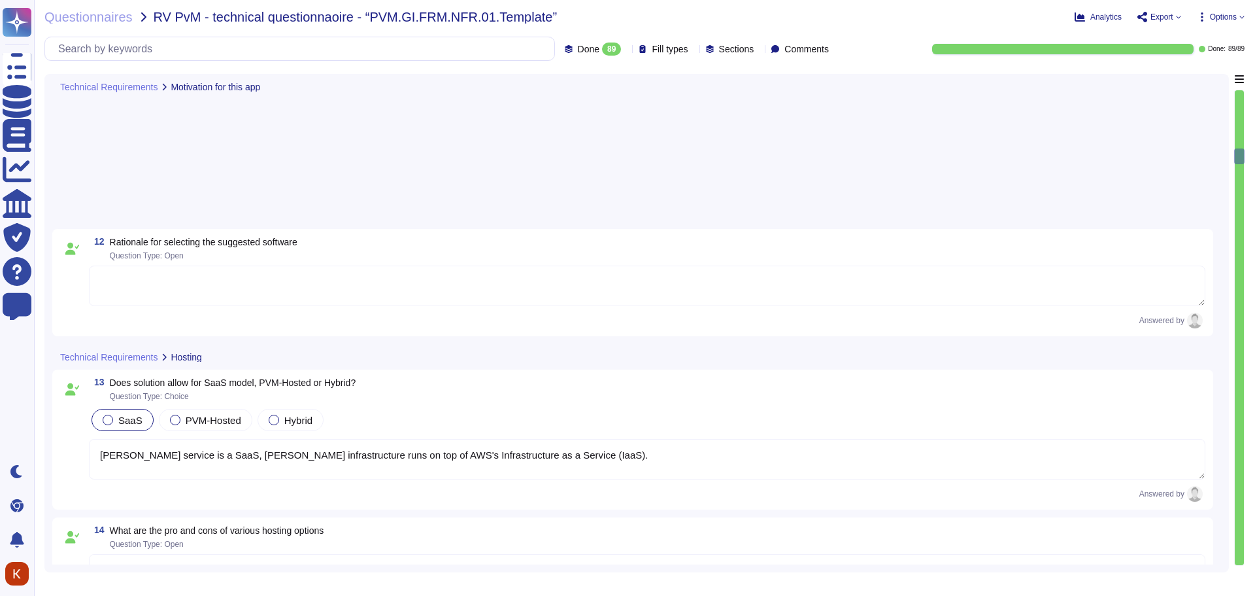
type textarea "Yes, we provide periodic reports for authorization and validation of entitlemen…"
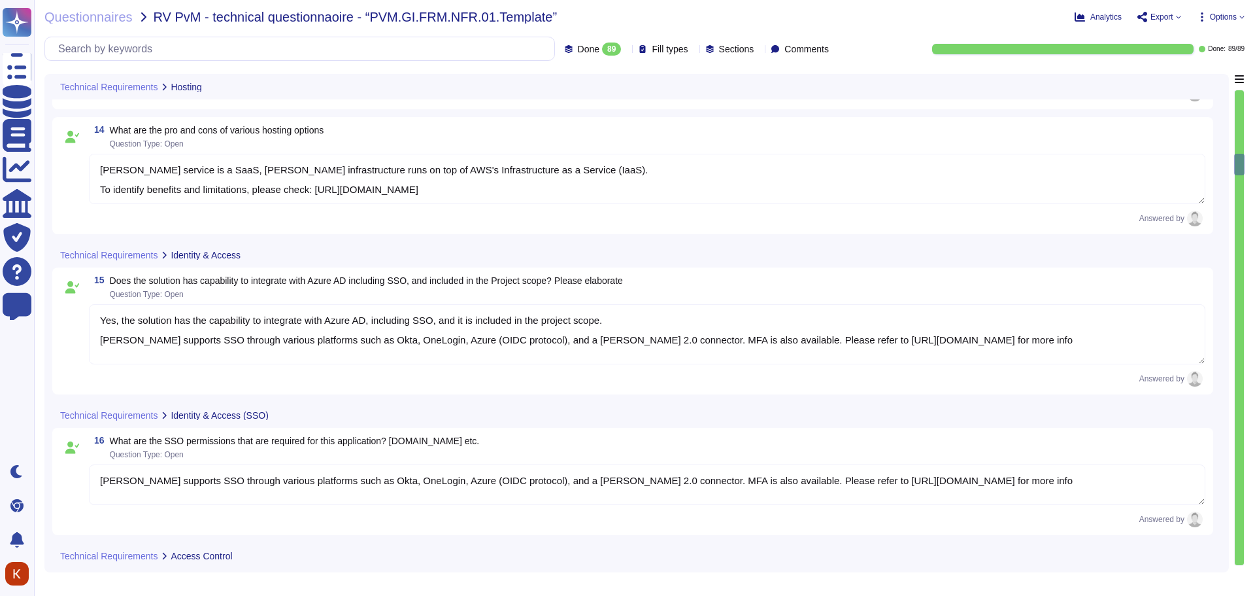
type textarea "Yes, we have controls in place to ensure timely removal of system access that i…"
type textarea "Yes, timely deprovisioning, revocation, or modification of user access to the o…"
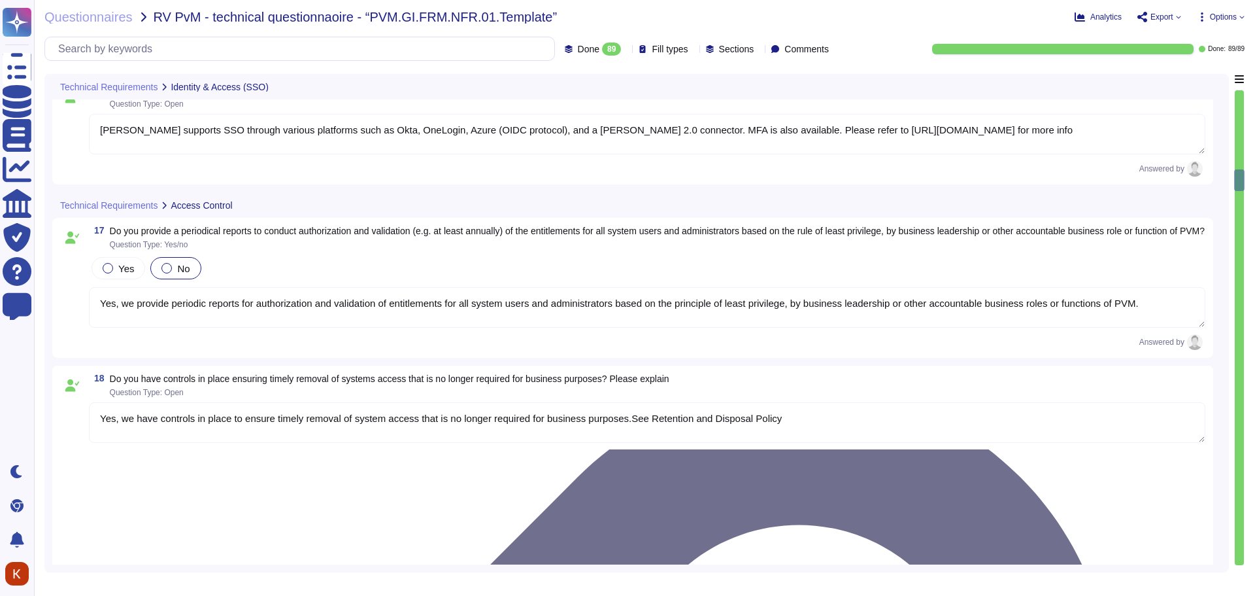
type textarea "[PERSON_NAME] manages all Domain Name System DNS records within the AWS Route 5…"
type textarea "As we're AWS cloud -hosted - Bandwidth is not an issue."
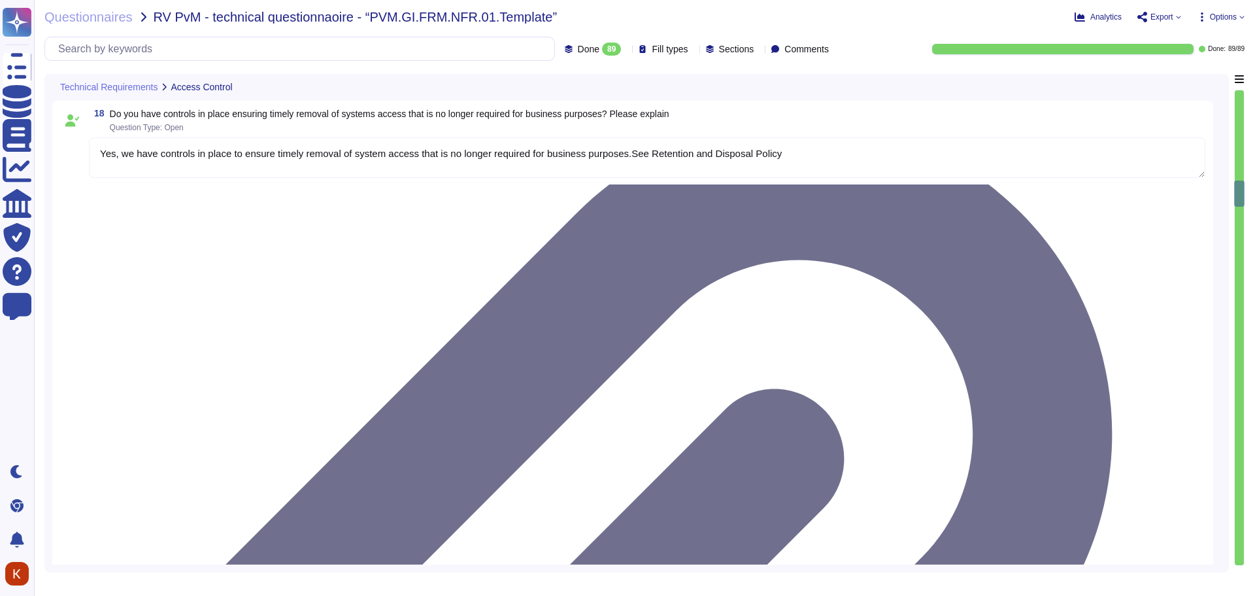
type textarea "Yes, we can configure rules to allow for parallel processing of certain process…"
type textarea "Yes, the application provides audit logs. Audit logs are documented records of …"
type textarea "- Programming Languages: Node.js (v14), Python, Go - Containerization: Docker (…"
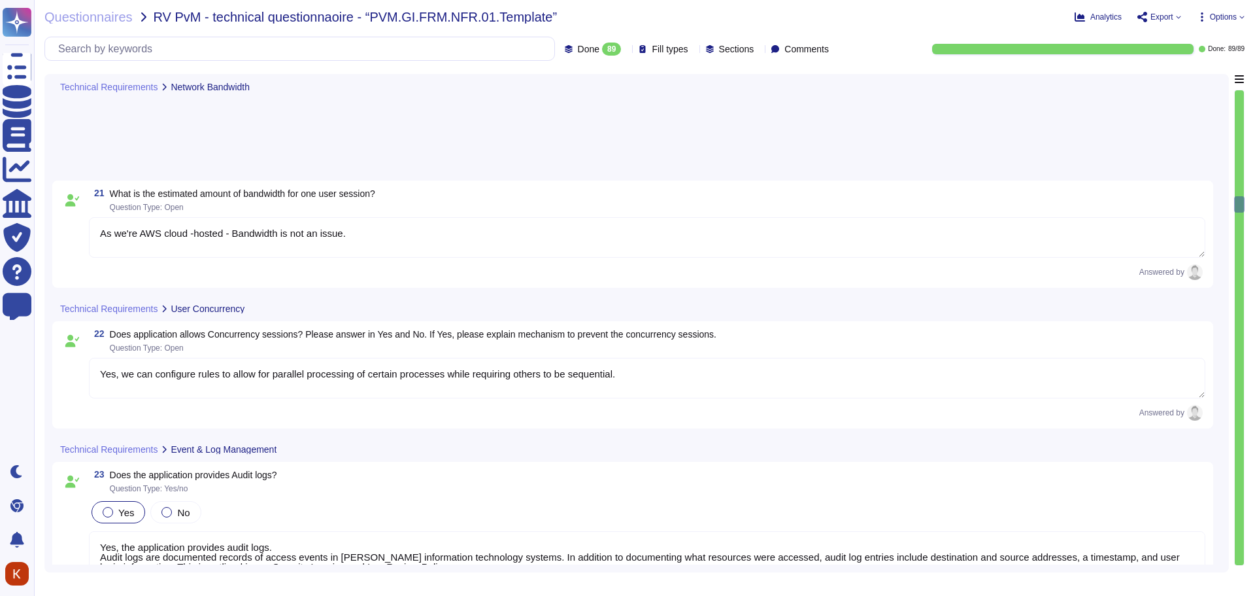
type textarea "[PERSON_NAME] mostly utilizes AWS EKS services and uses only slim docker images…"
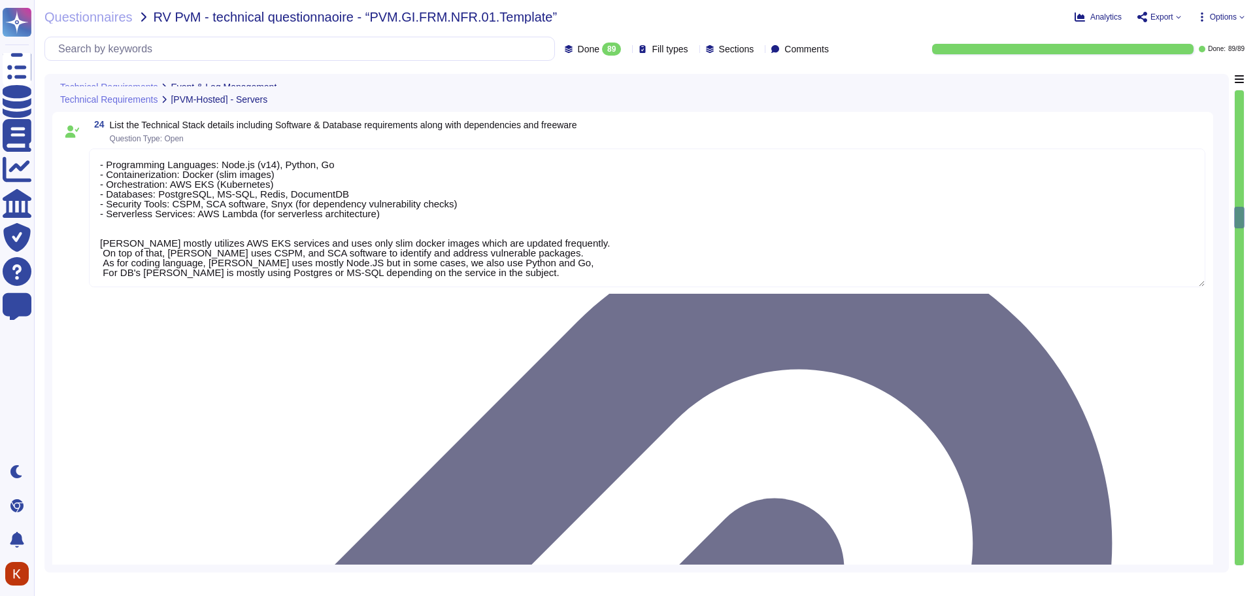
type textarea "AWS are our cloud provider"
type textarea "The data locations are primarily in the [GEOGRAPHIC_DATA], specifically in the …"
type textarea "The availability percentage of the solution (uptime) is at least 99%. The calcu…"
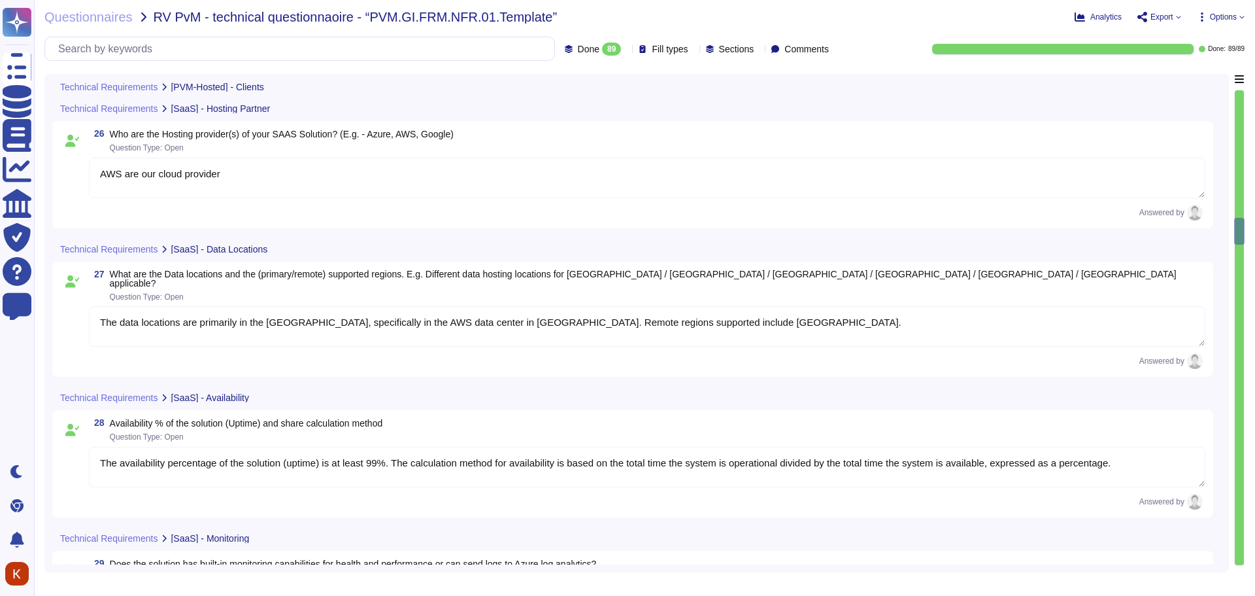
type textarea "Yes, our infrastructure is configured with redundancy and auto-scaling capabili…"
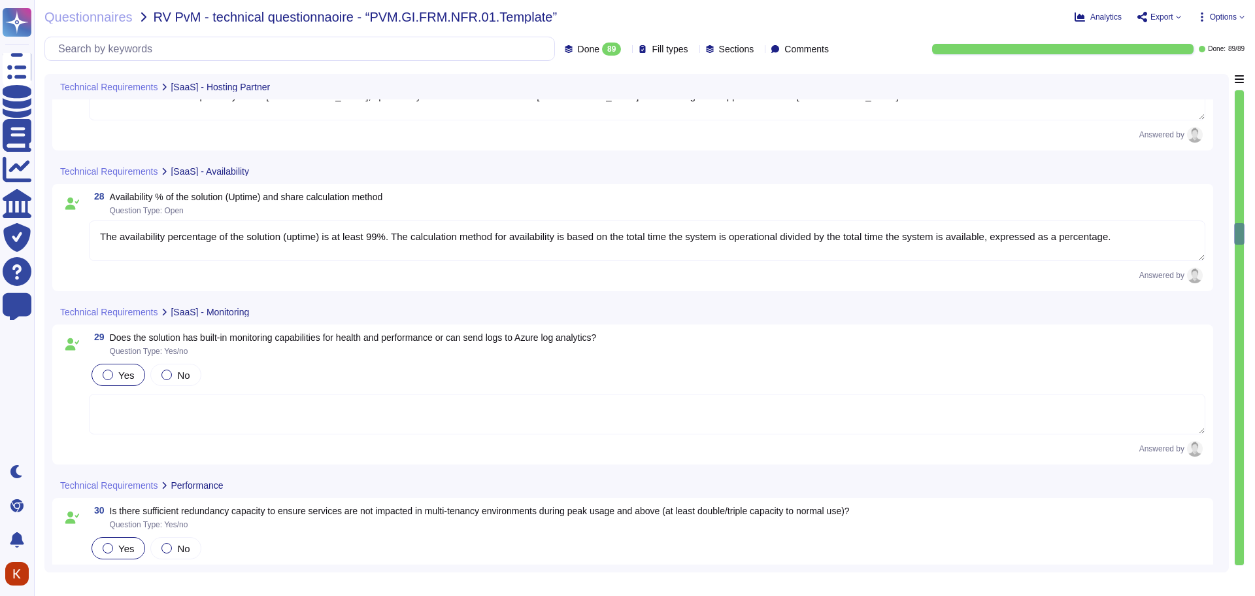
type textarea "Yes, our product supports a 2-tier landscape for integration environments and s…"
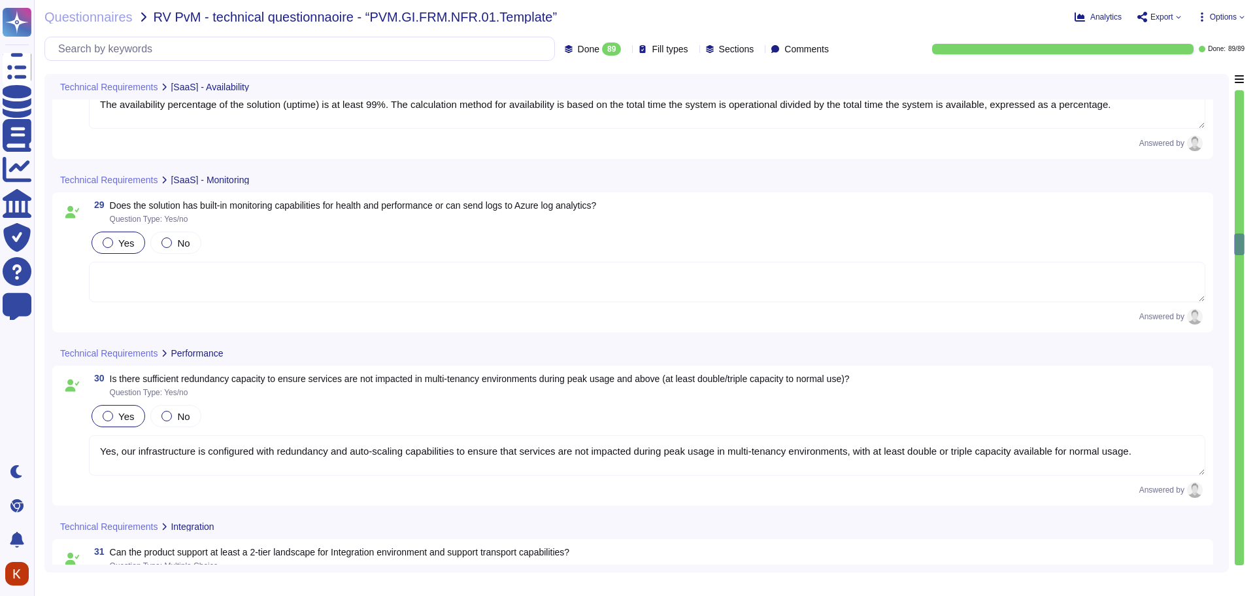
type textarea "Yes, we offer out-of-the-box integrations. Available integrations include HRIS …"
type textarea "Yes, integration via HTTPS services is possible."
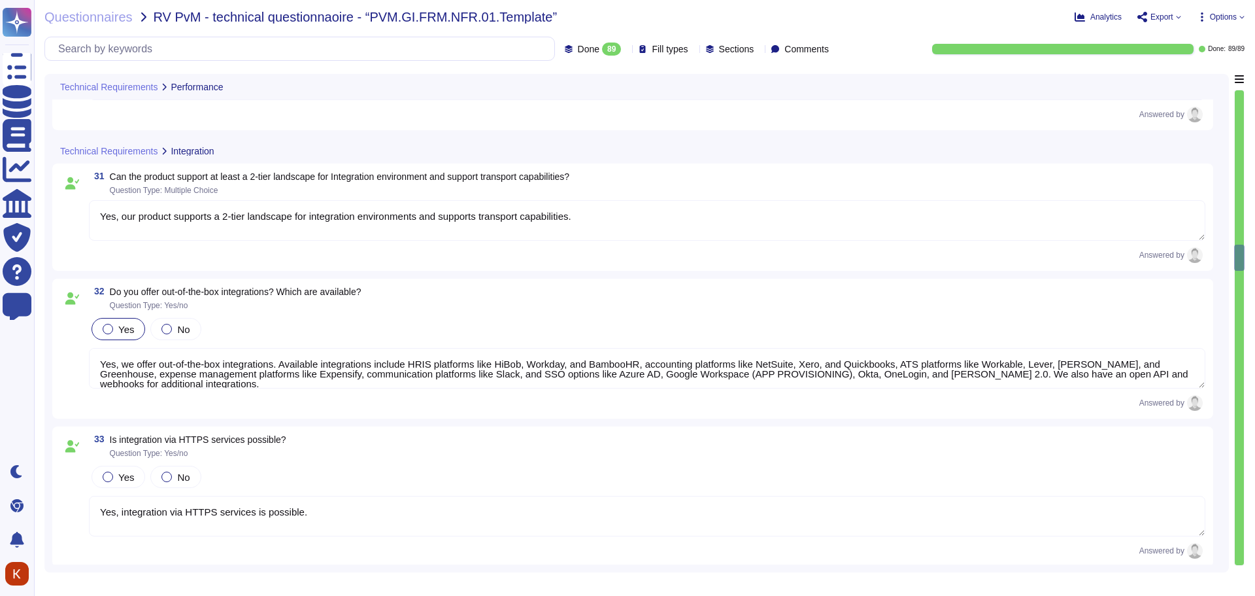
type textarea "Yes, we currently use XML format."
type textarea "We have 15 integrations and an open [PERSON_NAME] API. - HRIS: Hibob, Workday, …"
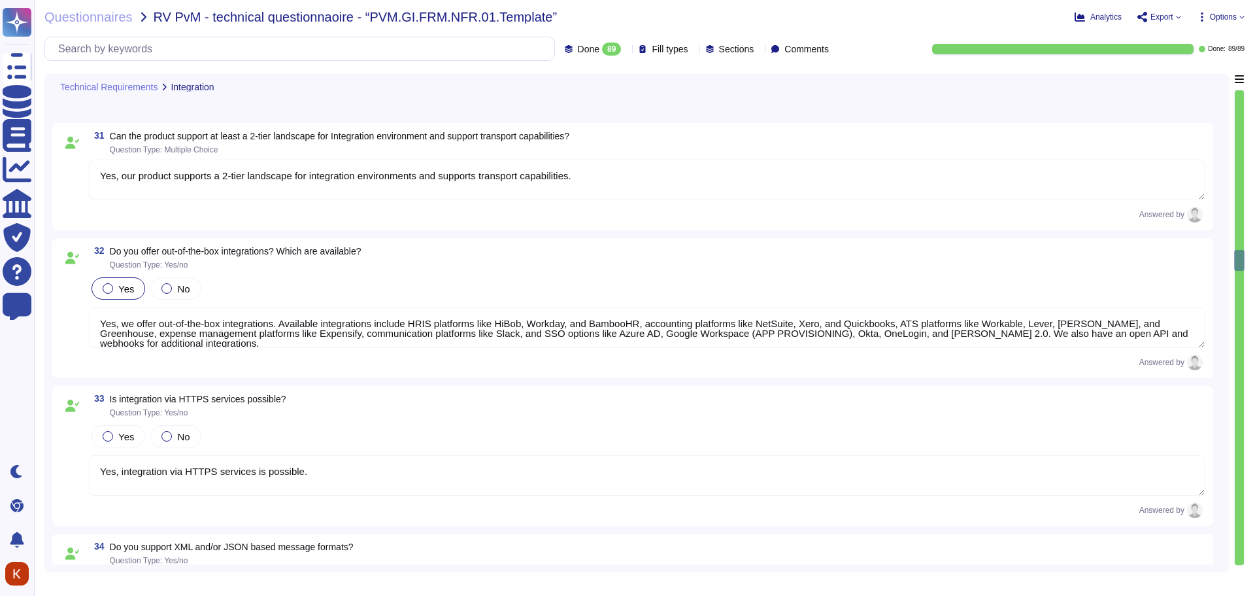
type textarea "Data can be synced via our API, with specifics in our privacy policy. Integrati…"
type textarea "Yes, the product has monitoring capabilities for both functional and technical …"
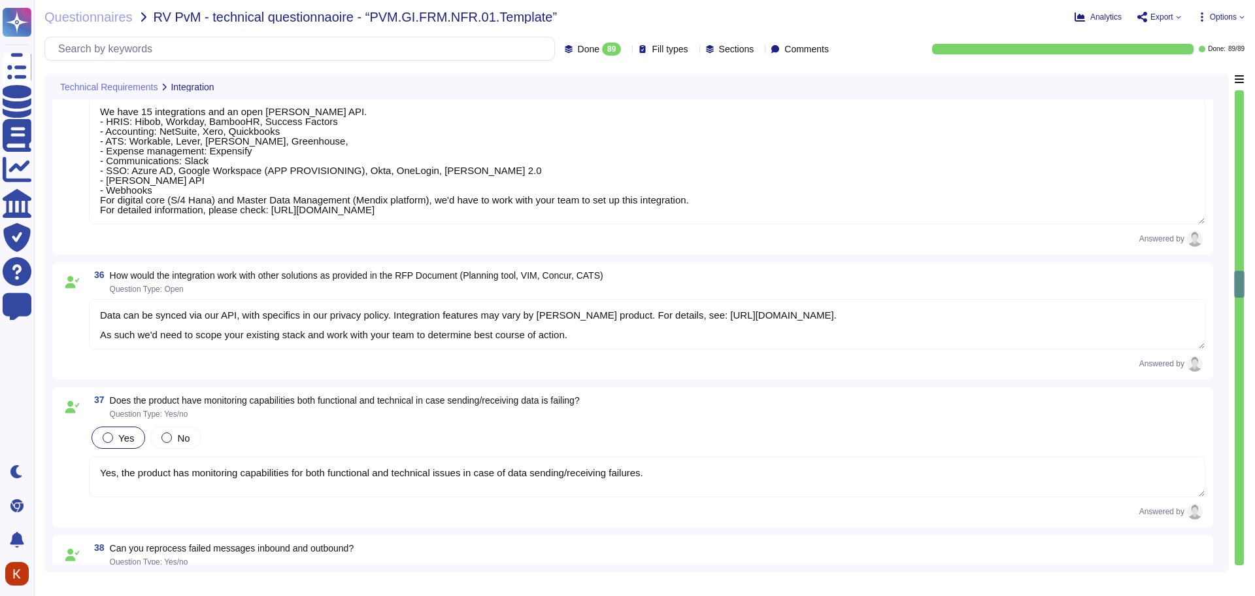
type textarea "Yes, we can integrate with many other software. Our [PERSON_NAME] platform in e…"
type textarea "Our web browser interfaces support multiple browsers through a browser-agnostic…"
type textarea "Yes, the product supports code management/version management capabilities. The …"
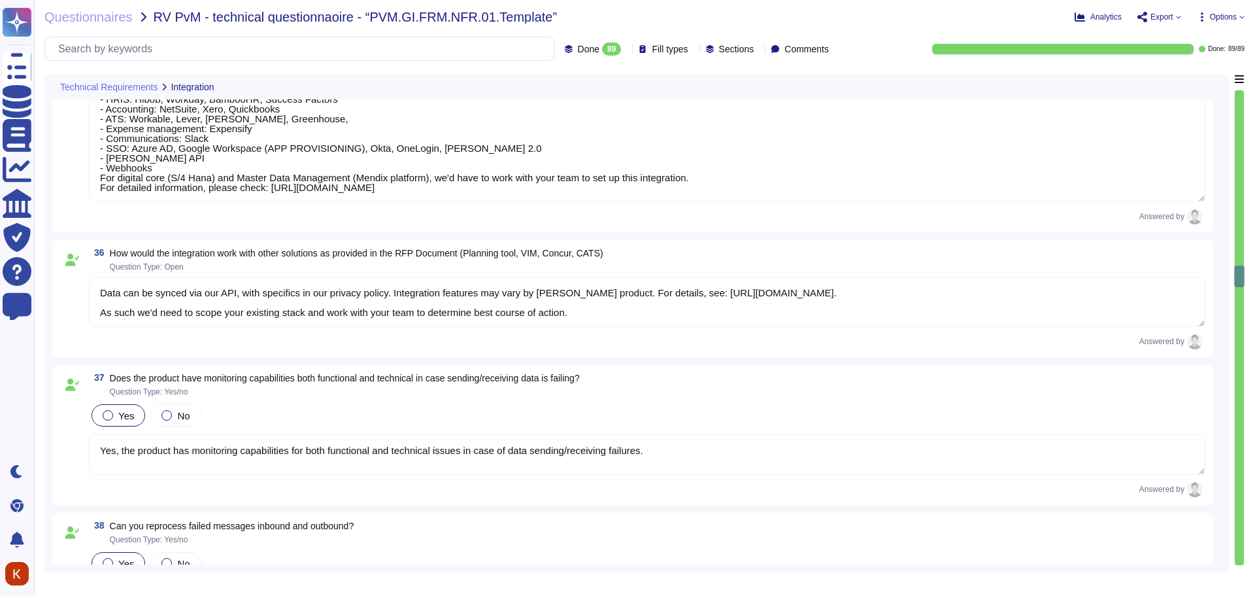
type textarea "Yes, we offer out-of-the-box integrations. Available integrations include HRIS …"
type textarea "Yes, integration via HTTPS services is possible."
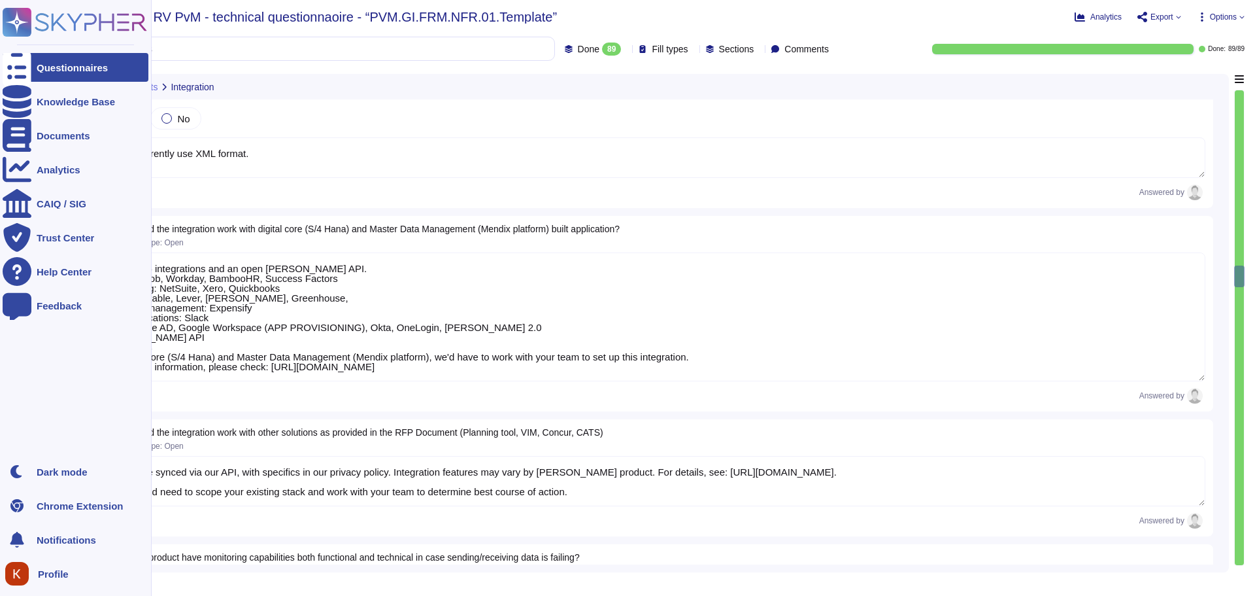
click at [12, 22] on icon at bounding box center [18, 23] width 26 height 26
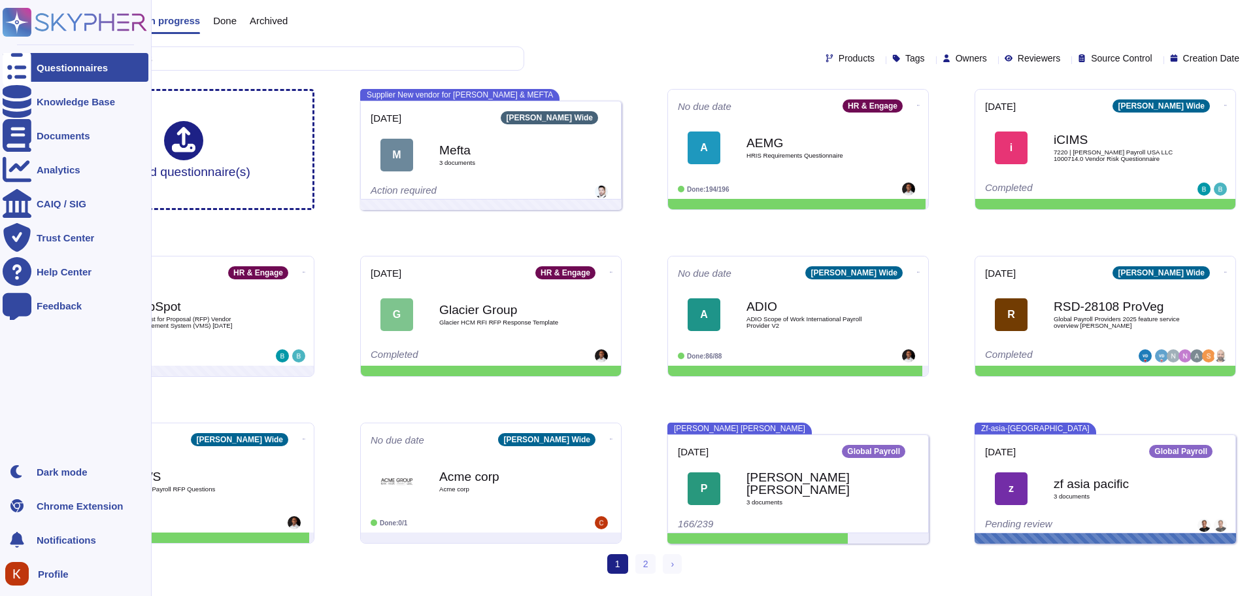
click at [16, 22] on icon at bounding box center [16, 21] width 1 height 1
